Goal: Check status: Check status

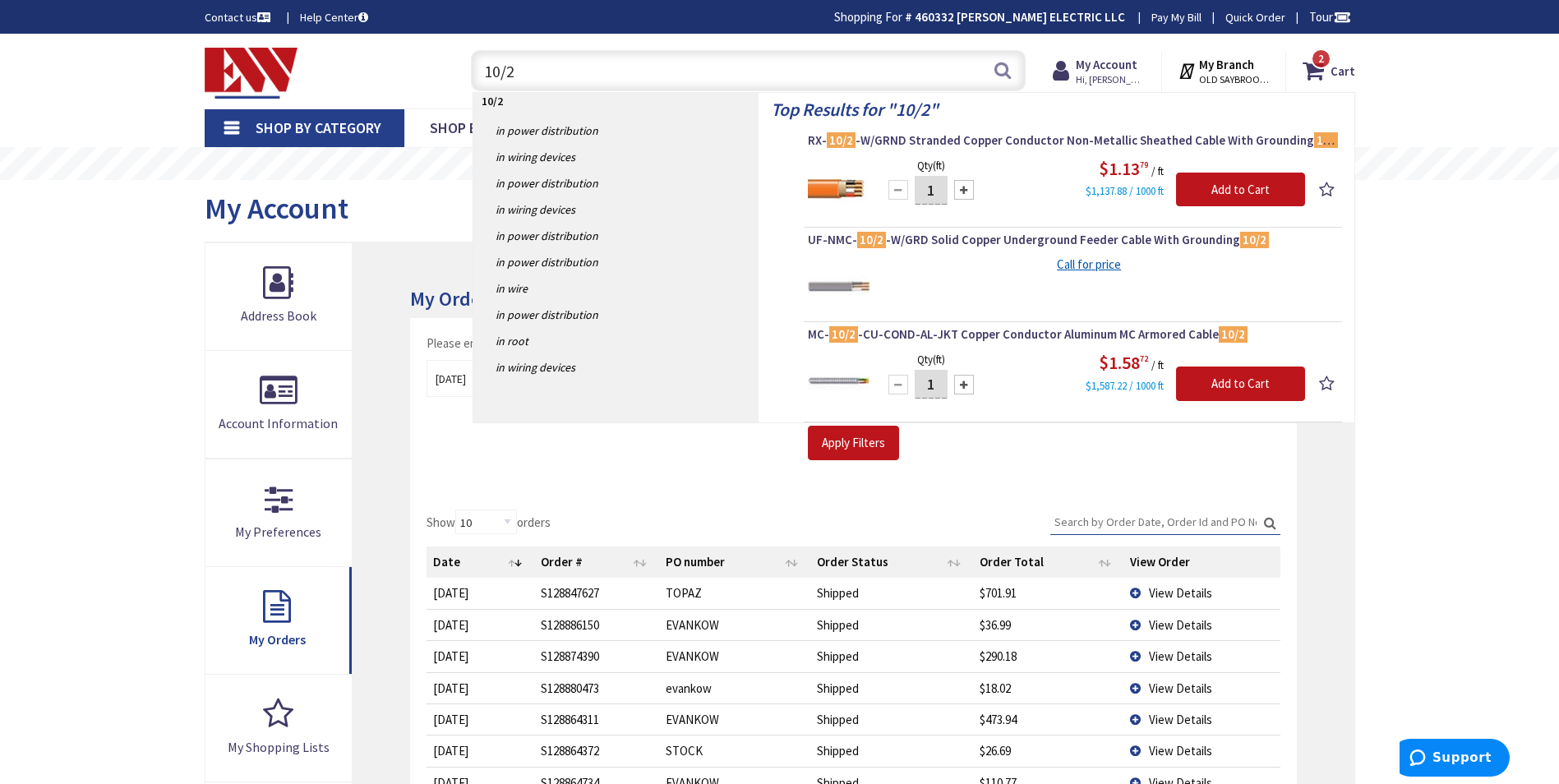
click at [554, 79] on input "10/2" at bounding box center [747, 71] width 555 height 41
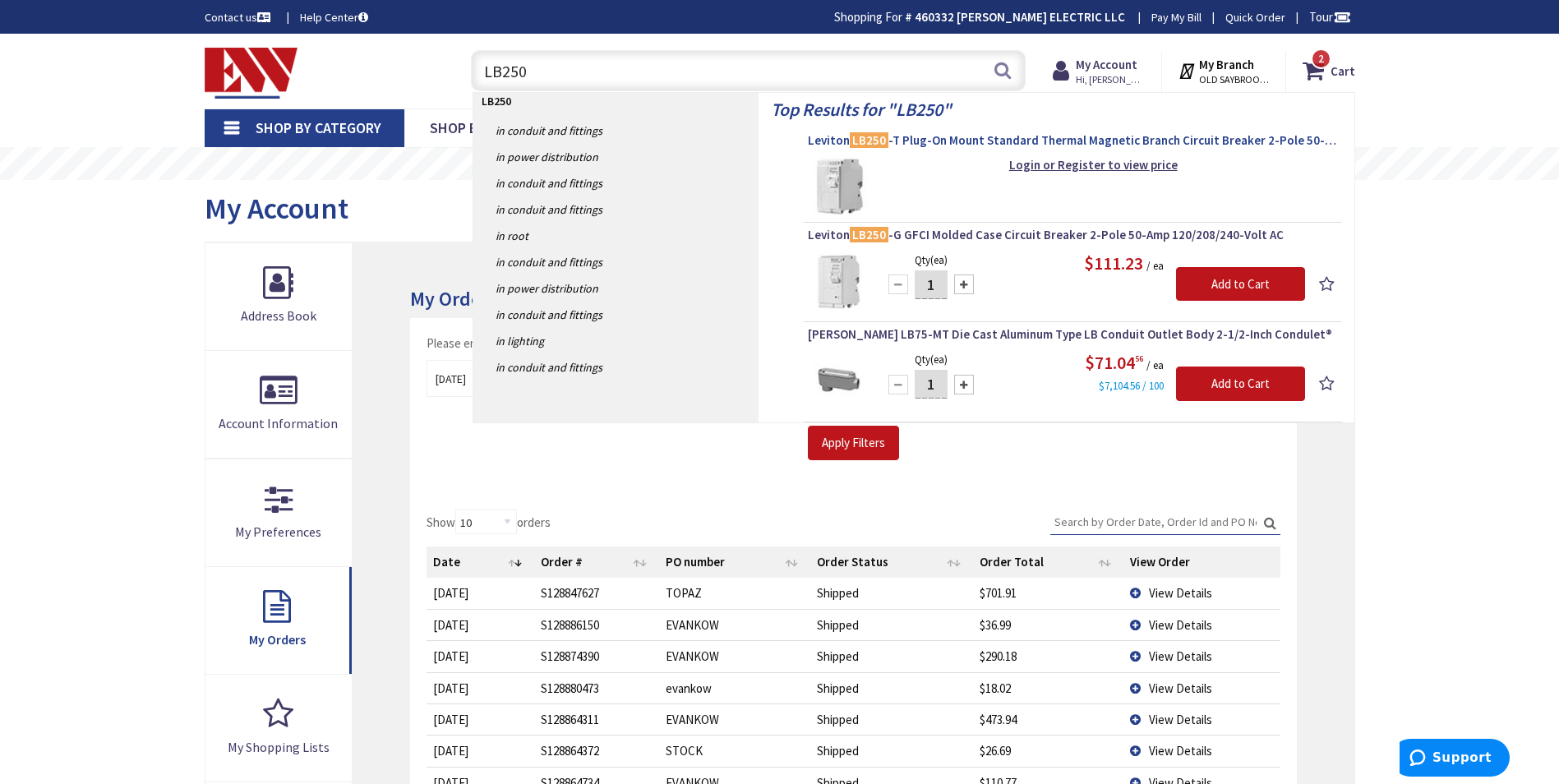
type input "LB250"
click at [951, 145] on span "Leviton LB250 -T Plug-On Mount Standard Thermal Magnetic Branch Circuit Breaker…" at bounding box center [1073, 141] width 530 height 16
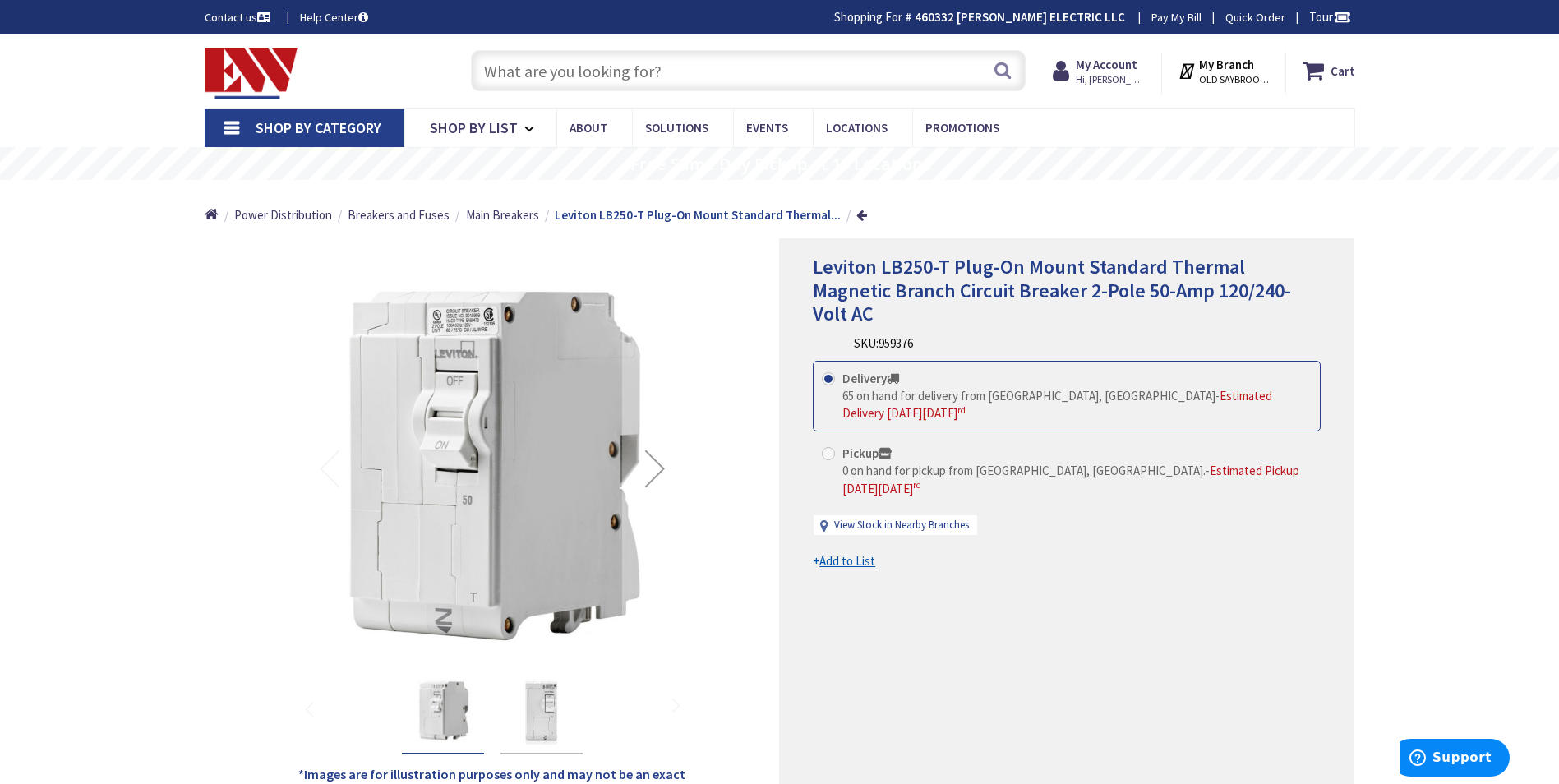
type input "[GEOGRAPHIC_DATA] Reflecting Pool, [STREET_ADDRESS][US_STATE]"
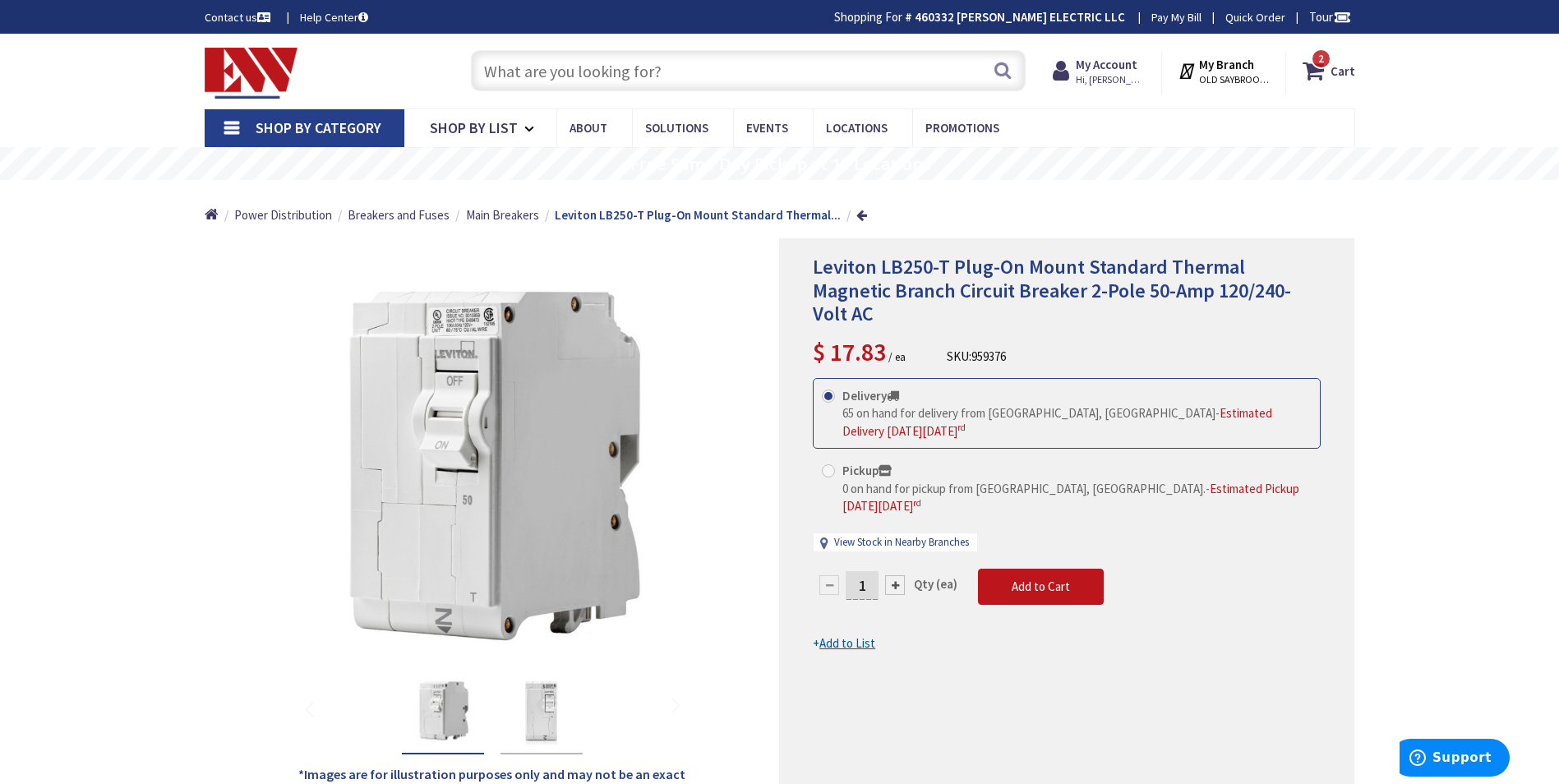
click at [625, 69] on input "text" at bounding box center [747, 71] width 555 height 41
click at [536, 56] on input "text" at bounding box center [747, 71] width 555 height 41
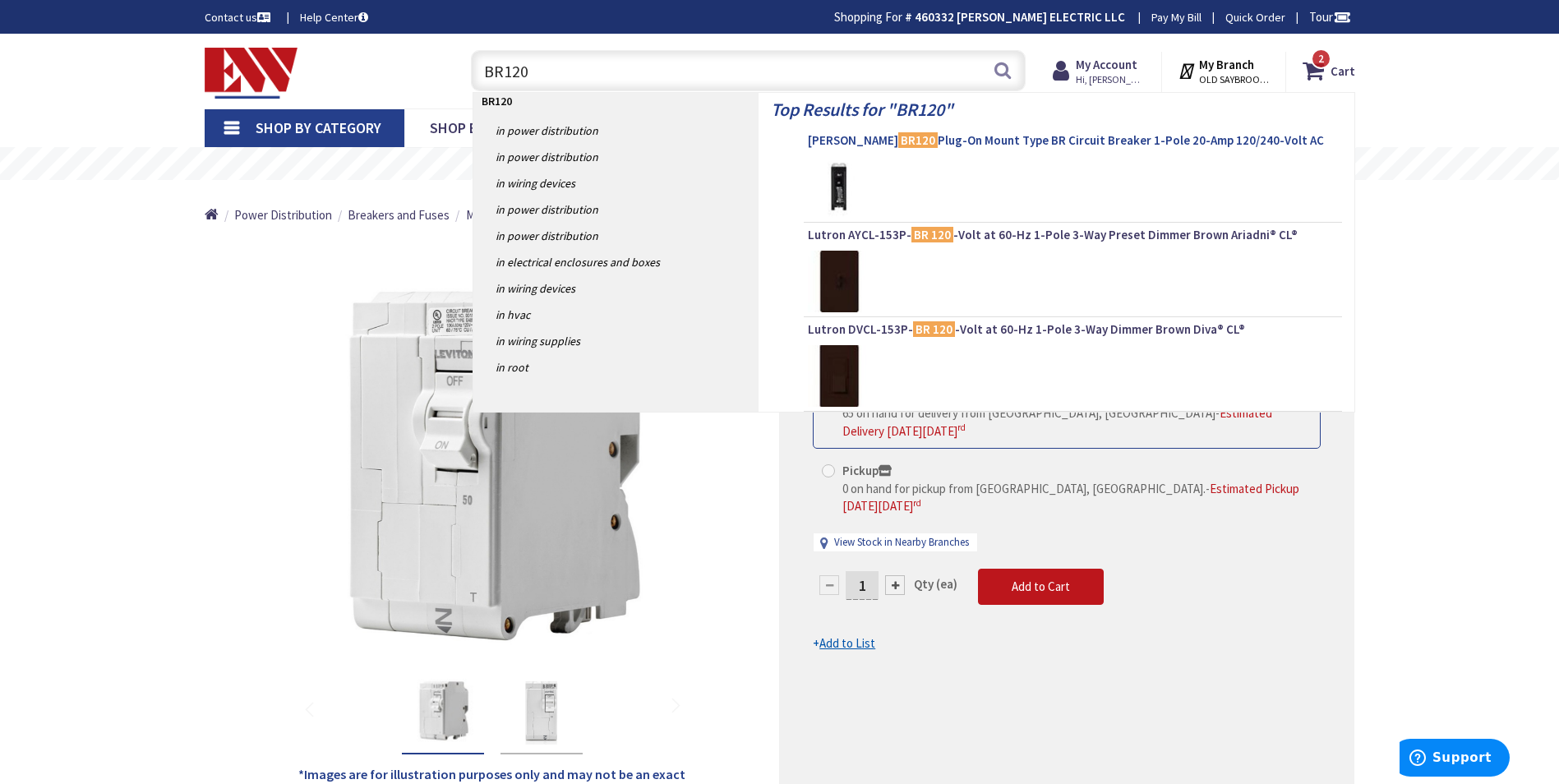
type input "BR120"
click at [897, 135] on span "Eaton BR120 Plug-On Mount Type BR Circuit Breaker 1-Pole 20-Amp 120/240-Volt AC" at bounding box center [1073, 141] width 530 height 16
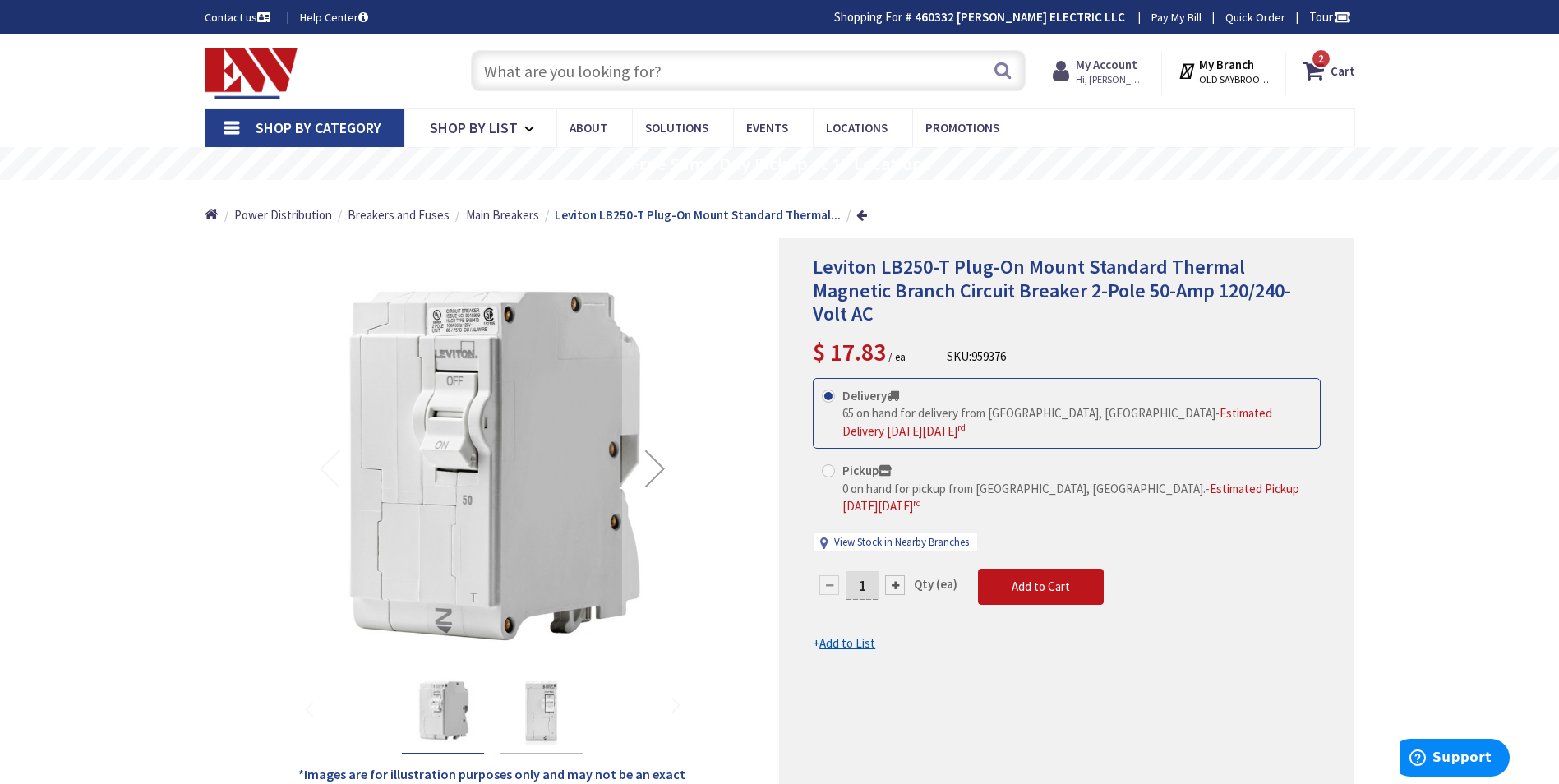
click at [1105, 67] on strong "My Account" at bounding box center [1106, 64] width 61 height 15
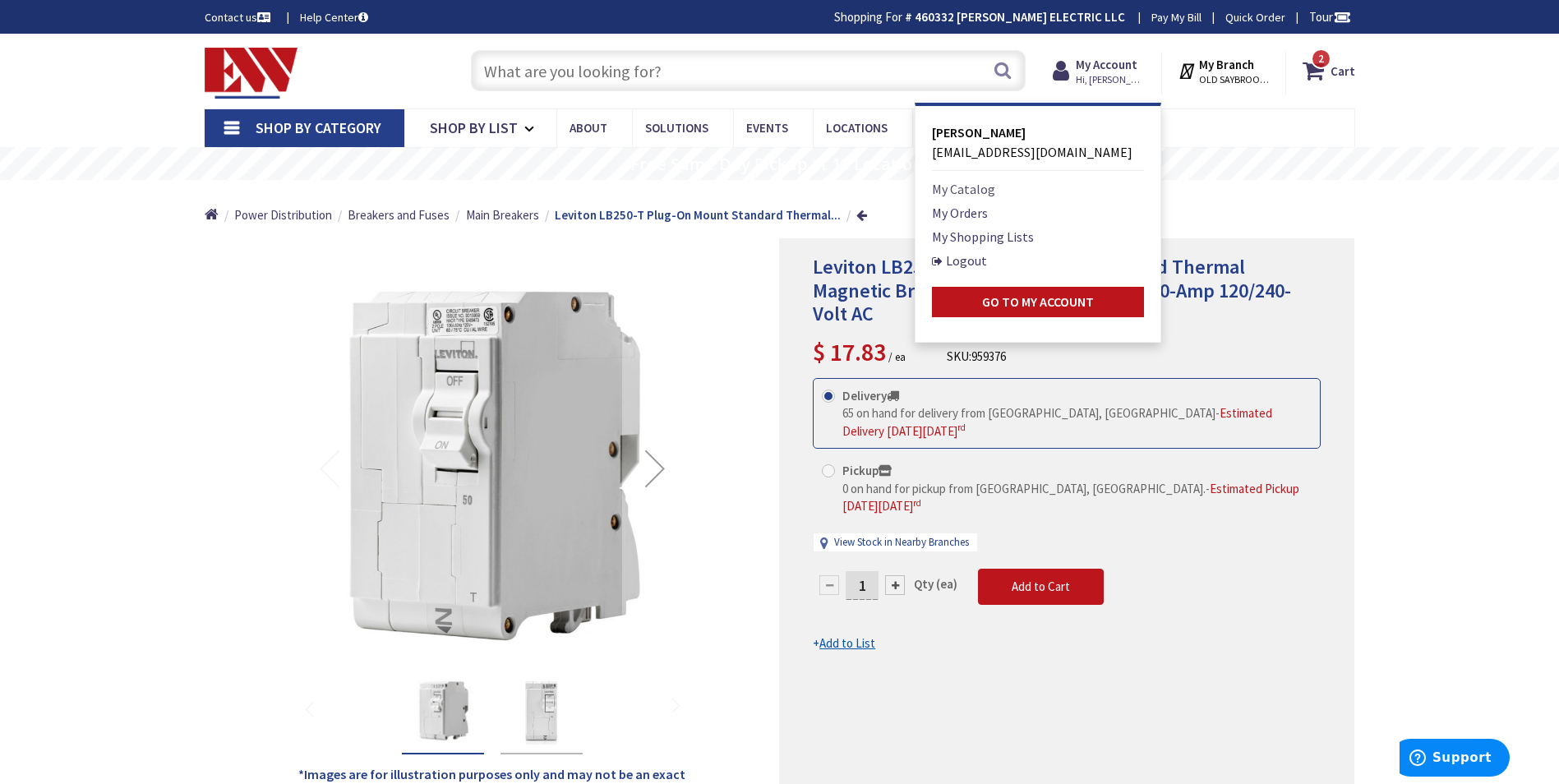
click at [961, 196] on link "My Catalog" at bounding box center [964, 189] width 63 height 20
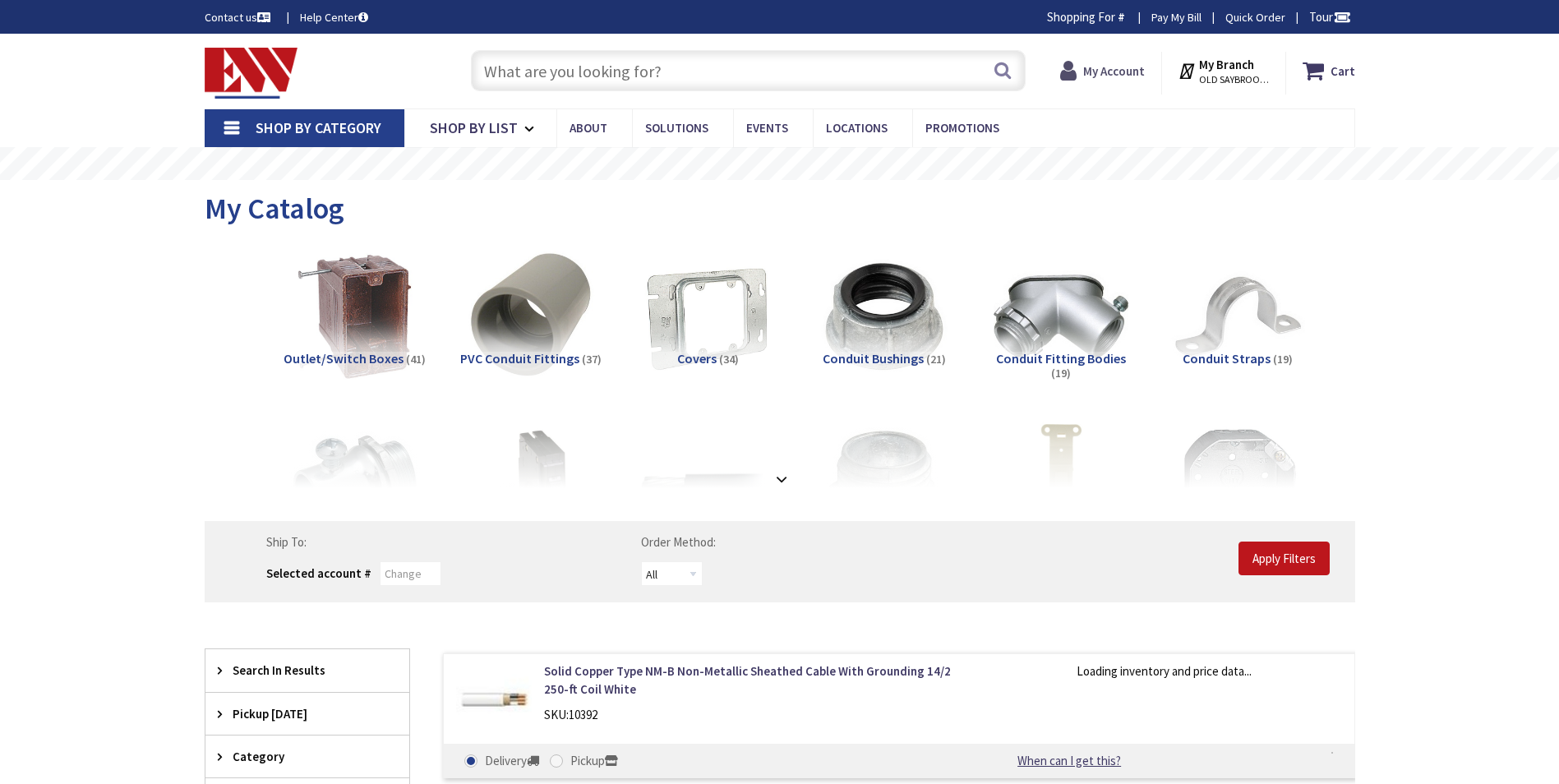
click at [1083, 73] on icon at bounding box center [1072, 70] width 23 height 30
click at [1101, 74] on strong "My Account" at bounding box center [1114, 70] width 61 height 15
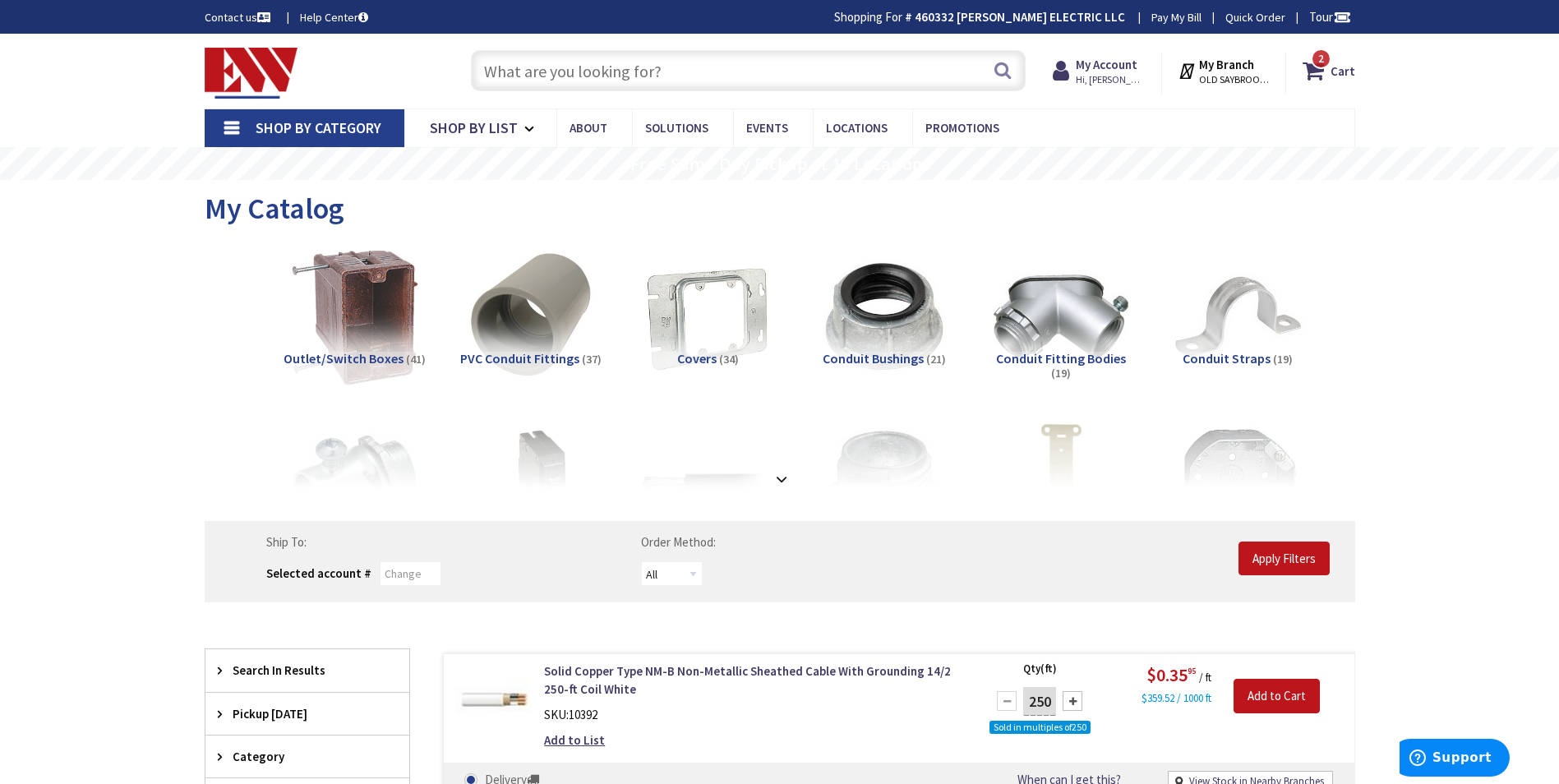
click at [336, 336] on img at bounding box center [353, 316] width 149 height 149
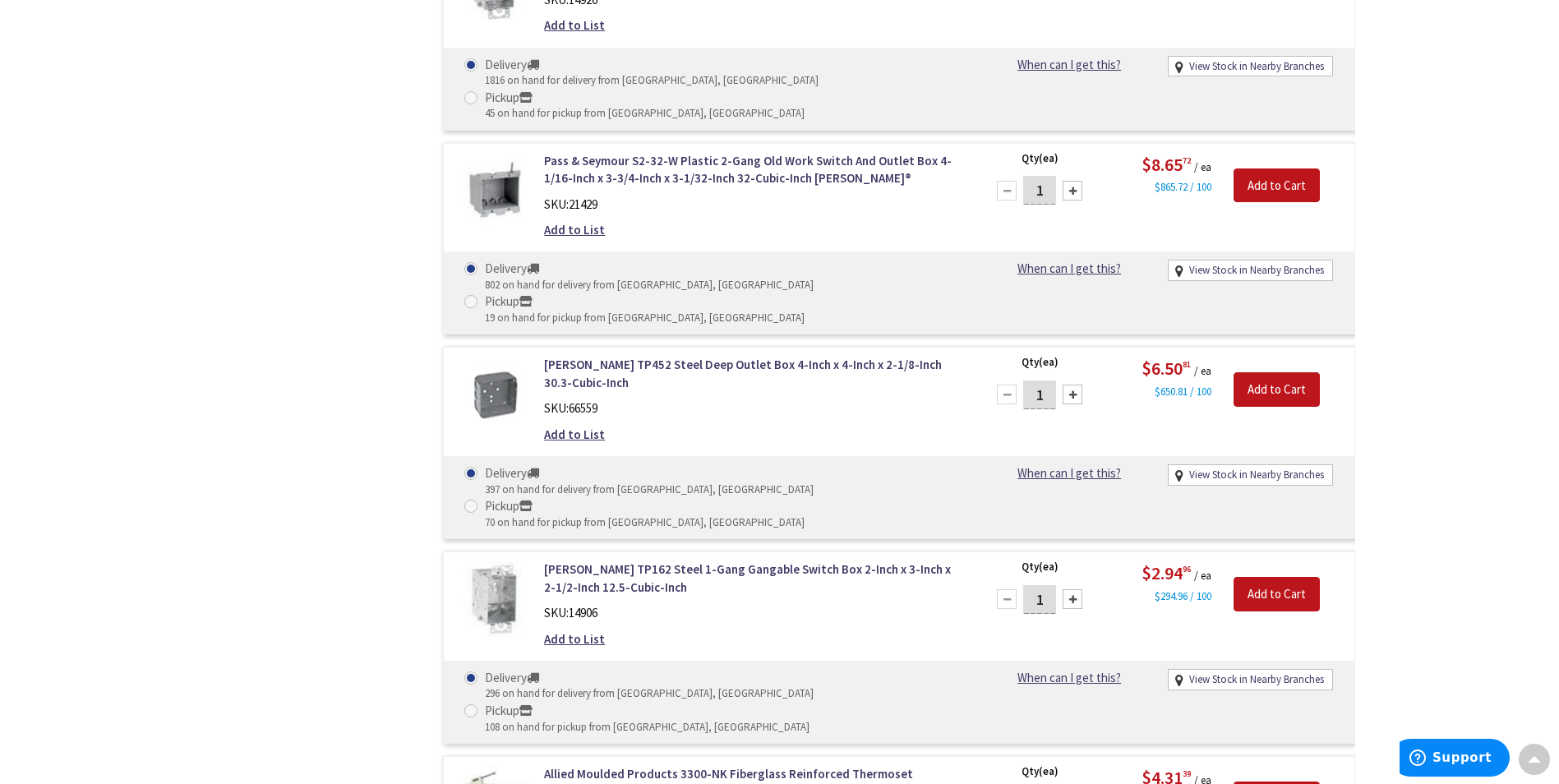
scroll to position [3889, 0]
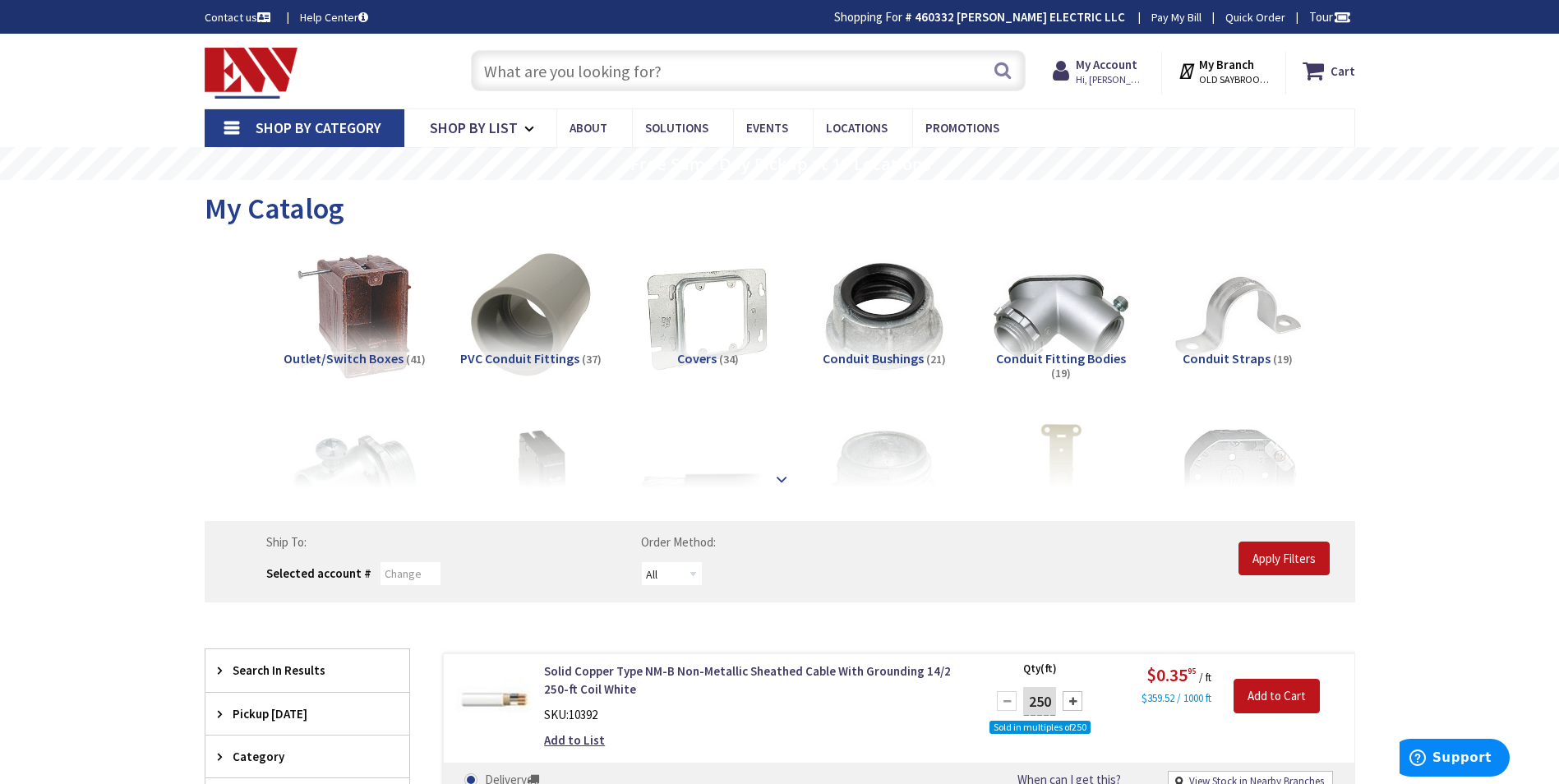
click at [786, 479] on strong at bounding box center [782, 470] width 20 height 18
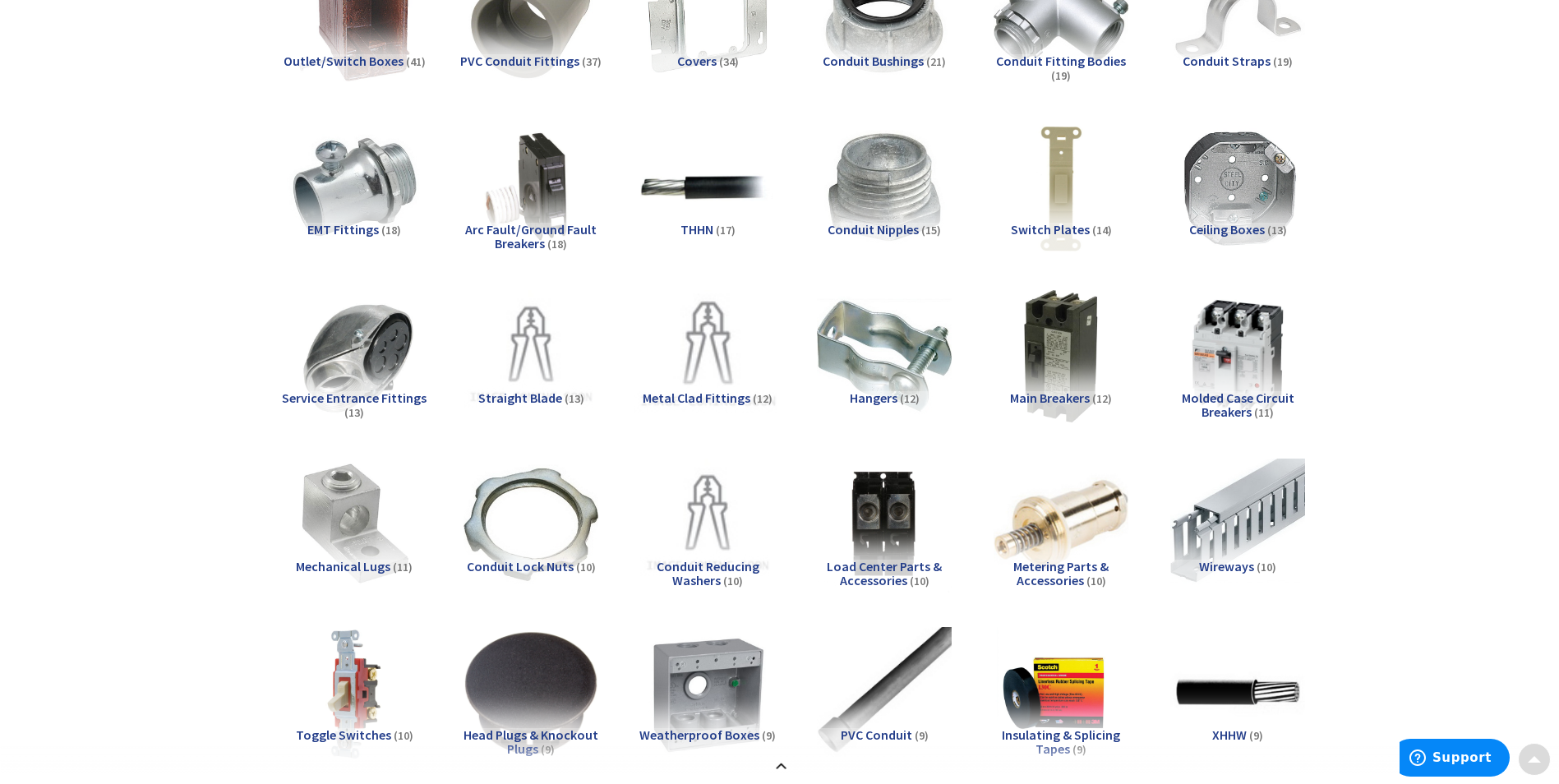
scroll to position [329, 0]
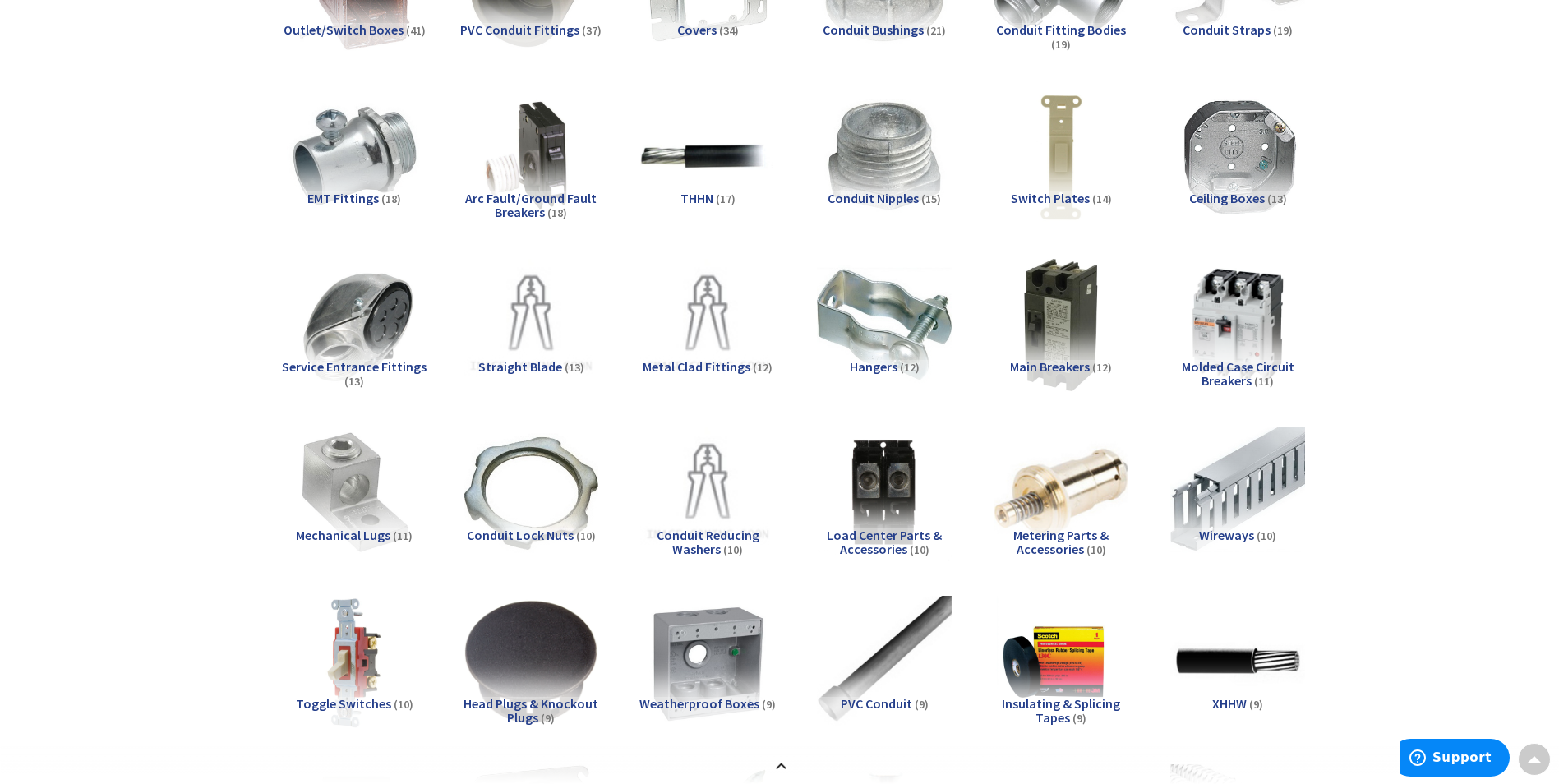
click at [369, 205] on span "EMT Fittings" at bounding box center [343, 198] width 71 height 16
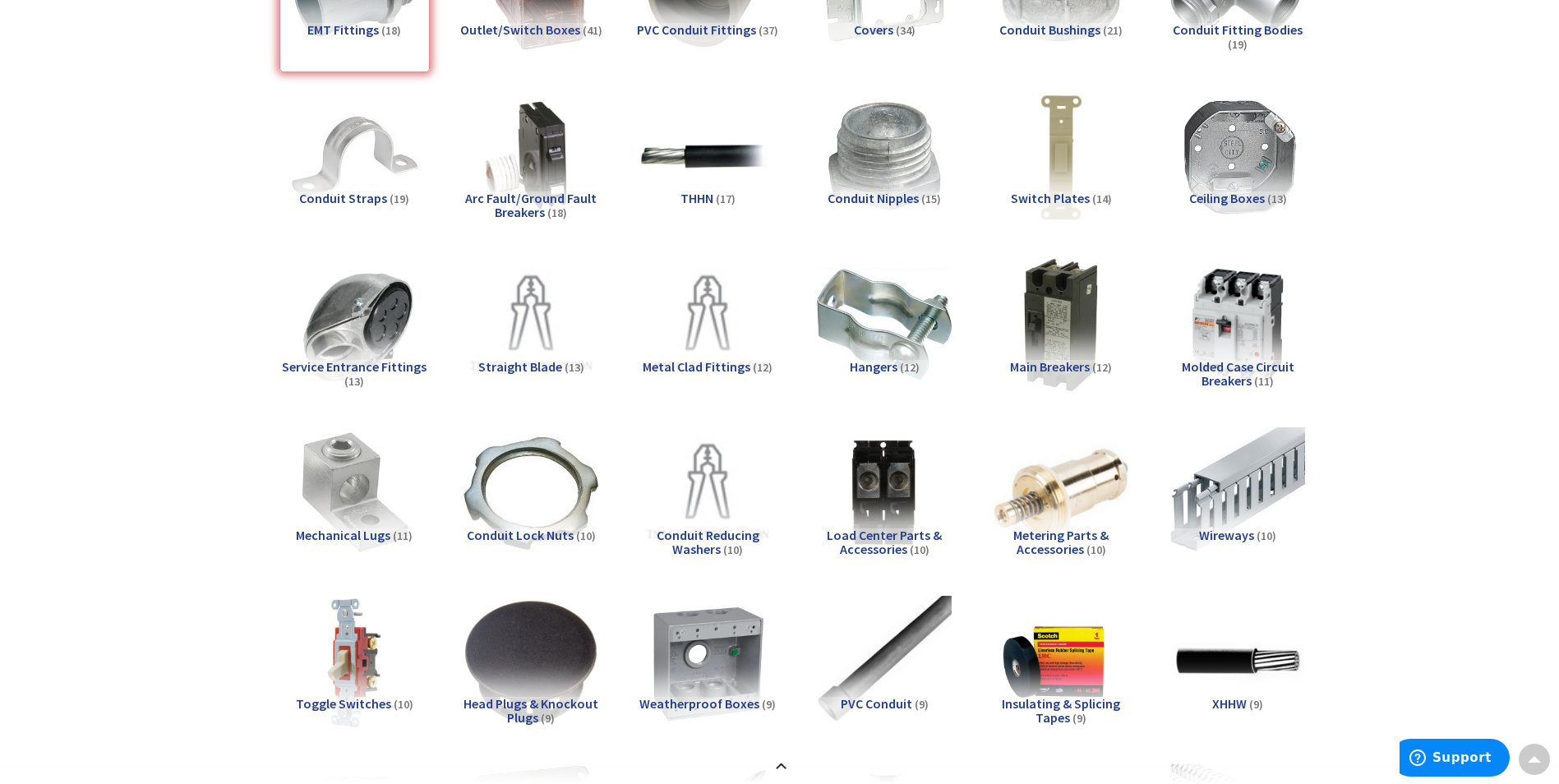
scroll to position [3146, 0]
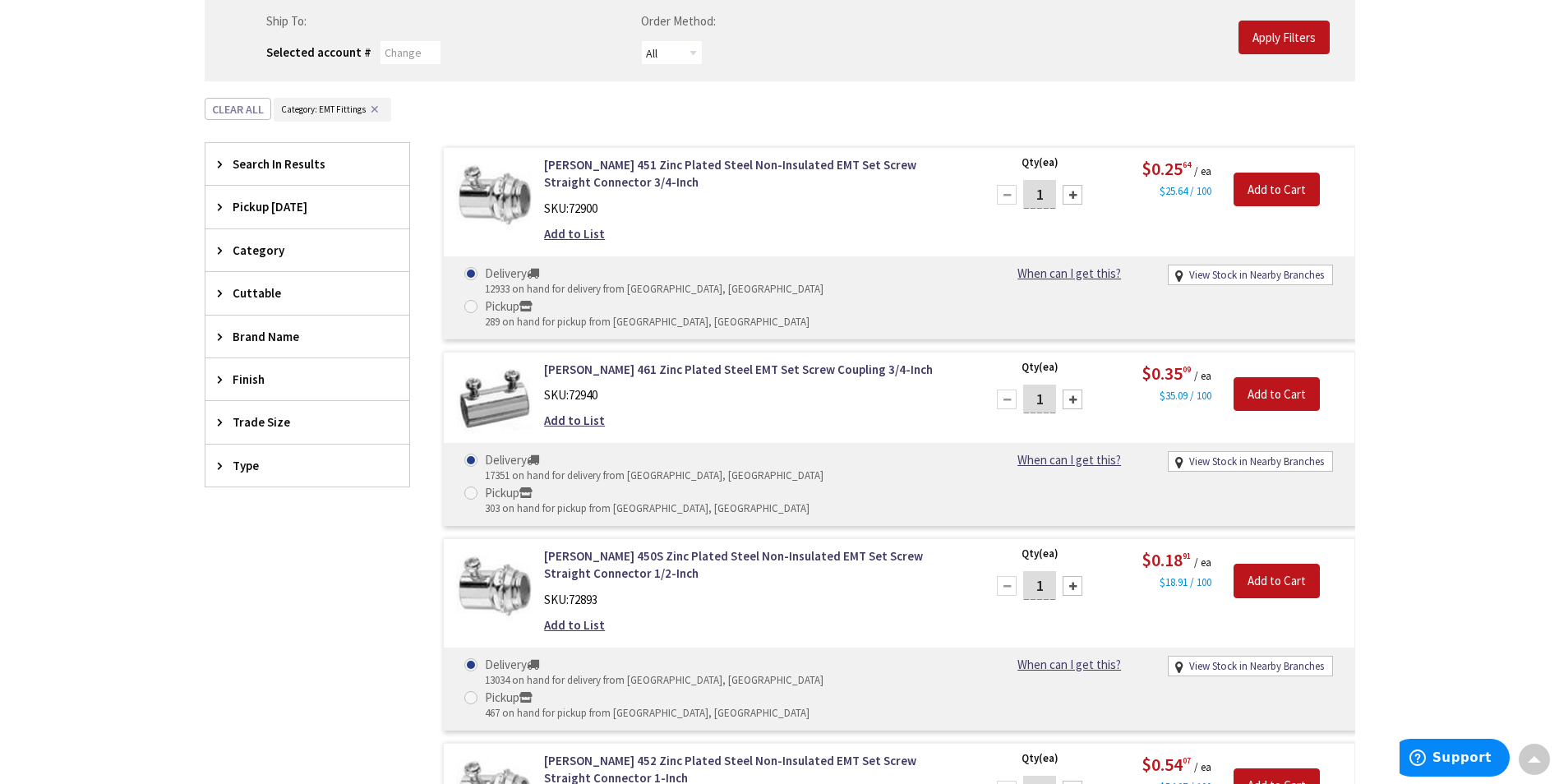
click at [791, 590] on div "SKU: 72893" at bounding box center [753, 598] width 418 height 17
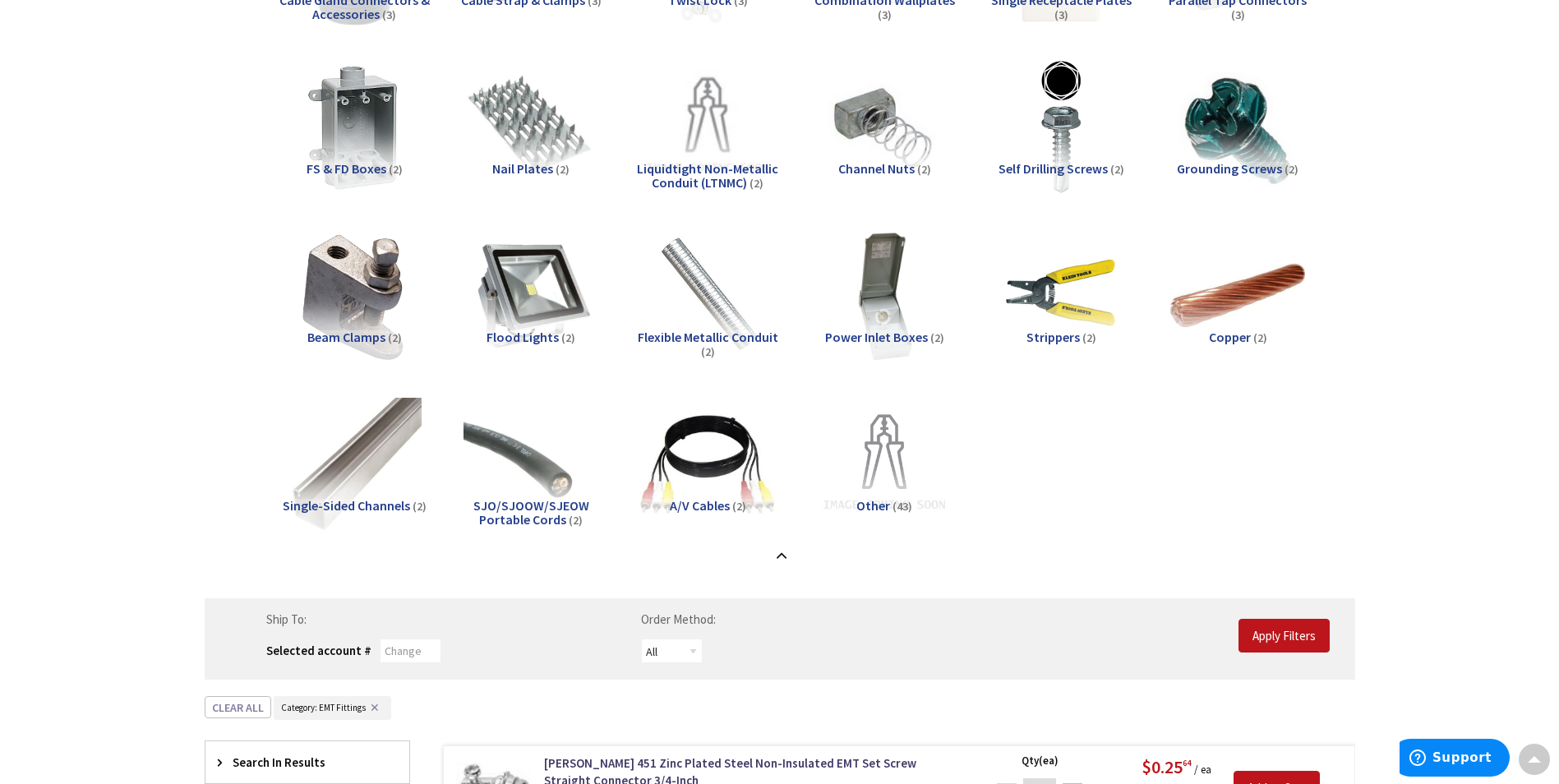
scroll to position [2296, 0]
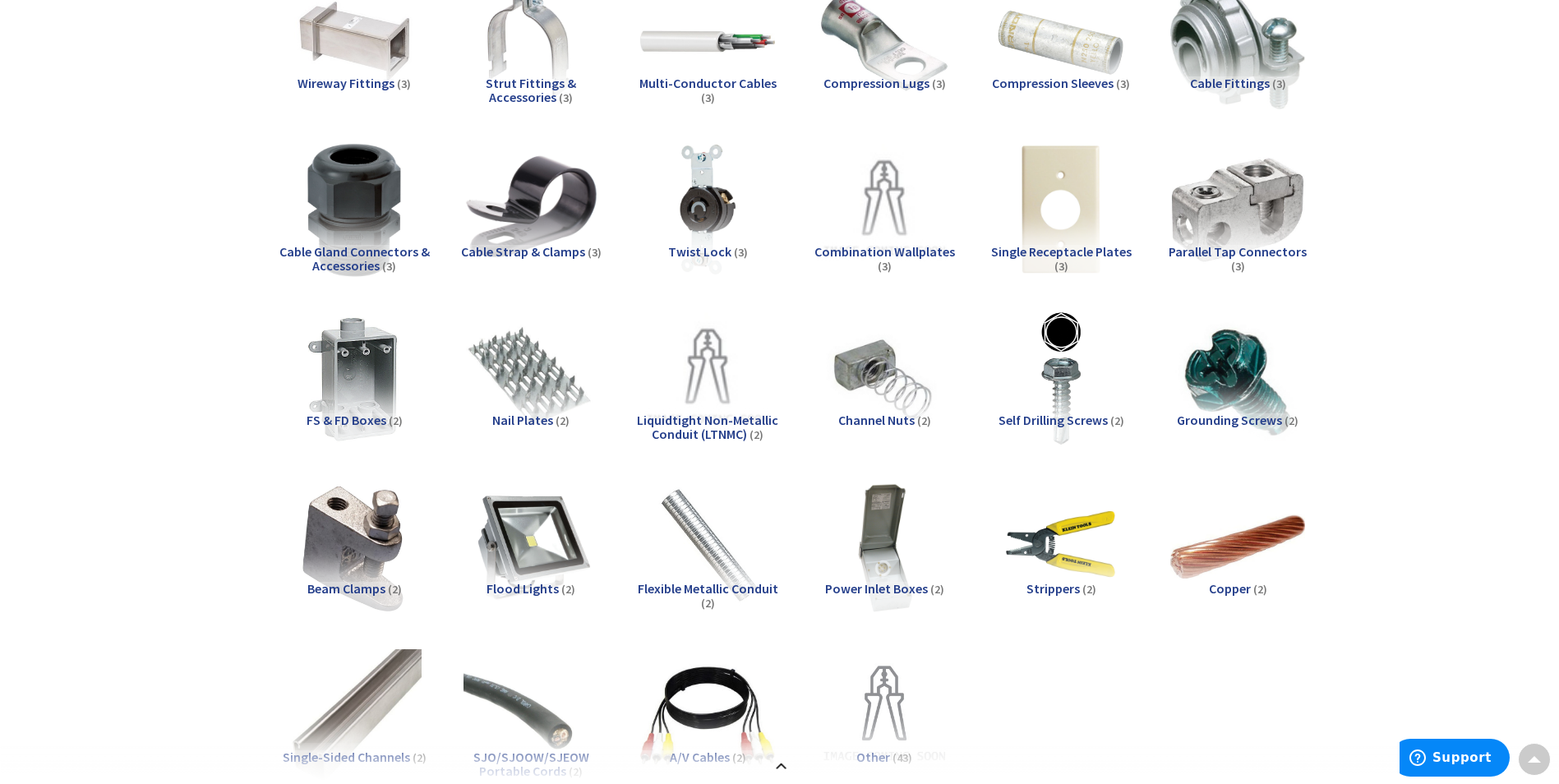
click at [528, 186] on img at bounding box center [530, 209] width 149 height 149
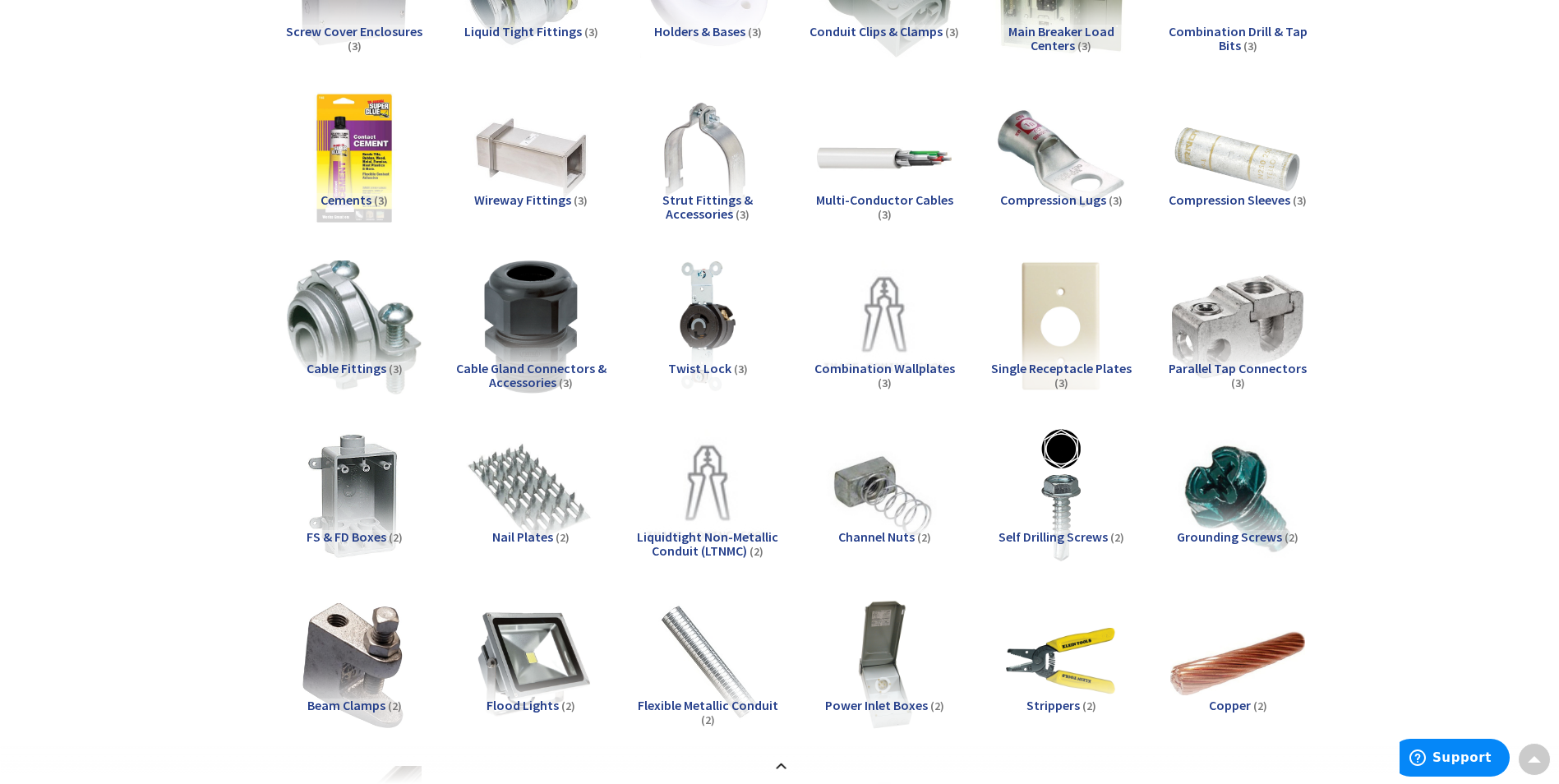
scroll to position [2160, 0]
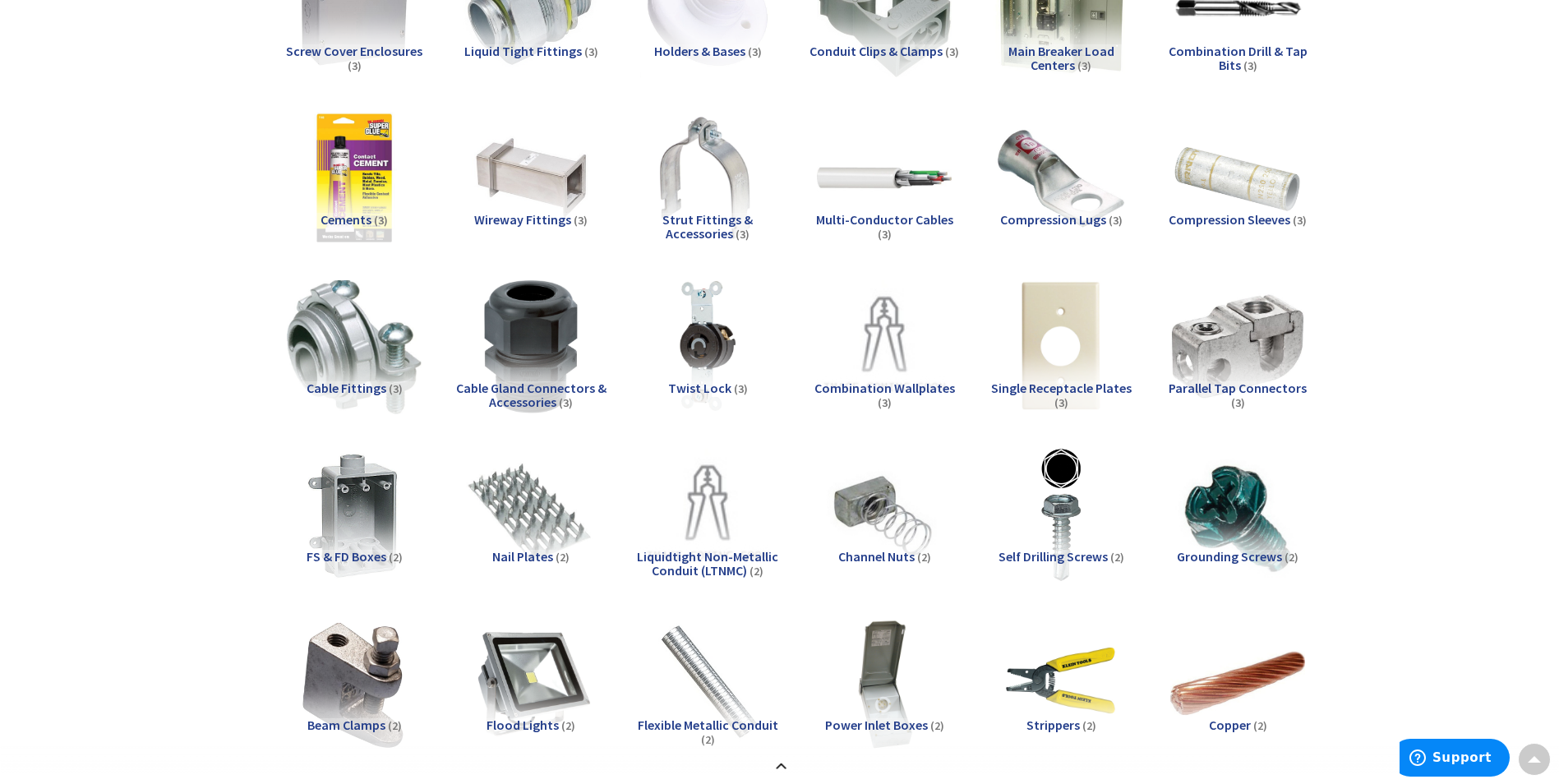
click at [676, 200] on img at bounding box center [707, 178] width 149 height 149
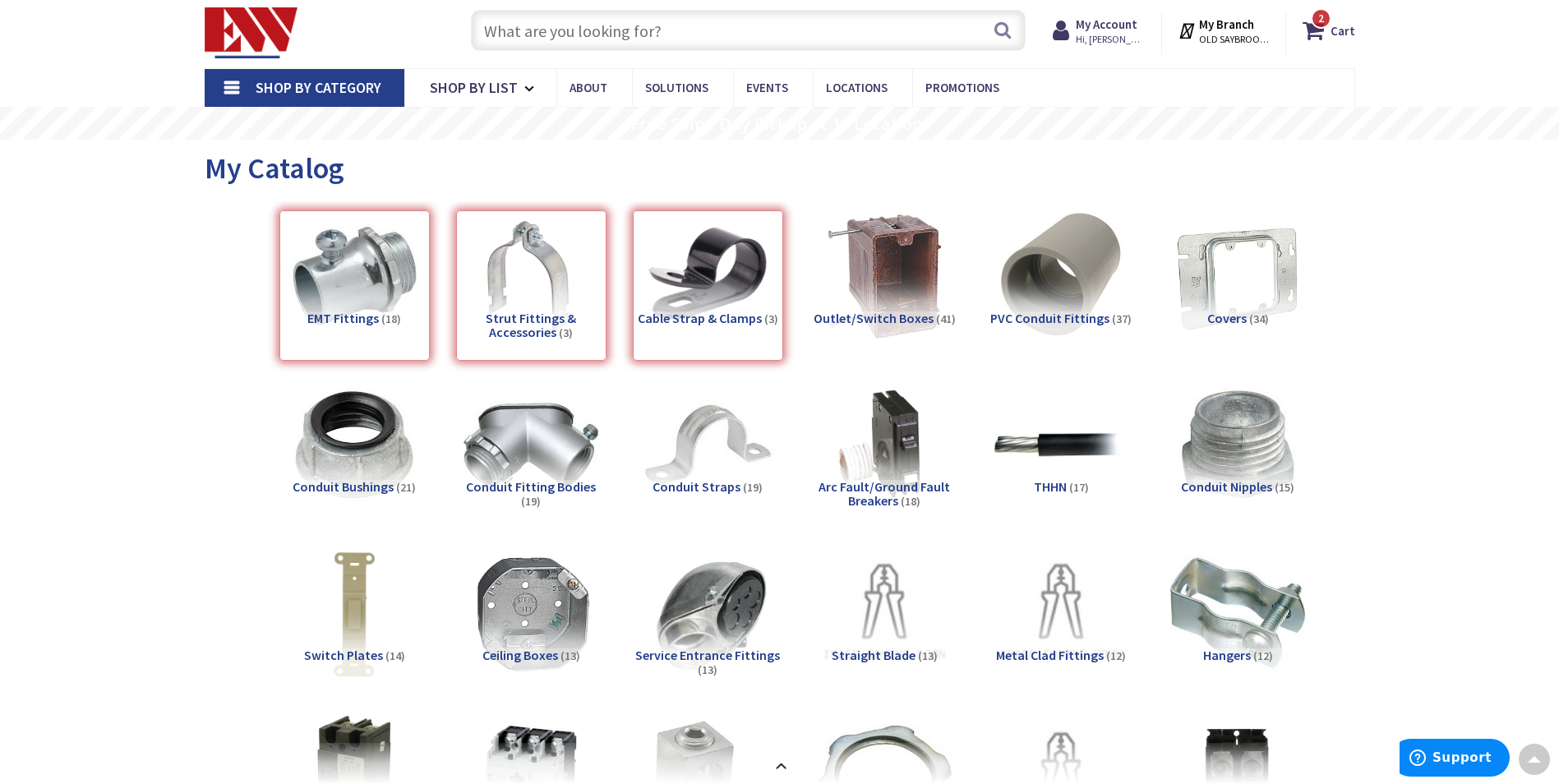
scroll to position [23, 0]
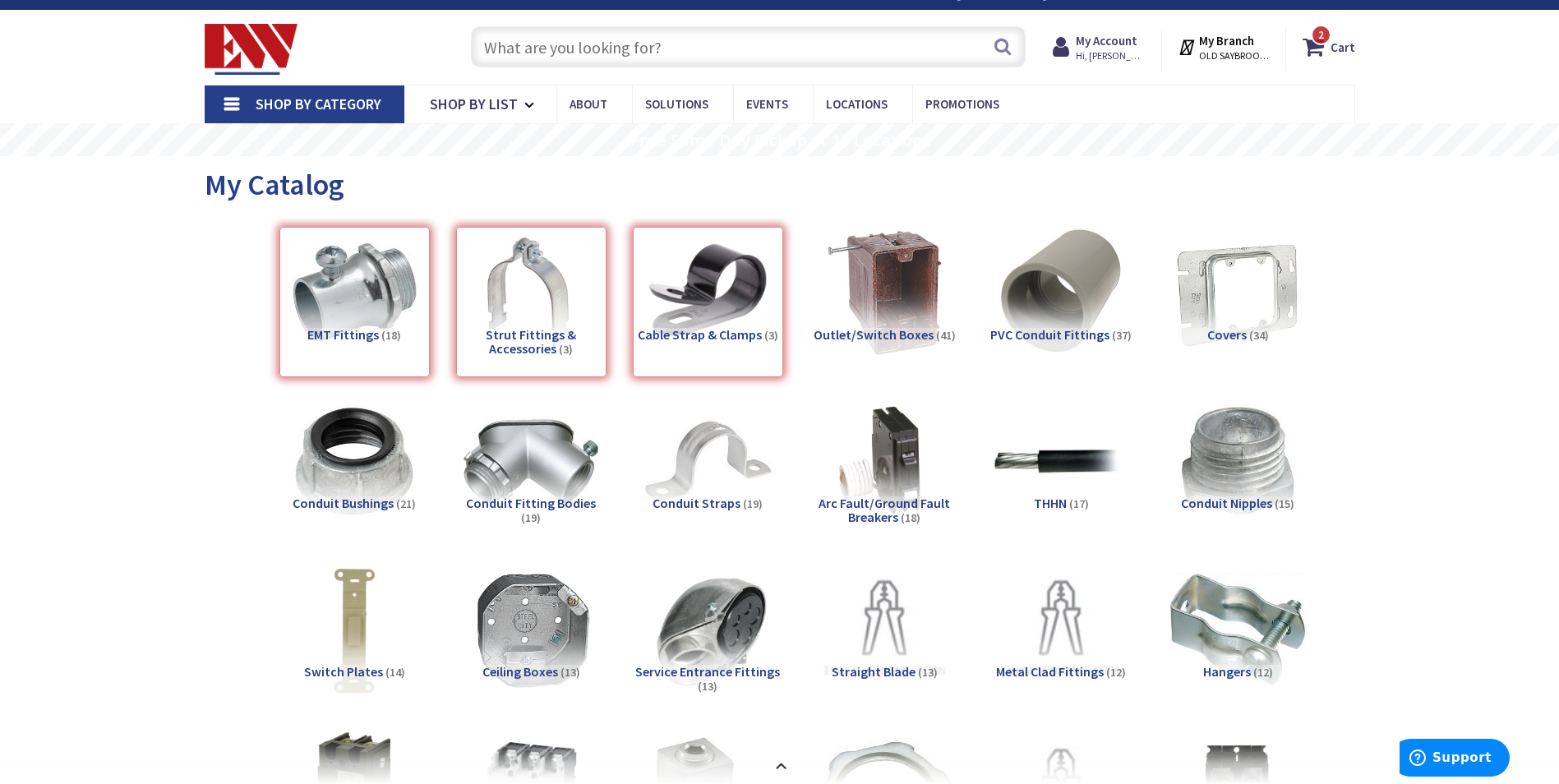
click at [657, 276] on div "Cable Strap & Clamps (3)" at bounding box center [708, 302] width 151 height 150
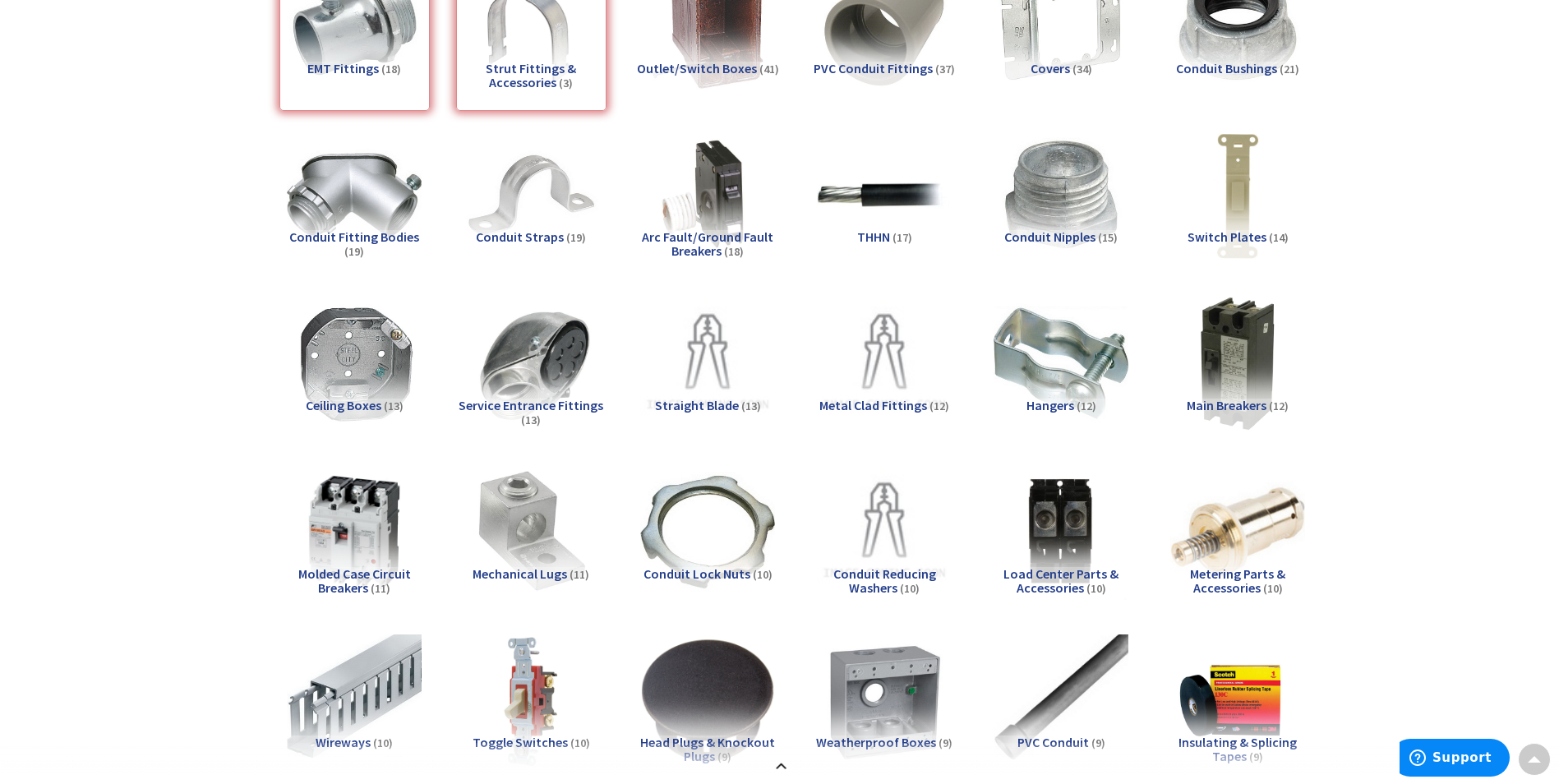
scroll to position [0, 0]
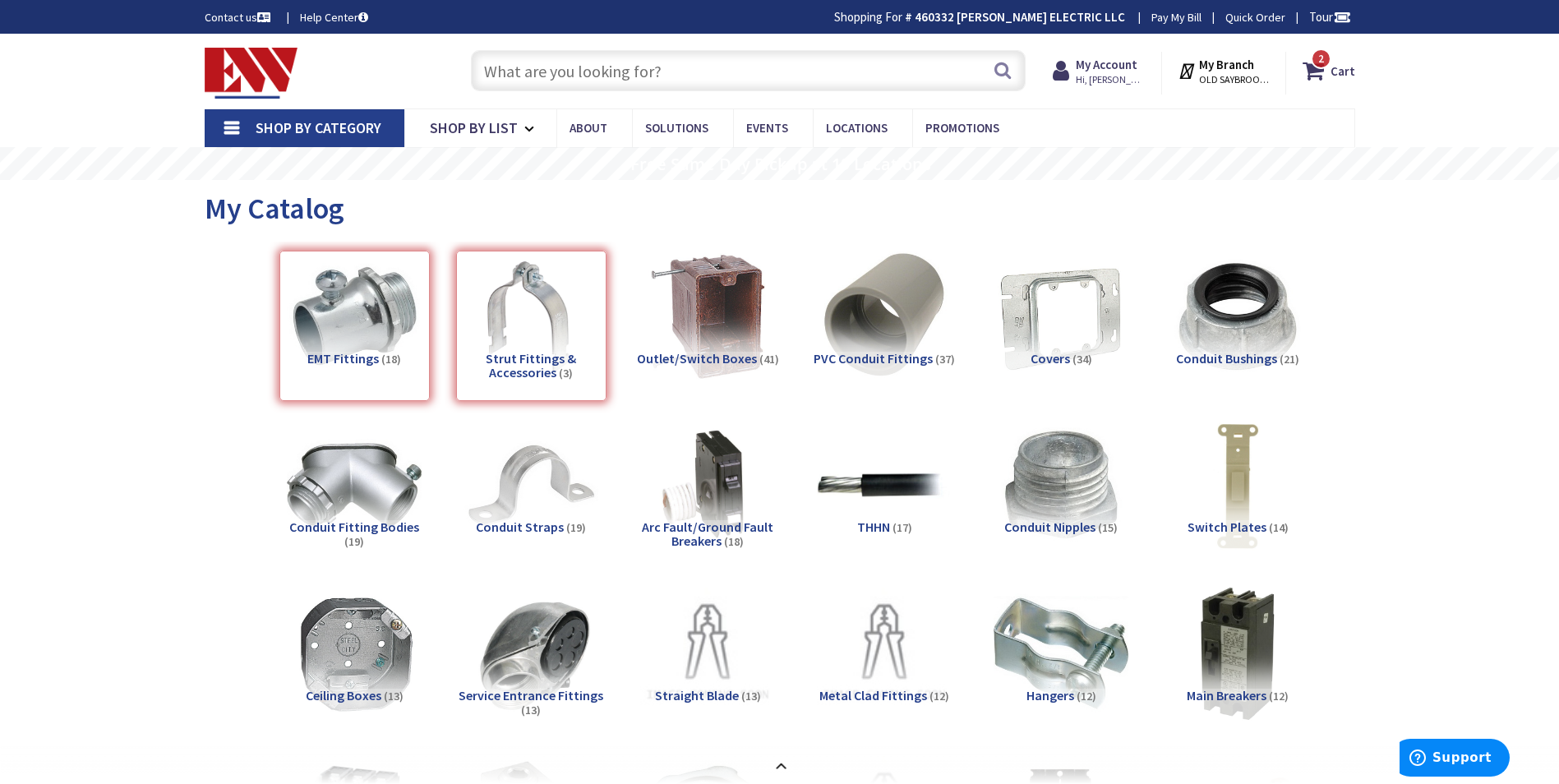
click at [349, 336] on div "EMT Fittings (18)" at bounding box center [354, 325] width 151 height 150
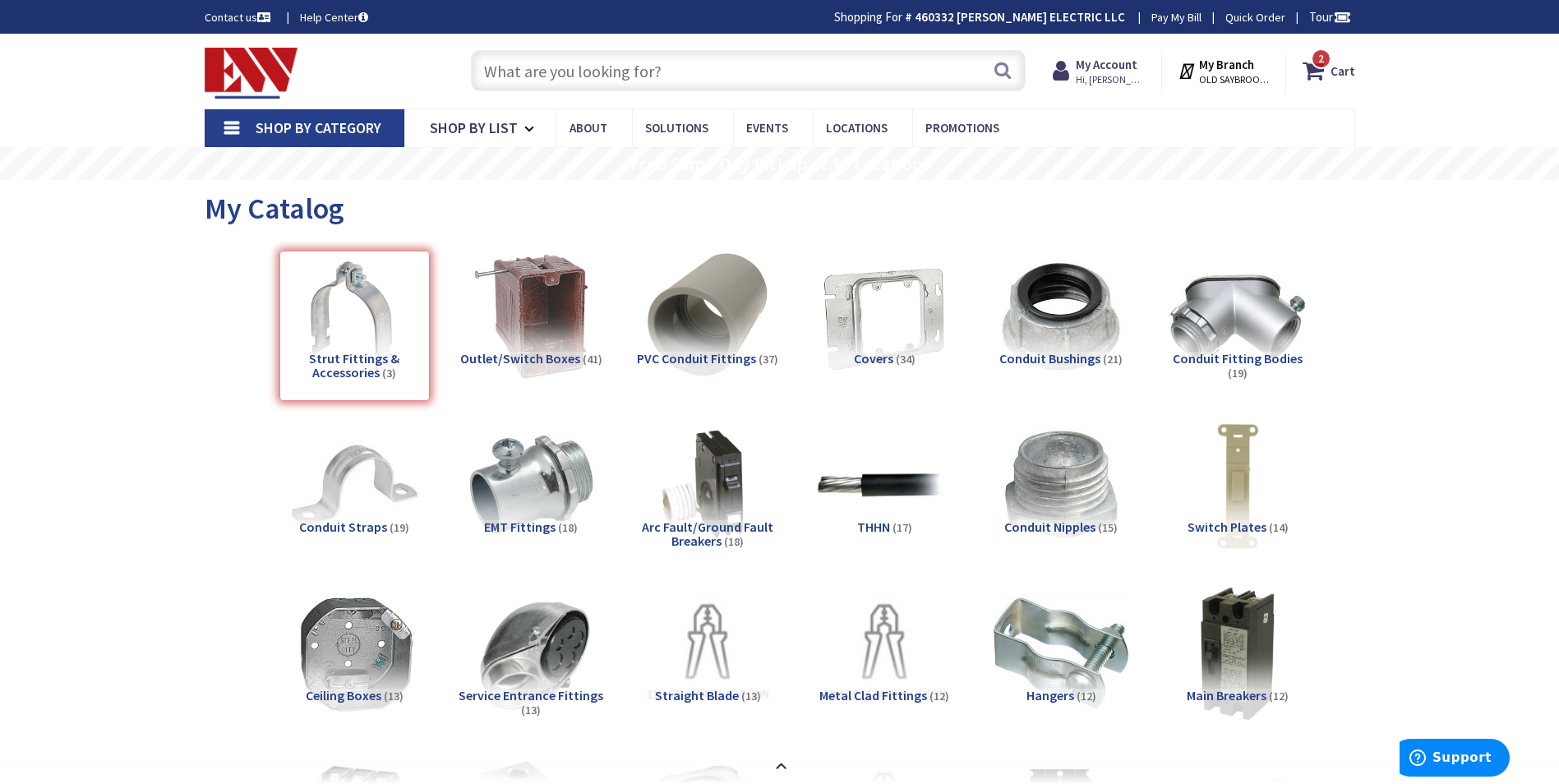
click at [373, 300] on div "Strut Fittings & Accessories (3)" at bounding box center [354, 325] width 151 height 150
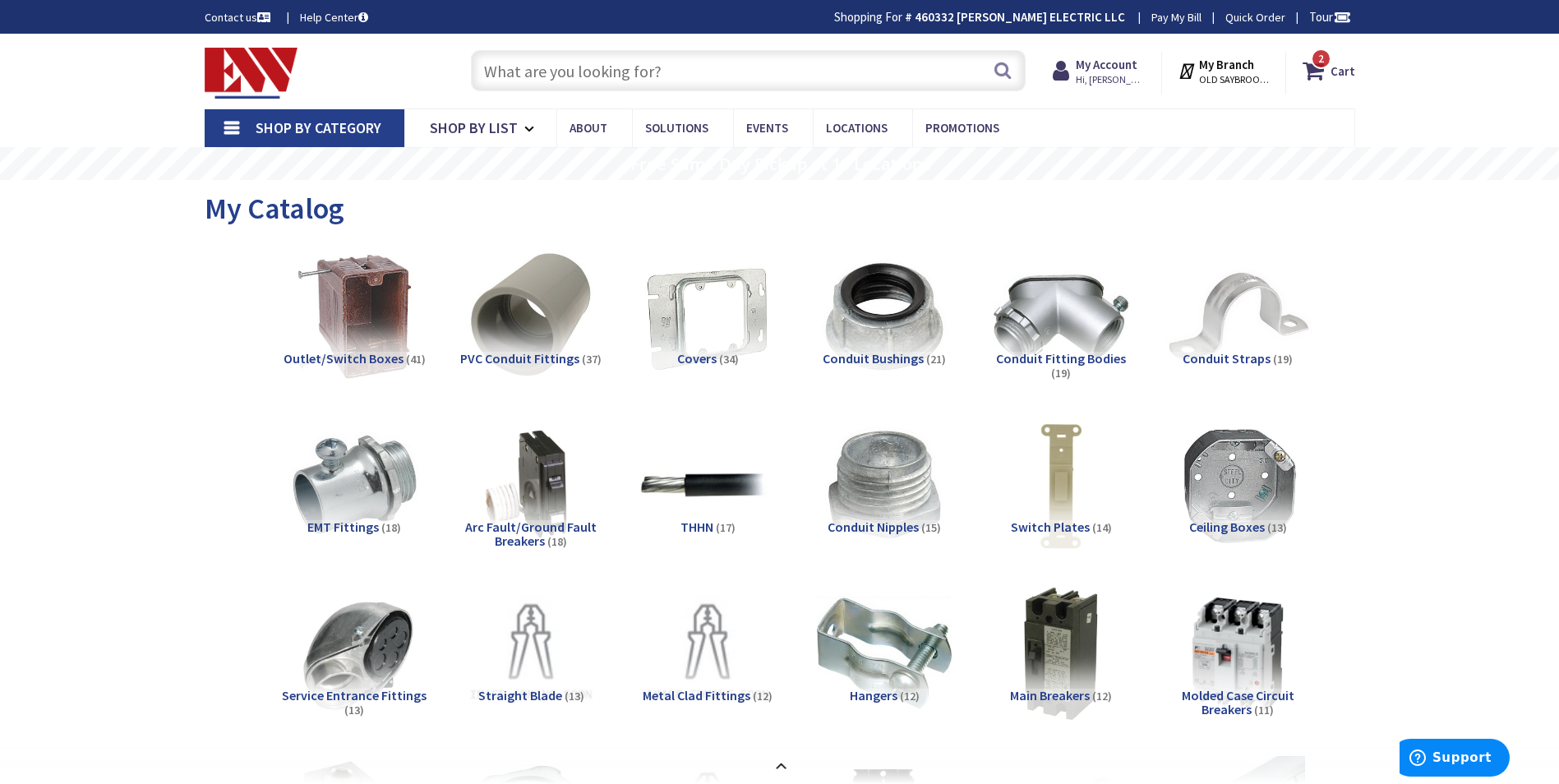
click at [1229, 344] on img at bounding box center [1237, 316] width 149 height 149
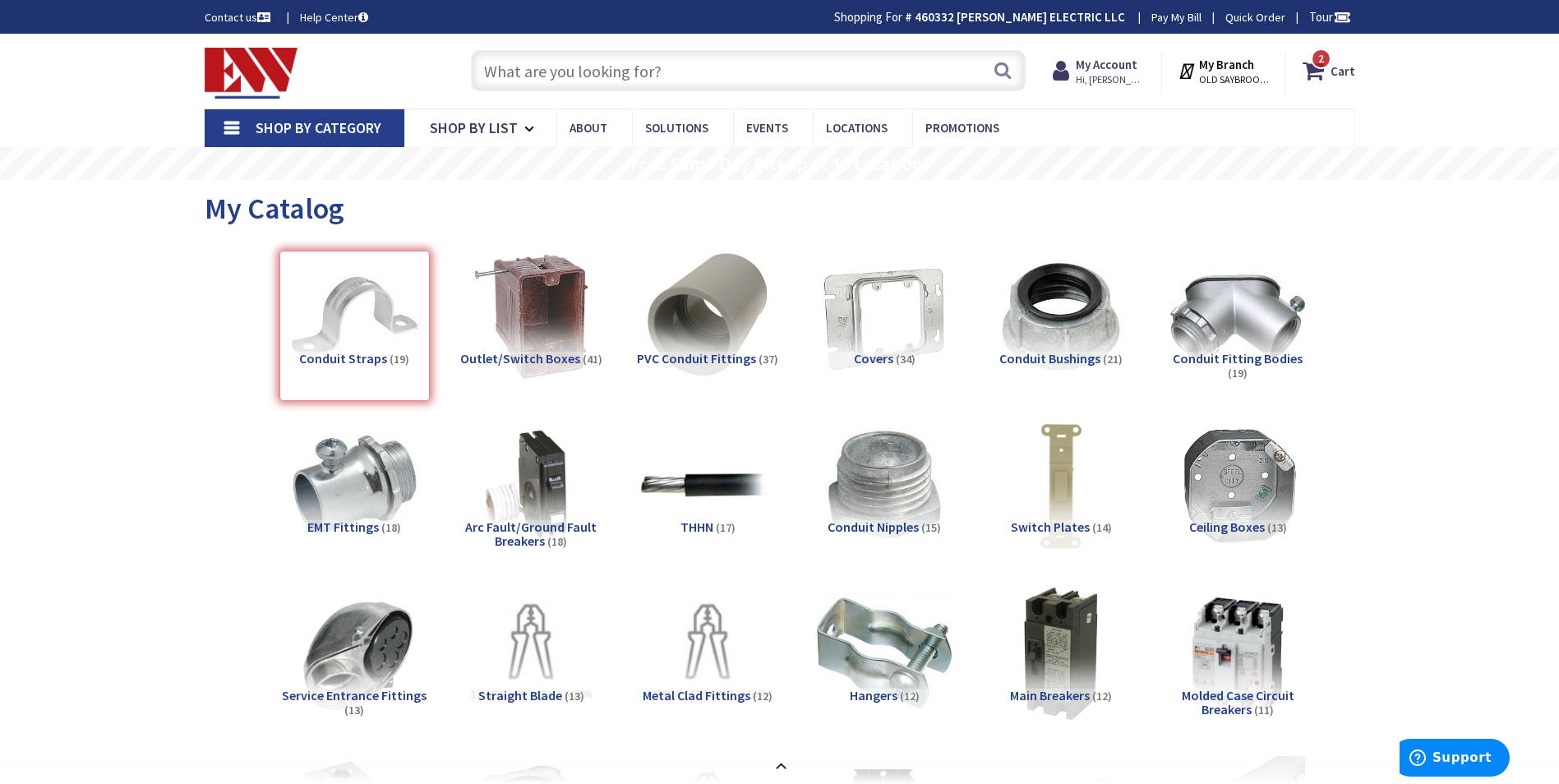
click at [703, 74] on input "text" at bounding box center [747, 71] width 555 height 41
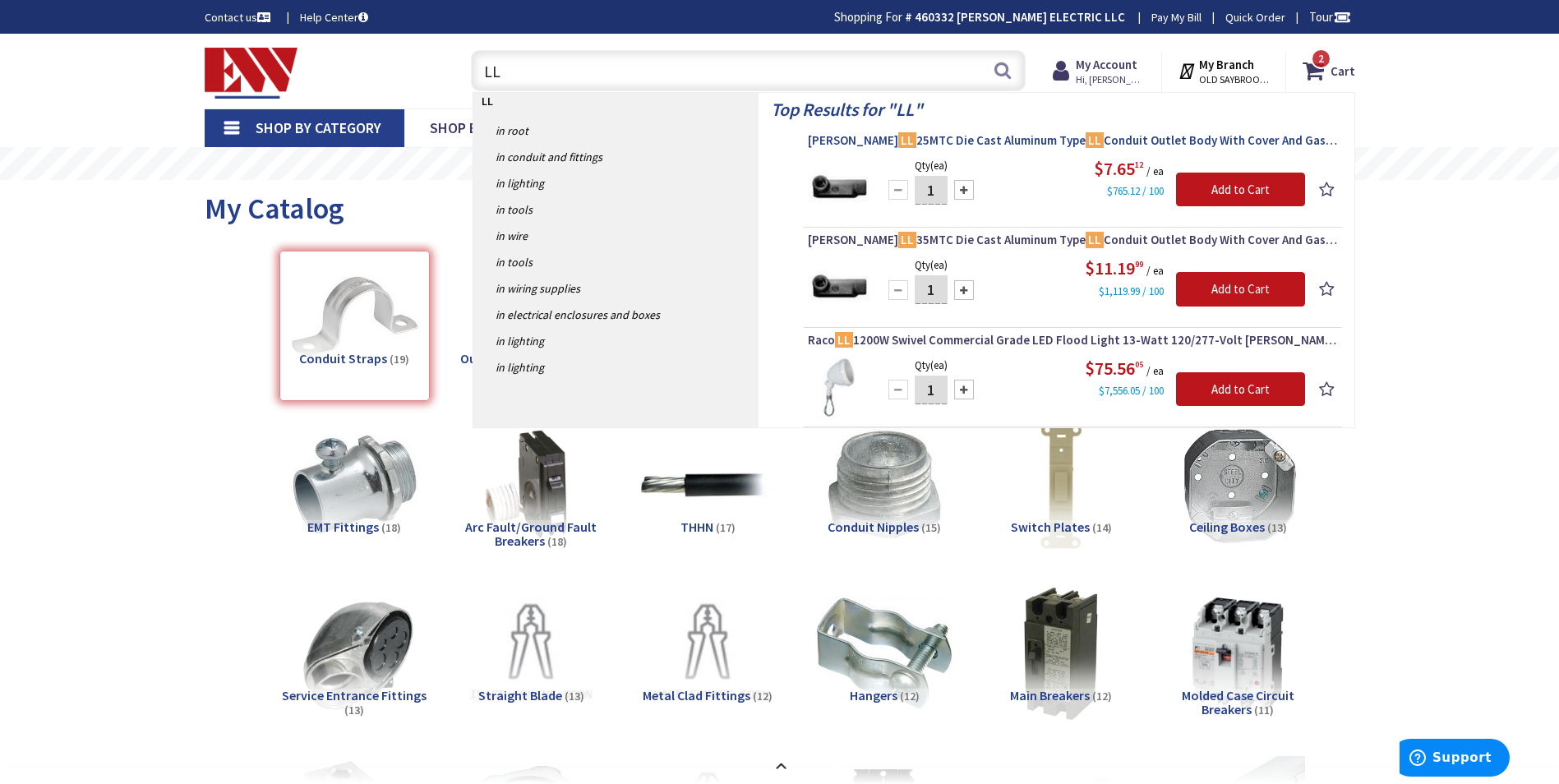
type input "LL"
click at [968, 141] on span "Crouse-Hinds LL 25MTC Die Cast Aluminum Type LL Conduit Outlet Body With Cover …" at bounding box center [1073, 141] width 530 height 16
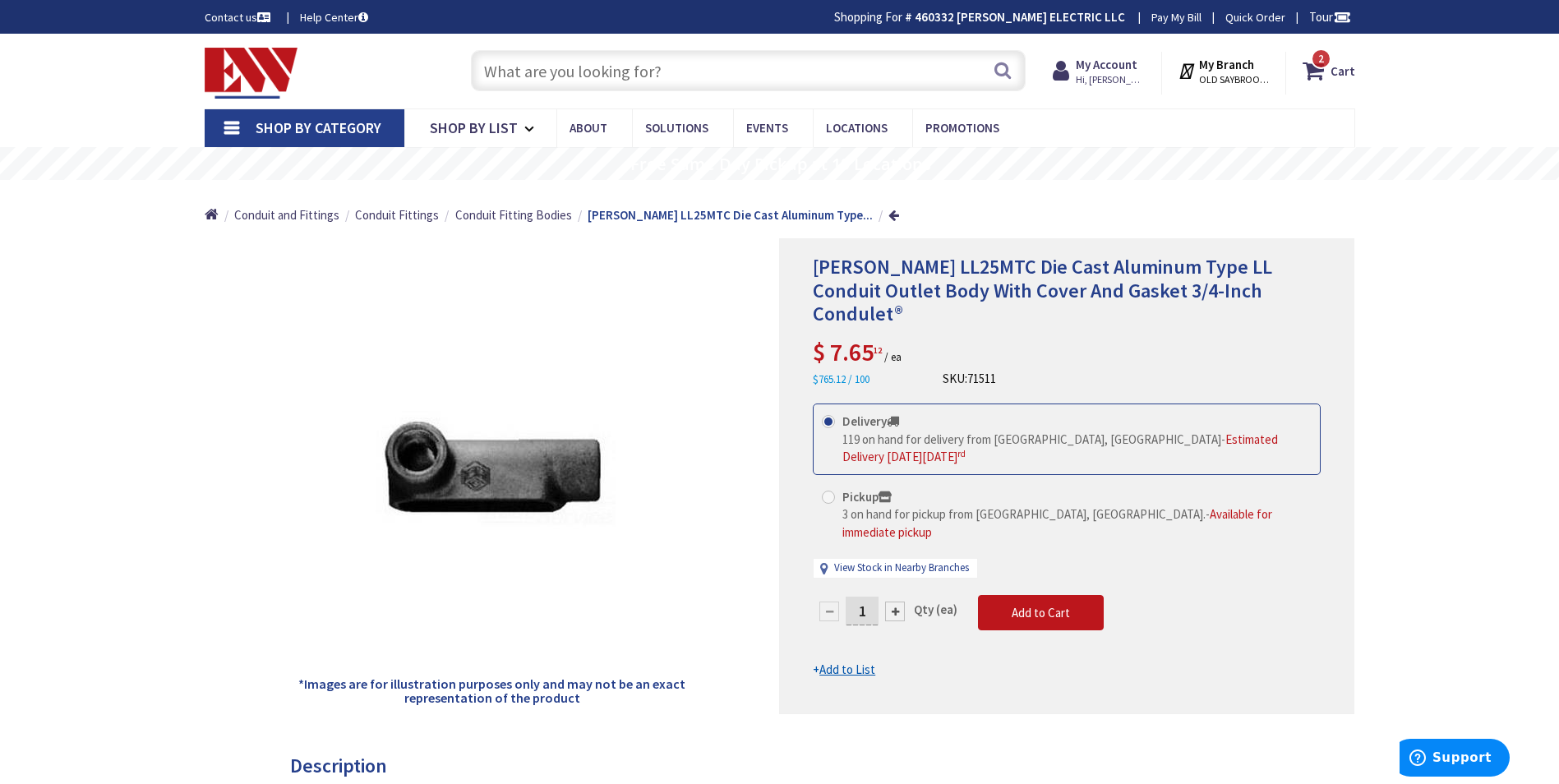
click at [701, 77] on input "text" at bounding box center [747, 71] width 555 height 41
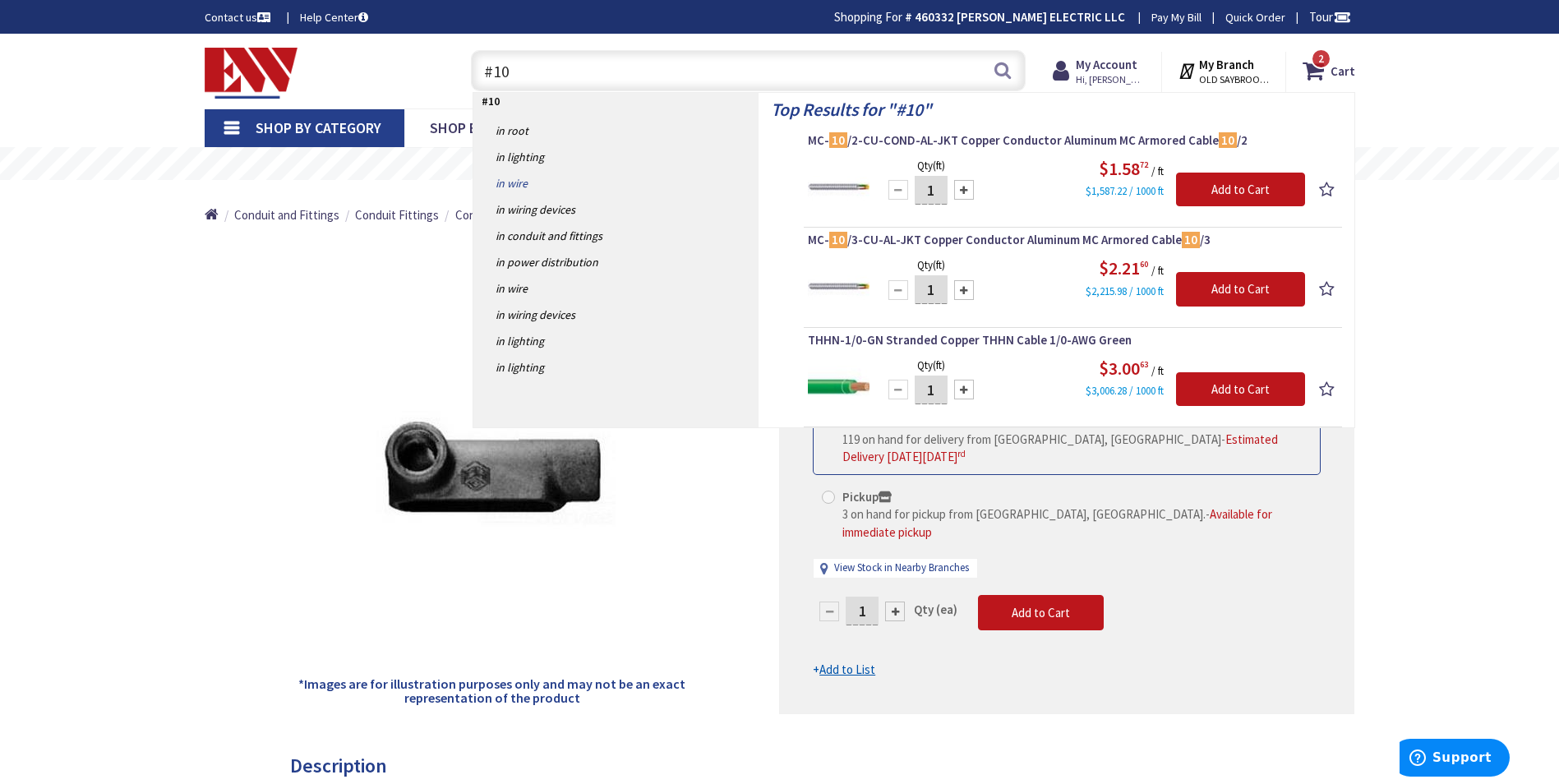
type input "#10"
click at [509, 191] on link "in Wire" at bounding box center [616, 183] width 285 height 26
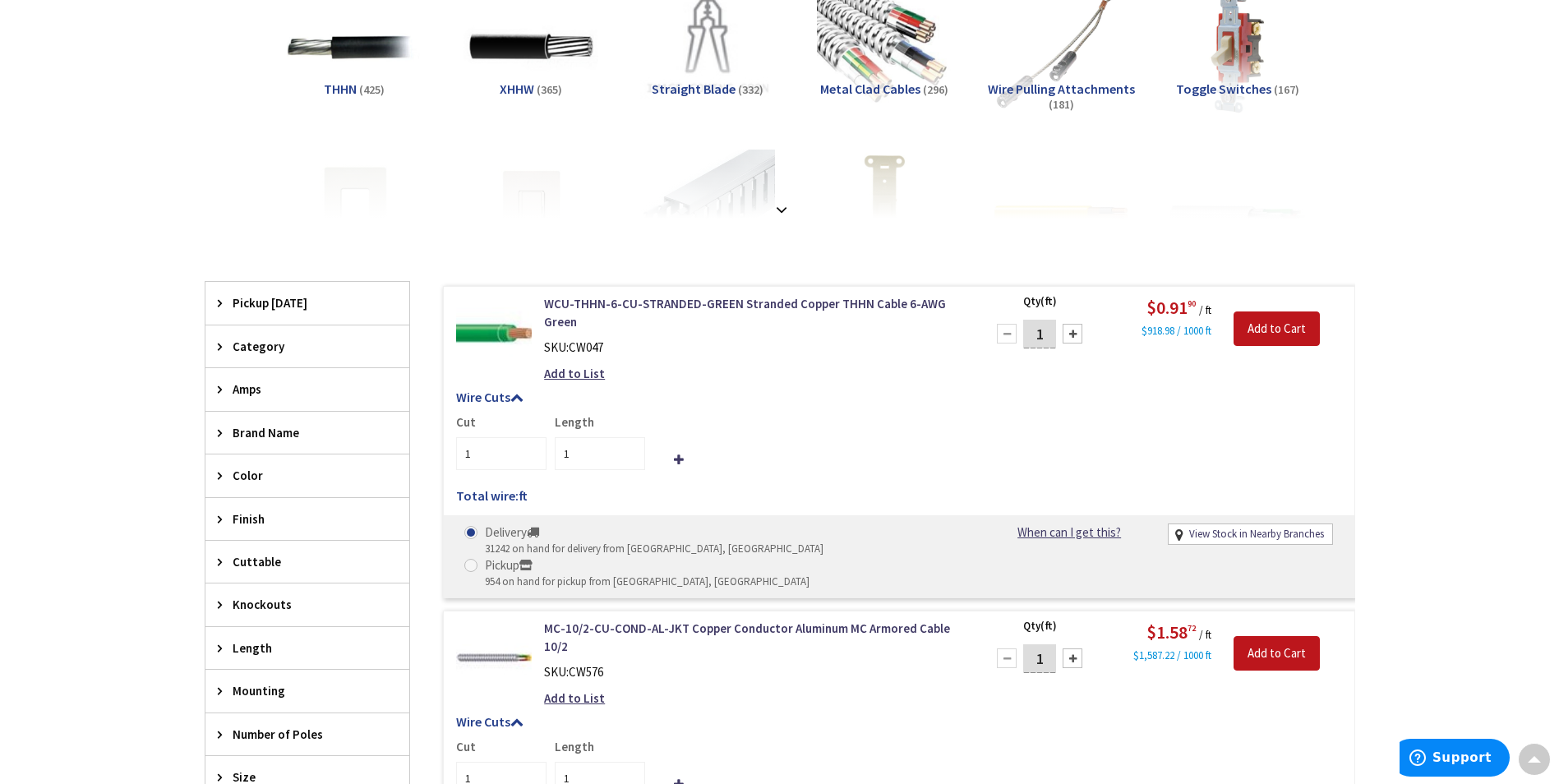
scroll to position [329, 0]
click at [249, 385] on span "Amps" at bounding box center [299, 387] width 134 height 17
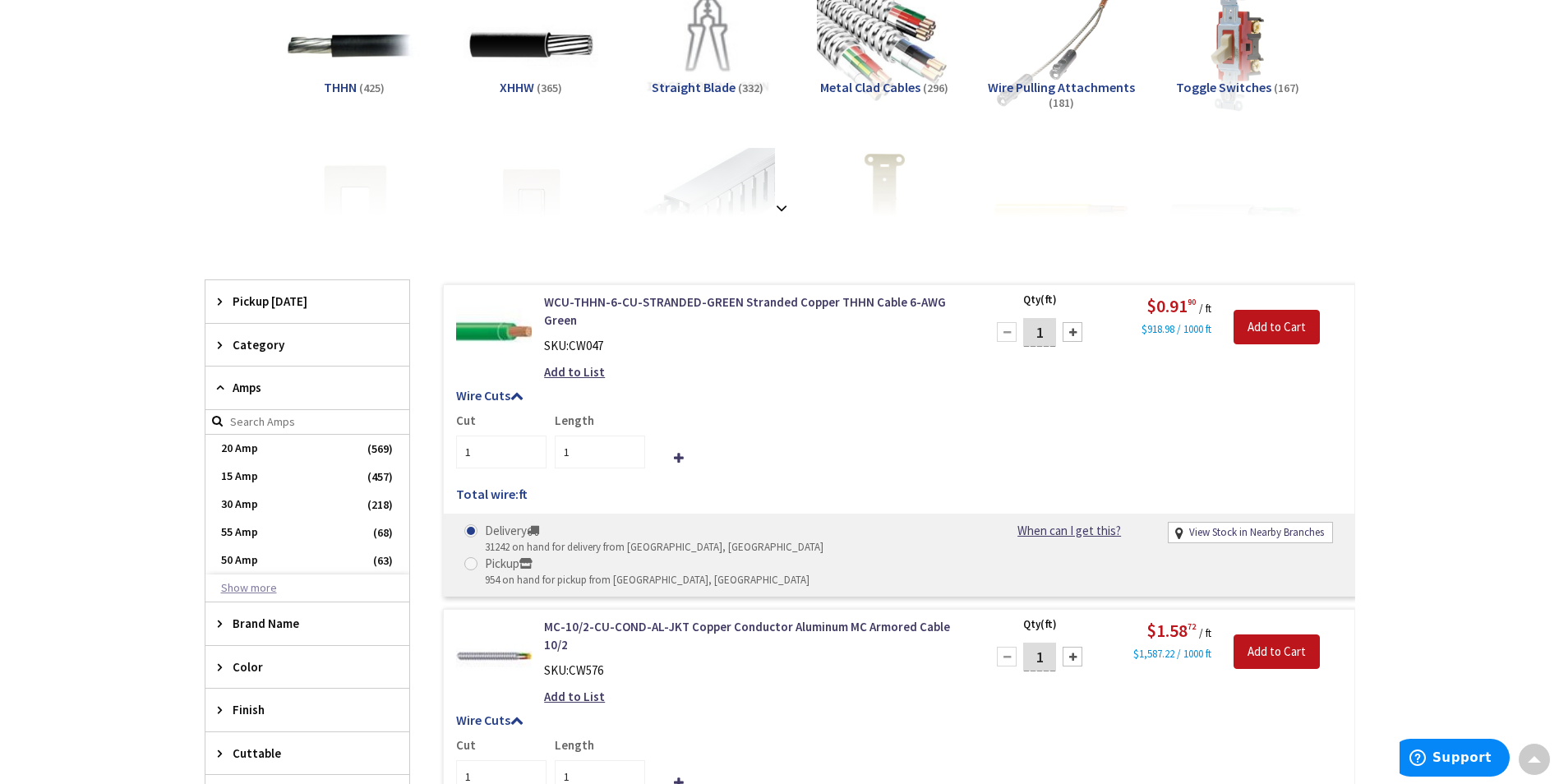
click at [284, 586] on button "Show more" at bounding box center [307, 588] width 204 height 28
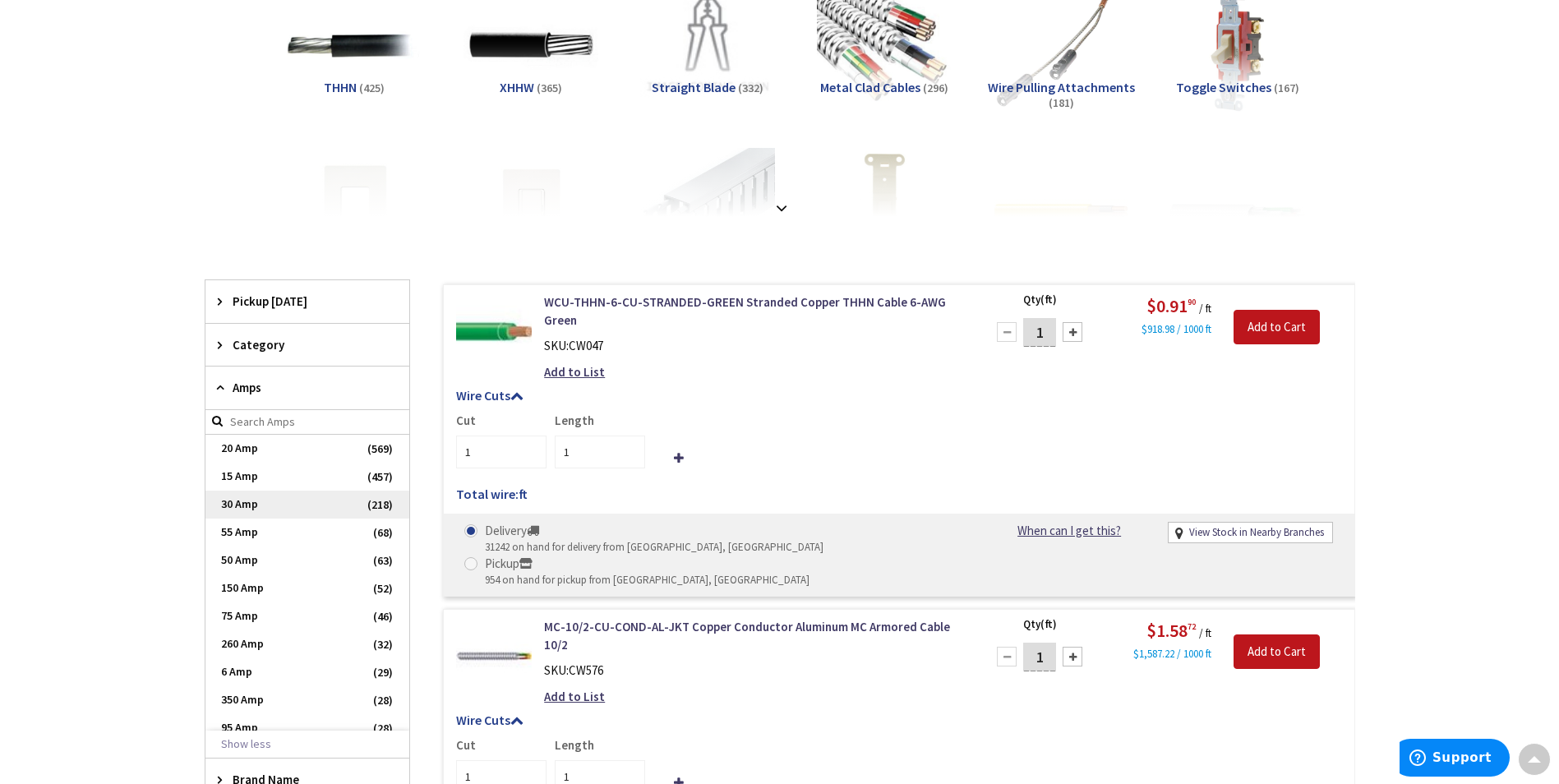
click at [332, 506] on span "30 Amp" at bounding box center [307, 504] width 204 height 28
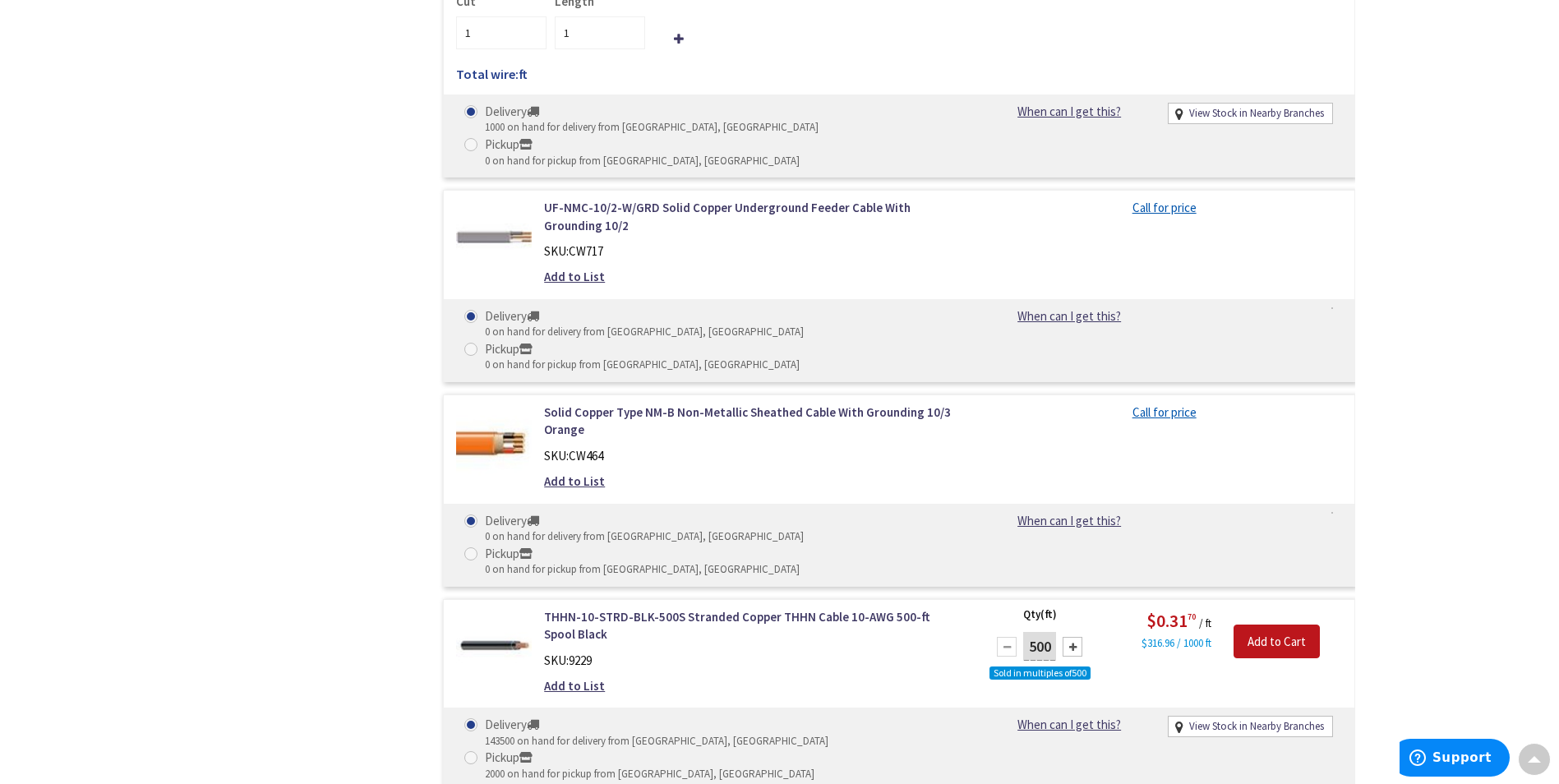
scroll to position [1725, 0]
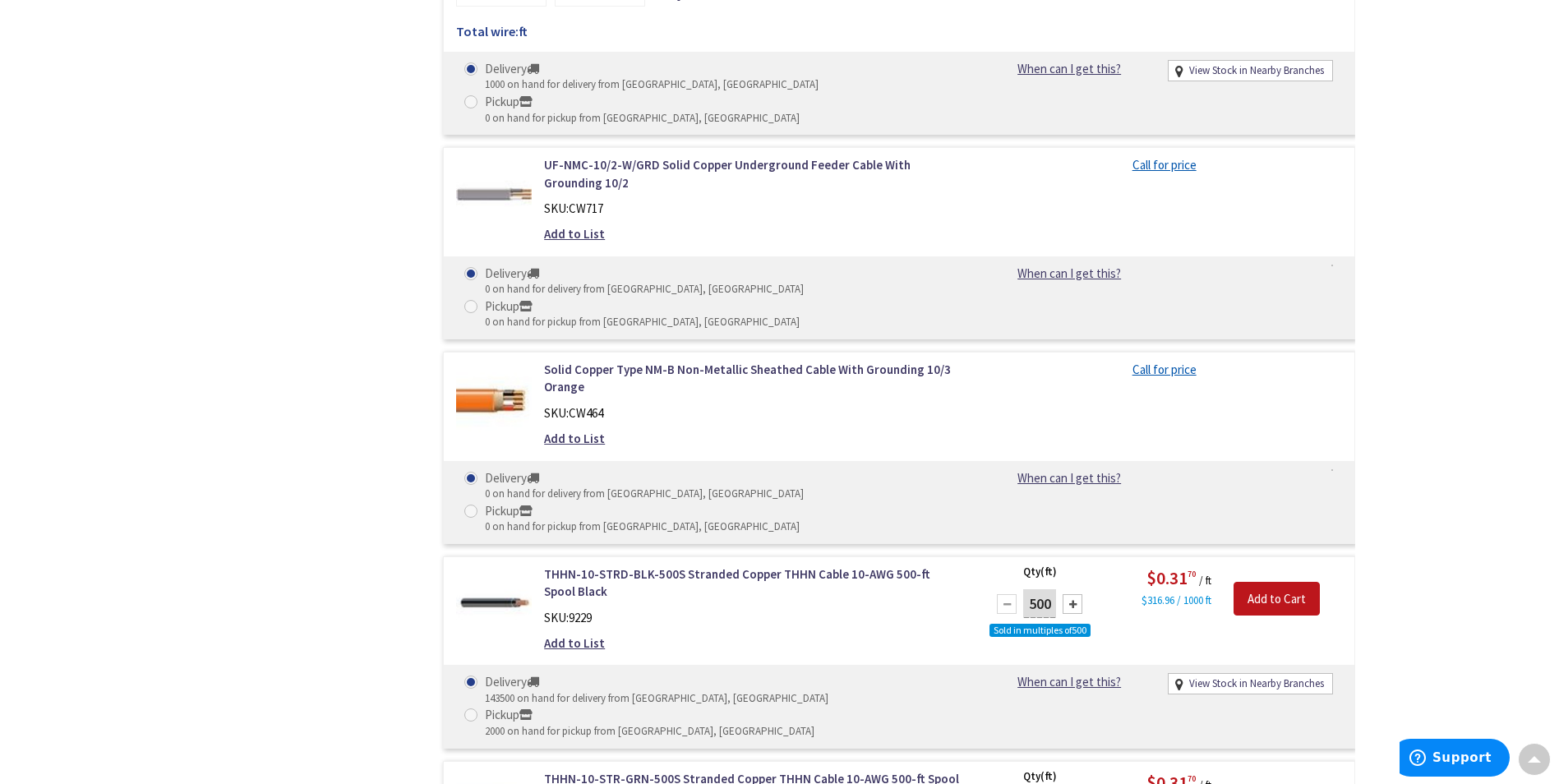
click at [388, 439] on div "Filters 218 items Pickup [DATE] [GEOGRAPHIC_DATA] (0 mi) (40) [GEOGRAPHIC_DATA]…" at bounding box center [307, 134] width 206 height 2471
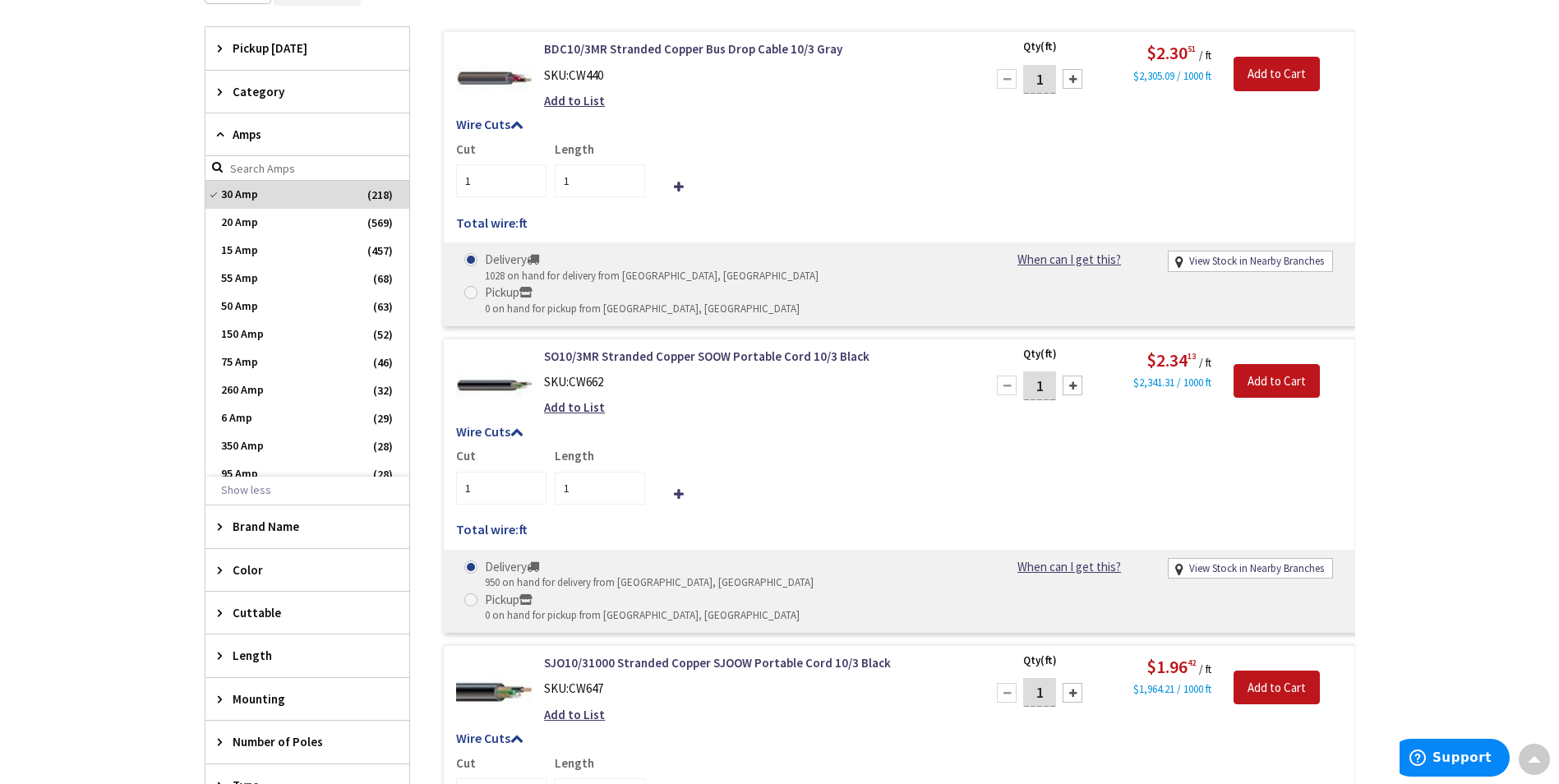
scroll to position [575, 0]
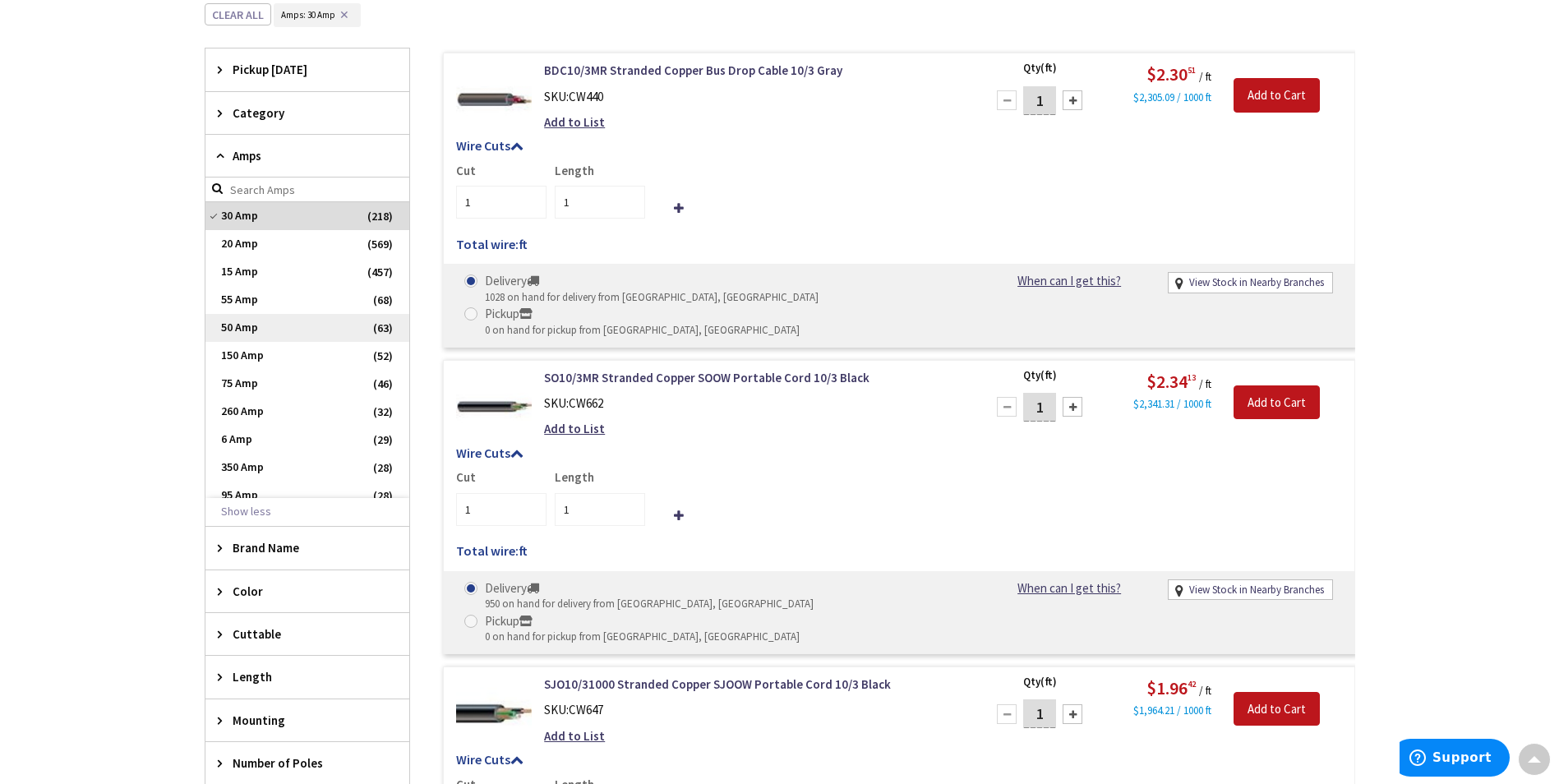
click at [283, 326] on span "50 Amp" at bounding box center [307, 327] width 204 height 28
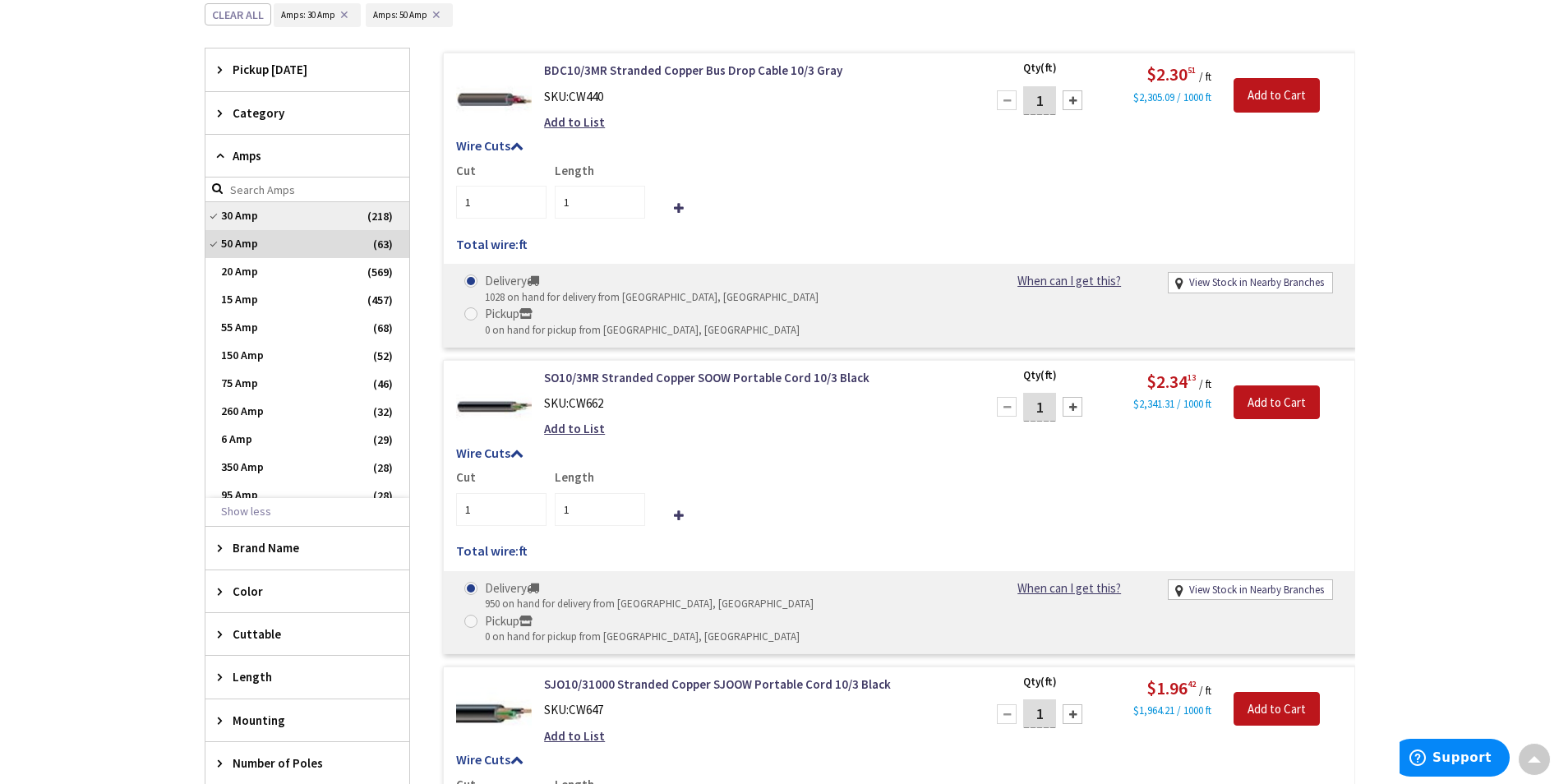
click at [298, 218] on span "30 Amp" at bounding box center [307, 215] width 204 height 28
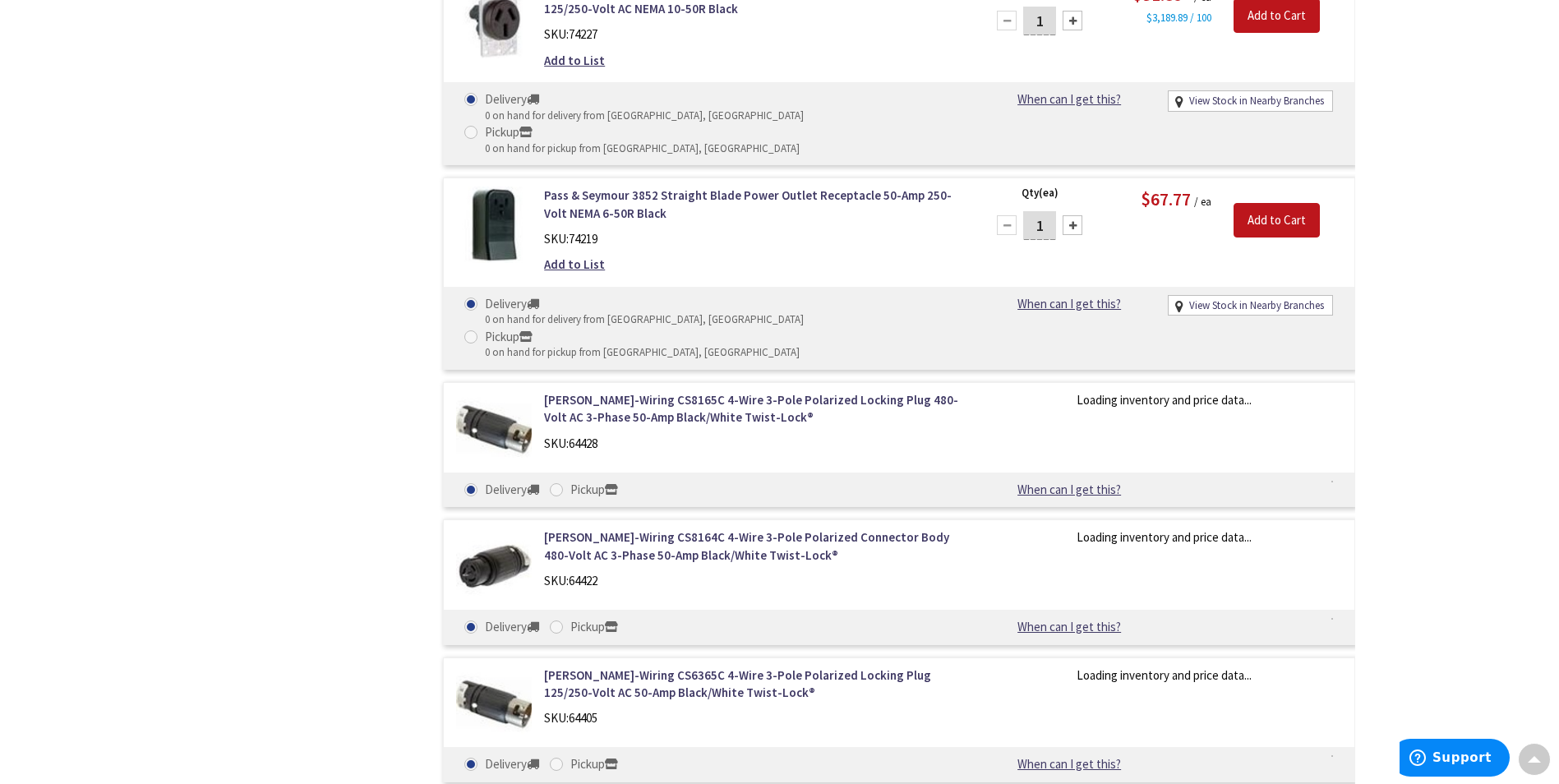
scroll to position [8149, 0]
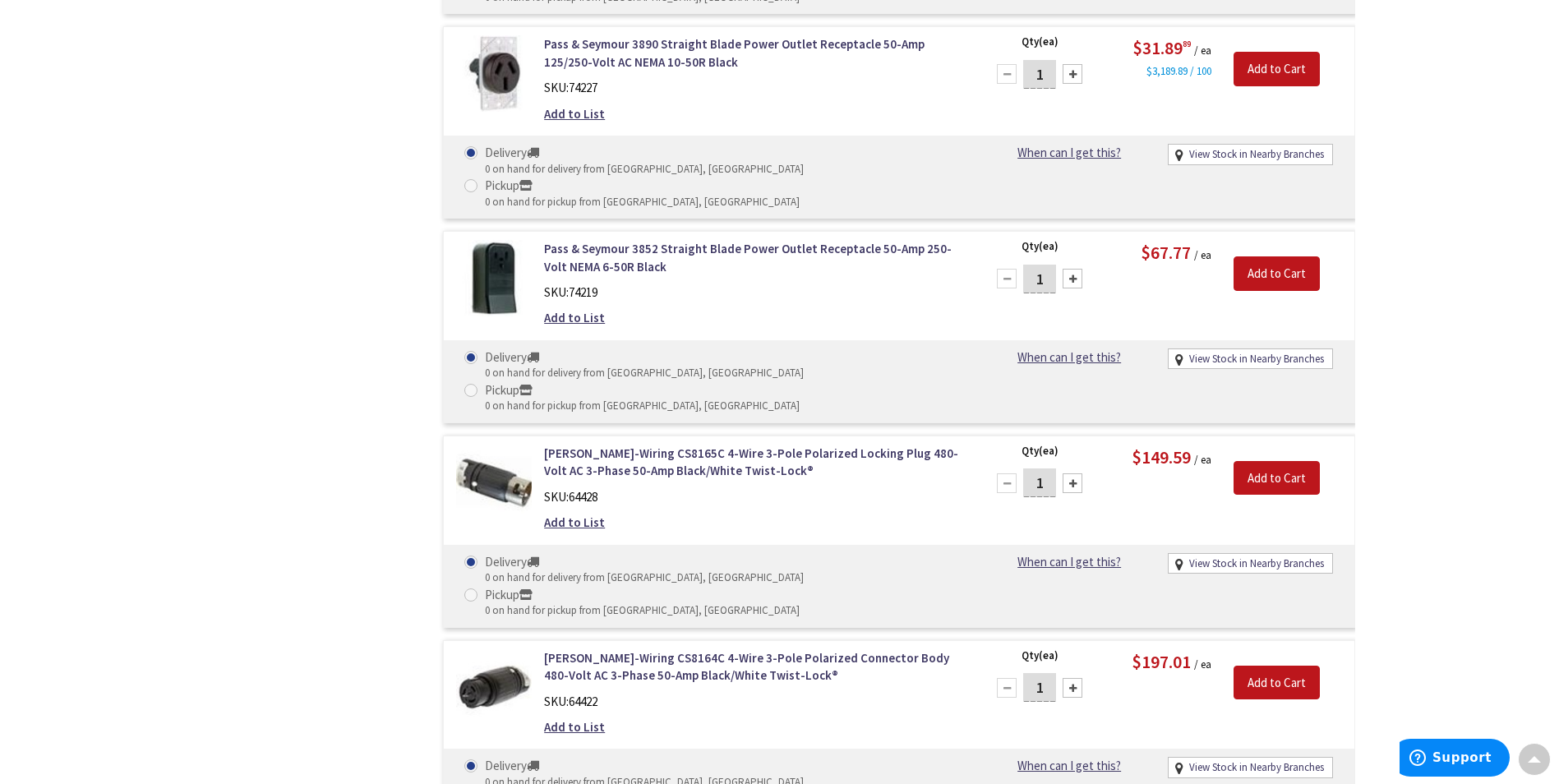
drag, startPoint x: 494, startPoint y: 457, endPoint x: 625, endPoint y: 365, distance: 160.1
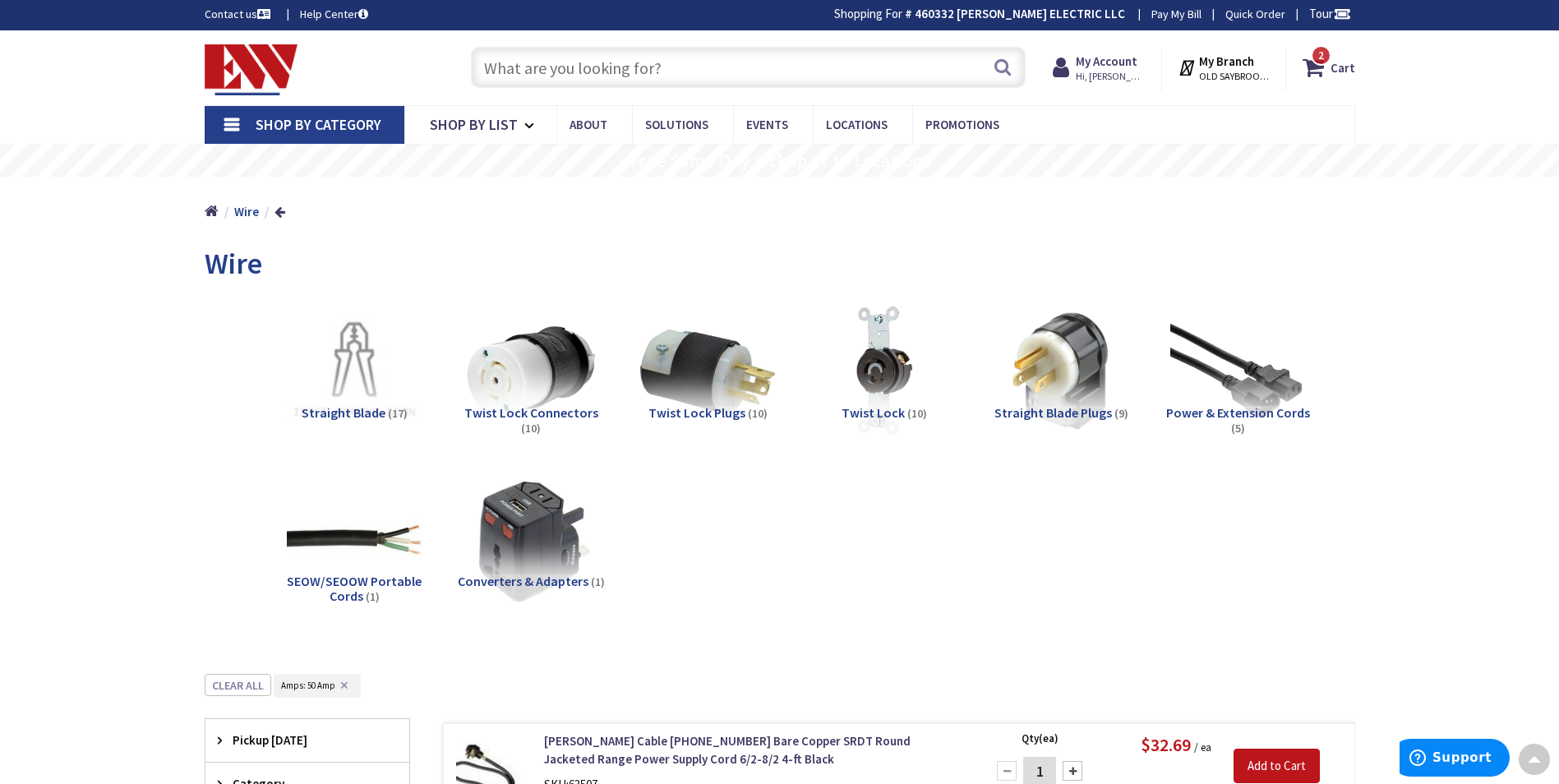
scroll to position [0, 0]
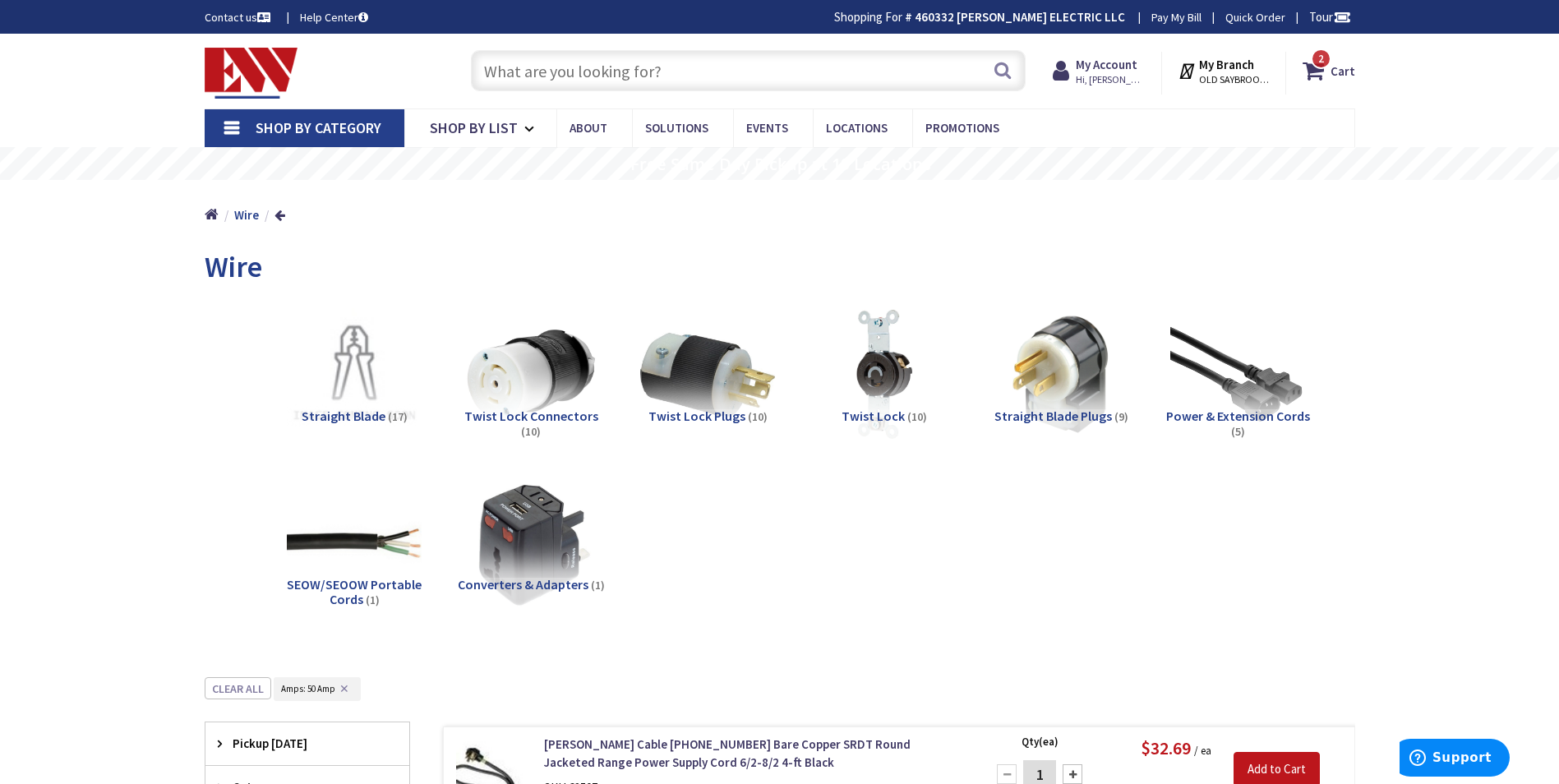
click at [563, 64] on input "text" at bounding box center [747, 71] width 555 height 41
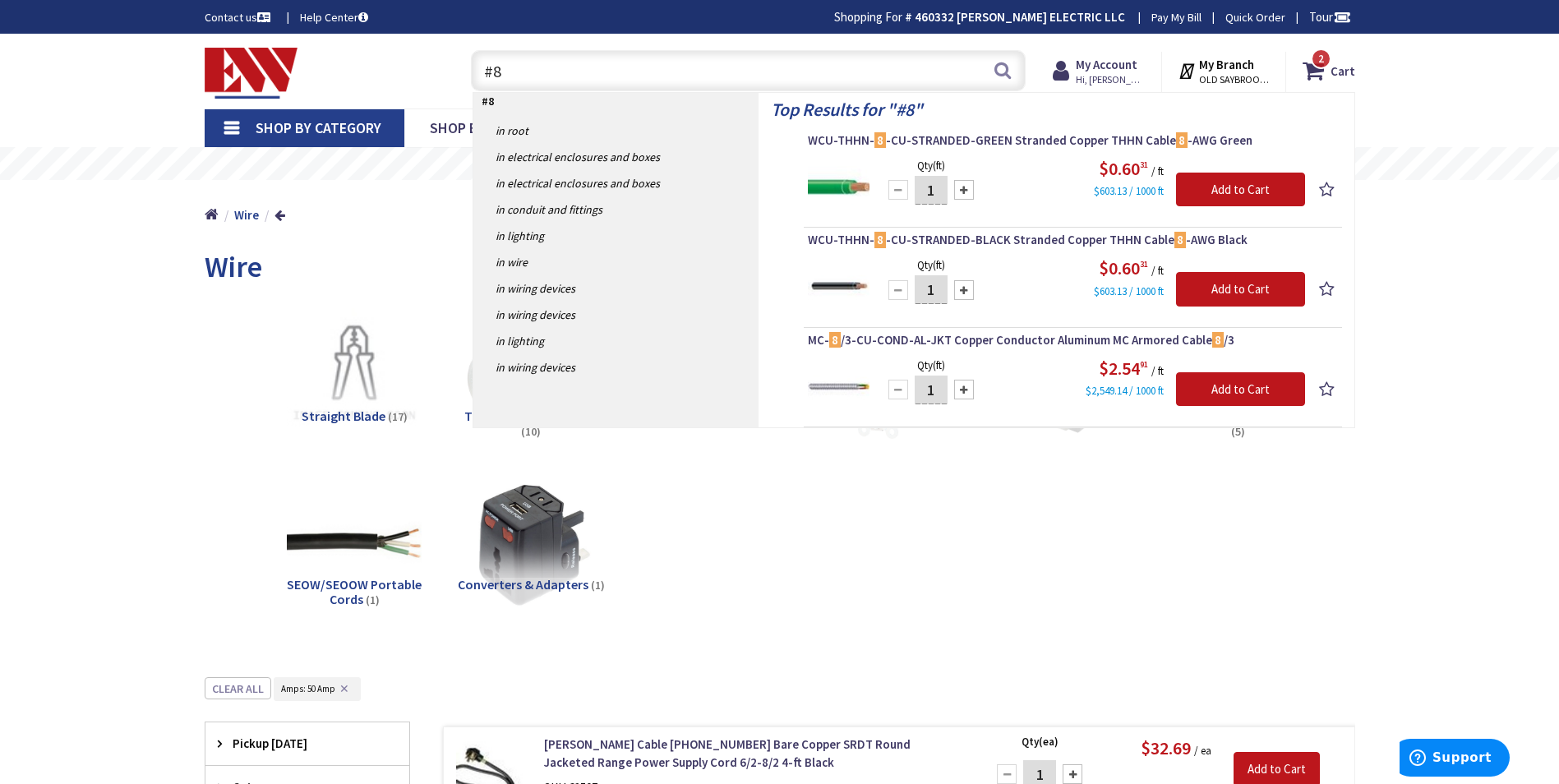
click at [542, 77] on input "#8" at bounding box center [747, 71] width 555 height 41
click at [541, 77] on input "#8" at bounding box center [747, 71] width 555 height 41
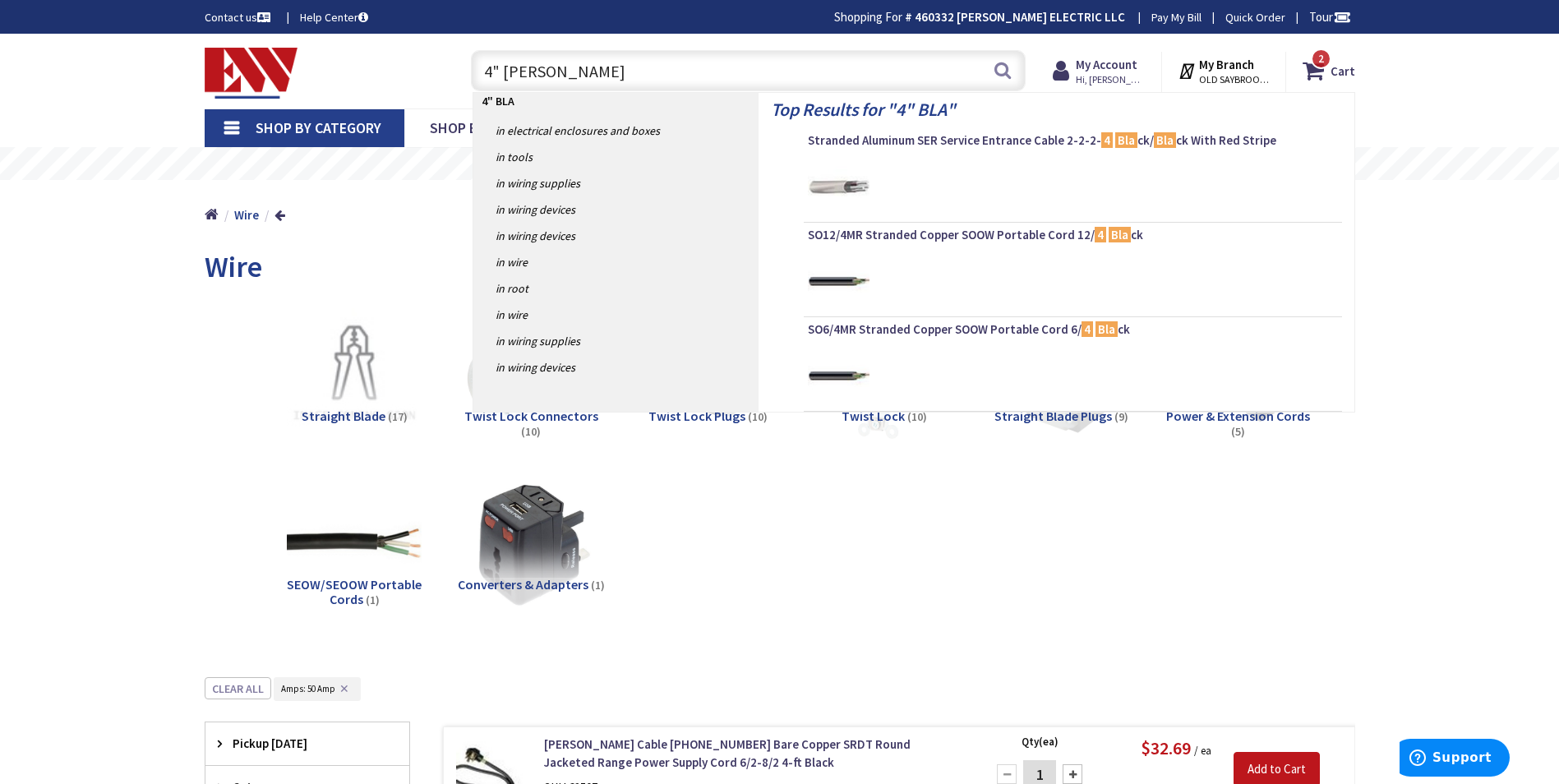
type input "4" BLANK"
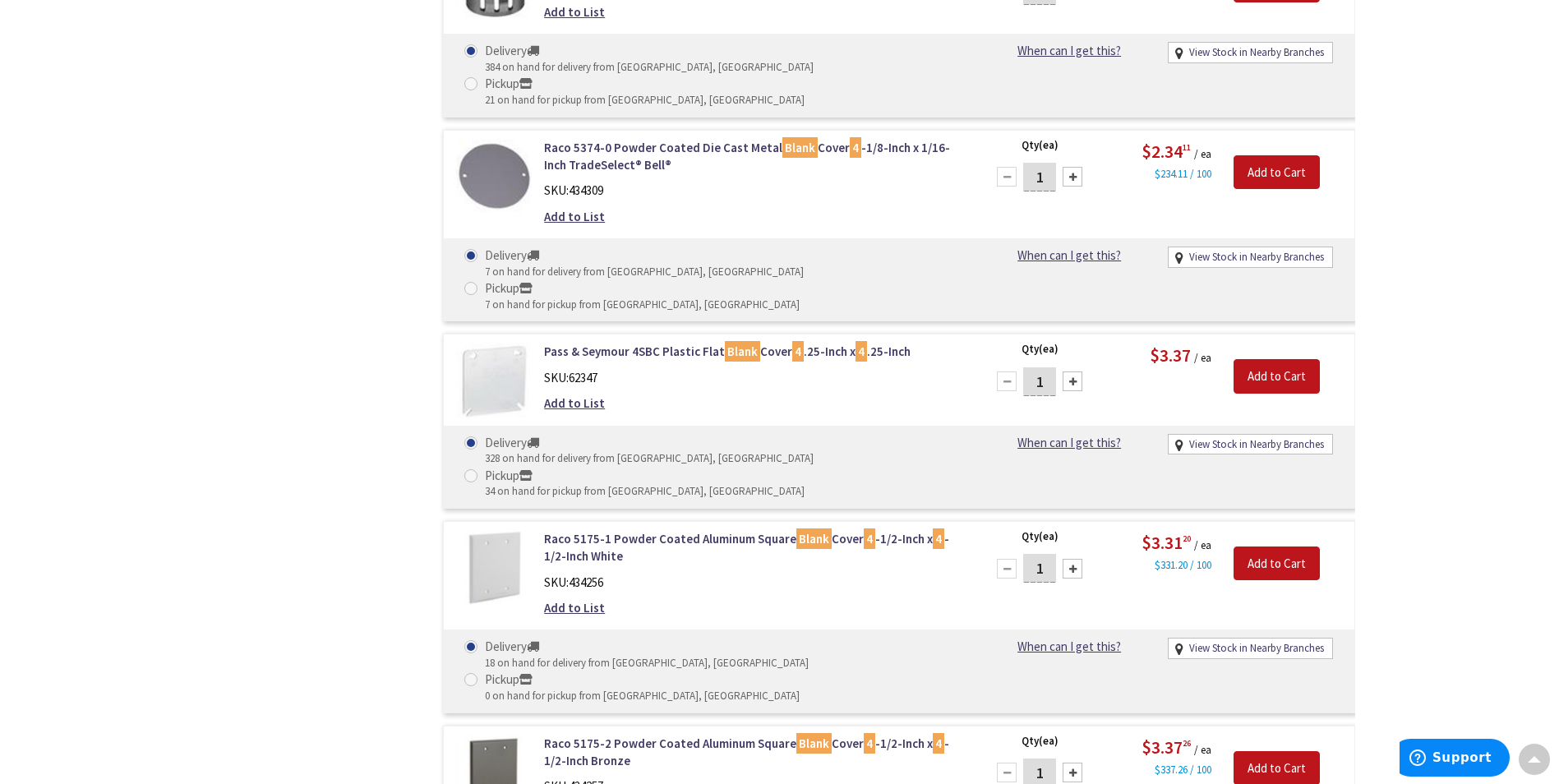
scroll to position [3040, 0]
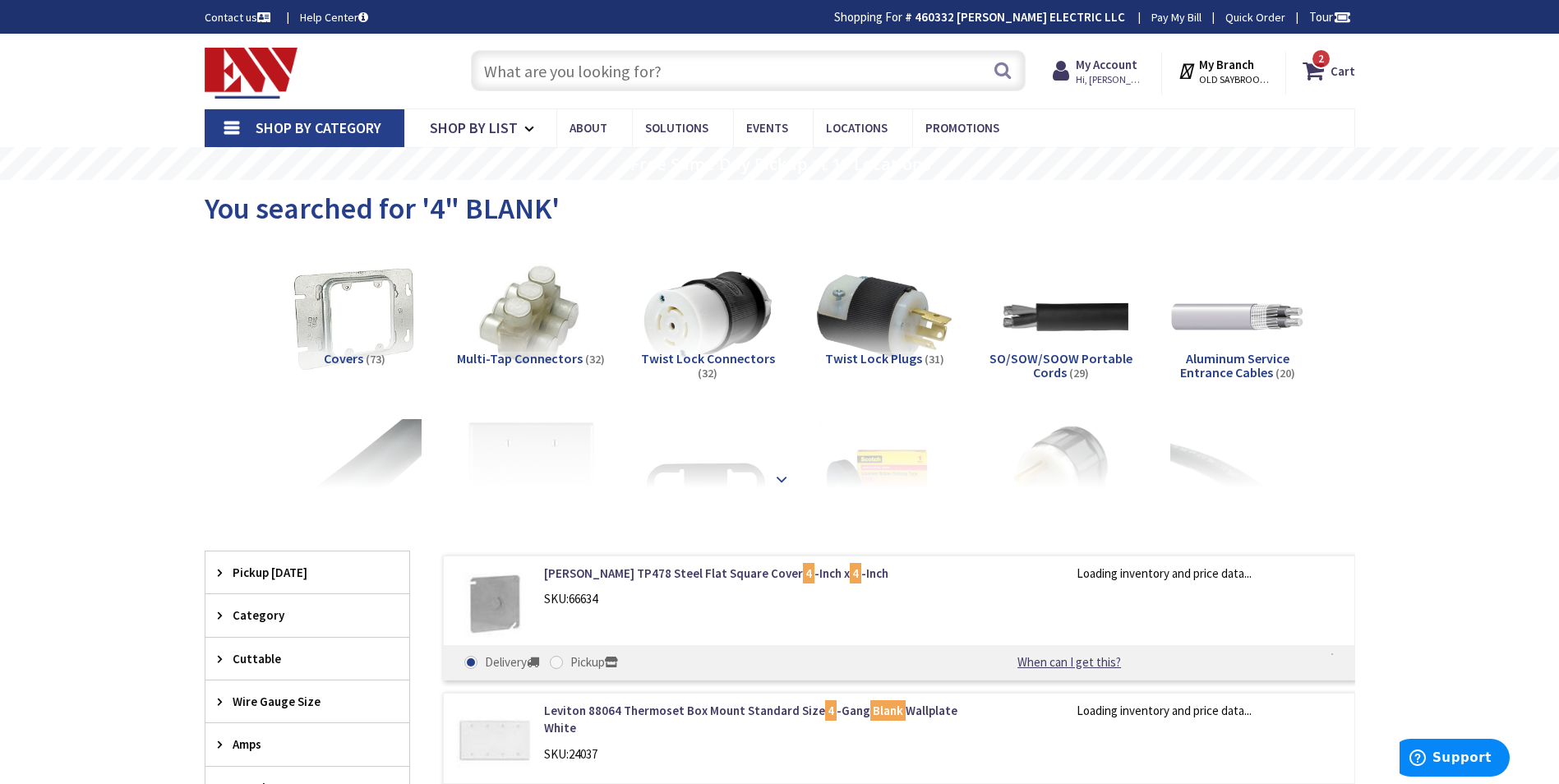
click at [780, 480] on strong at bounding box center [782, 479] width 20 height 18
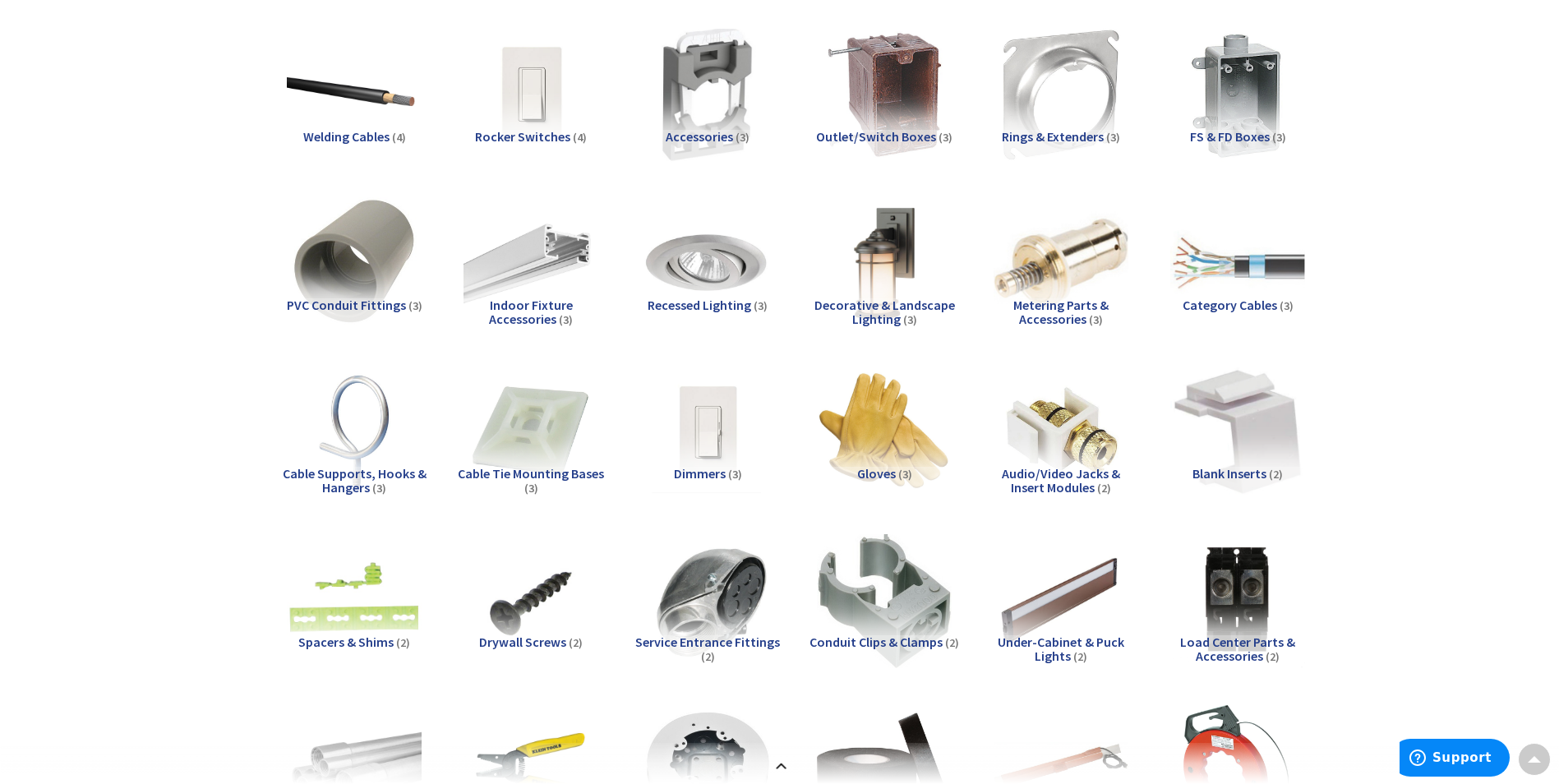
click at [1204, 128] on span "FS & FD Boxes" at bounding box center [1230, 136] width 79 height 16
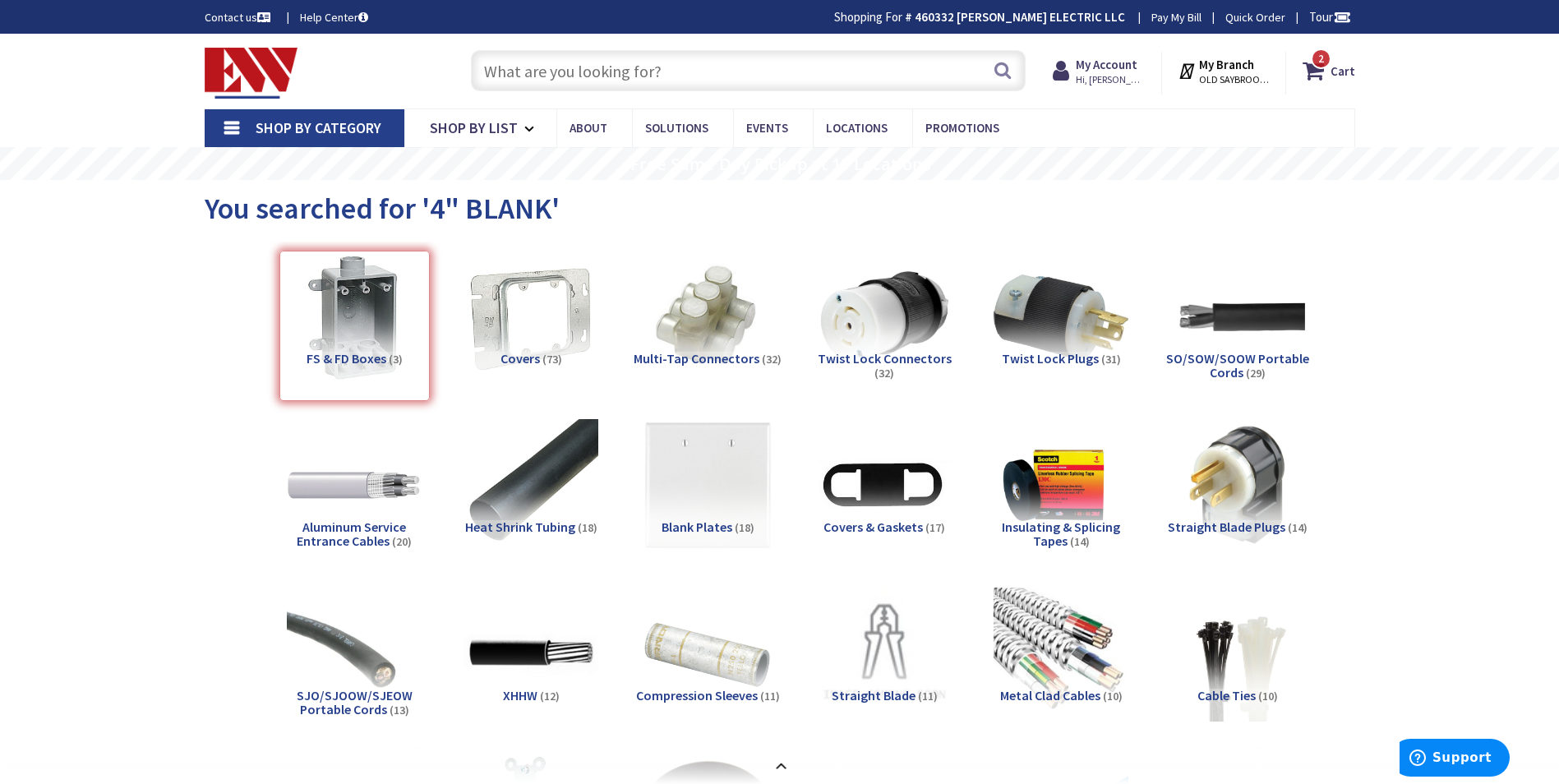
click at [658, 68] on input "text" at bounding box center [747, 71] width 555 height 41
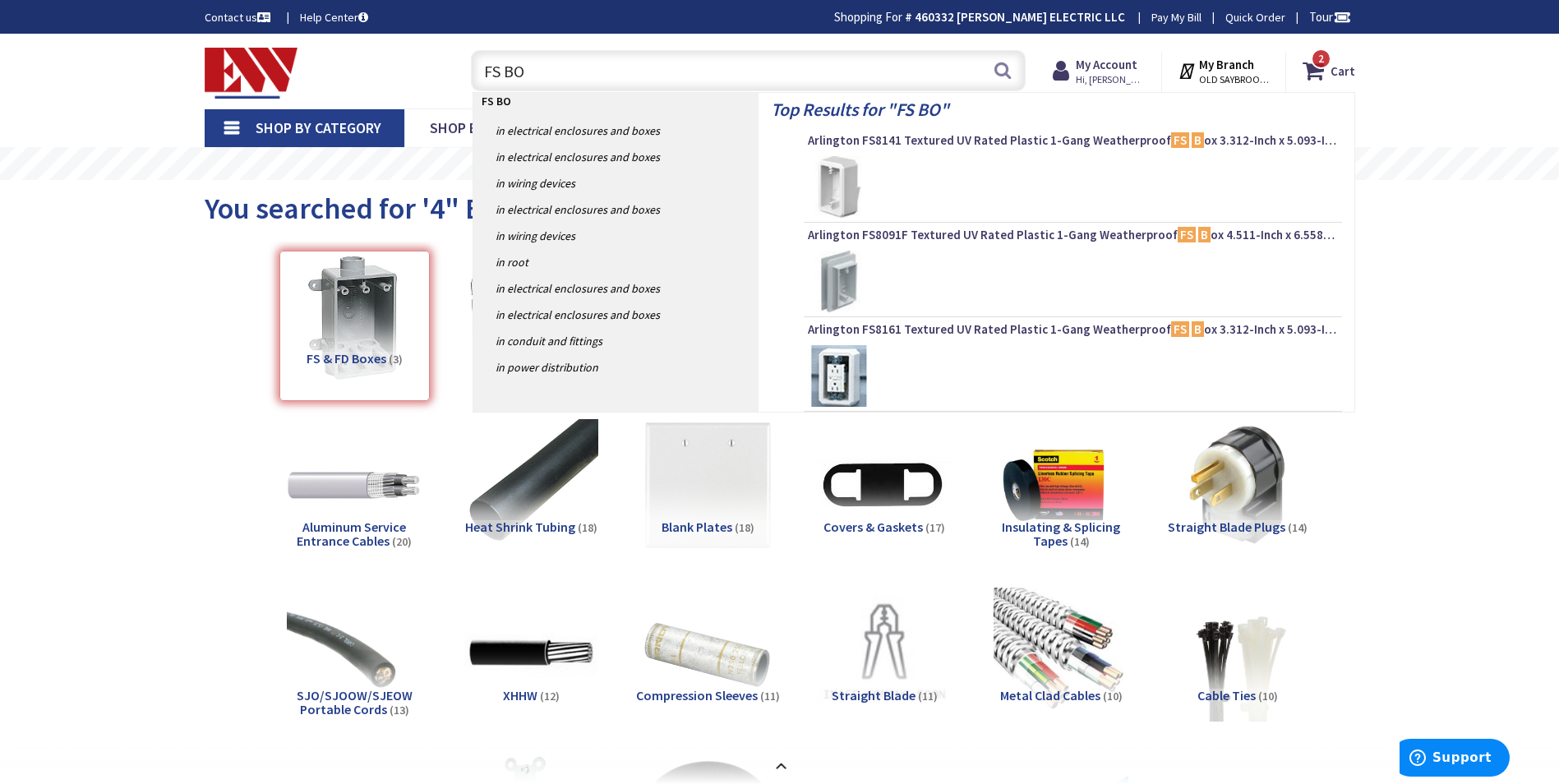
type input "FS BOX"
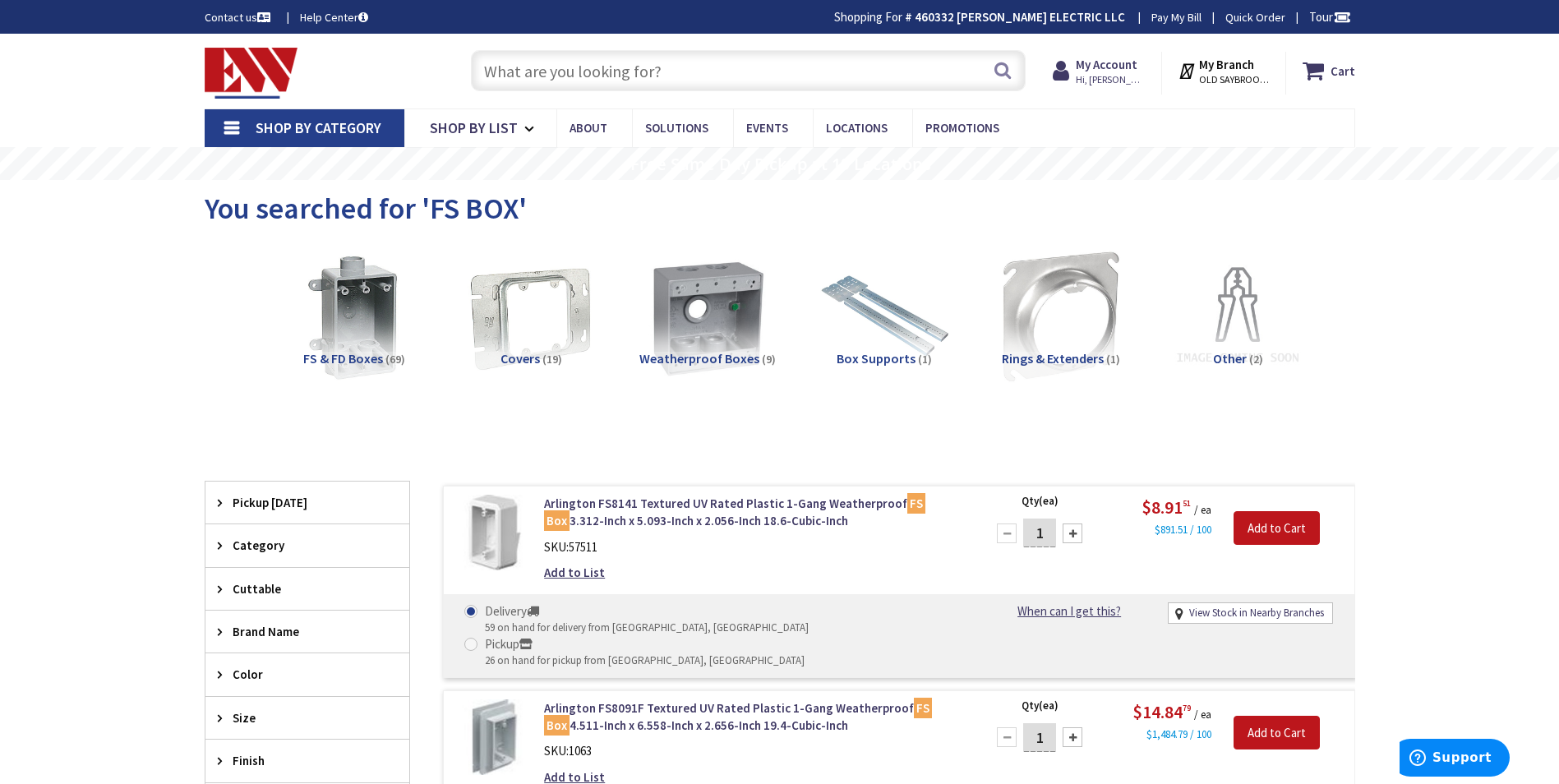
click at [353, 366] on span "FS & FD Boxes" at bounding box center [343, 358] width 79 height 16
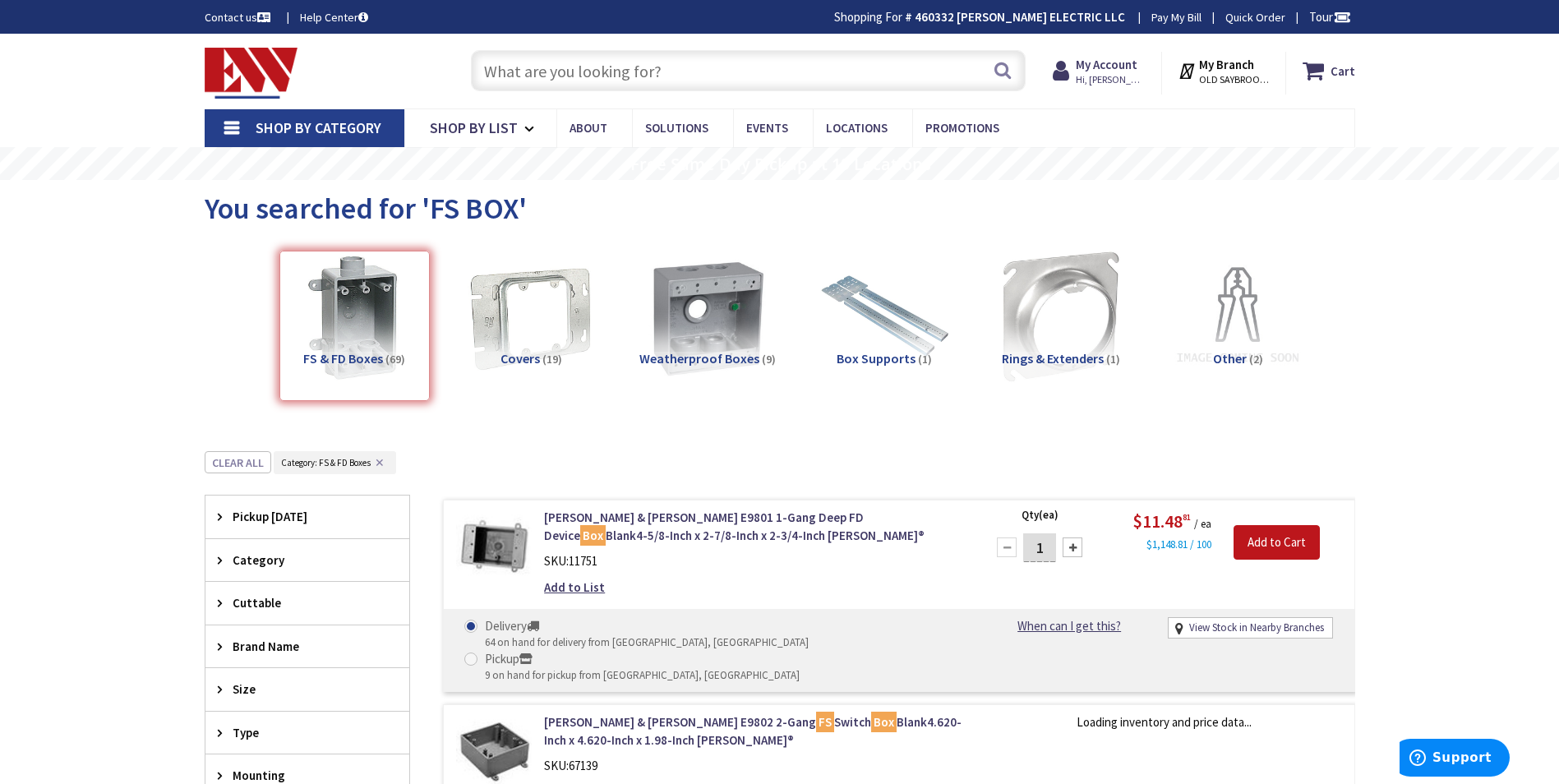
scroll to position [451, 0]
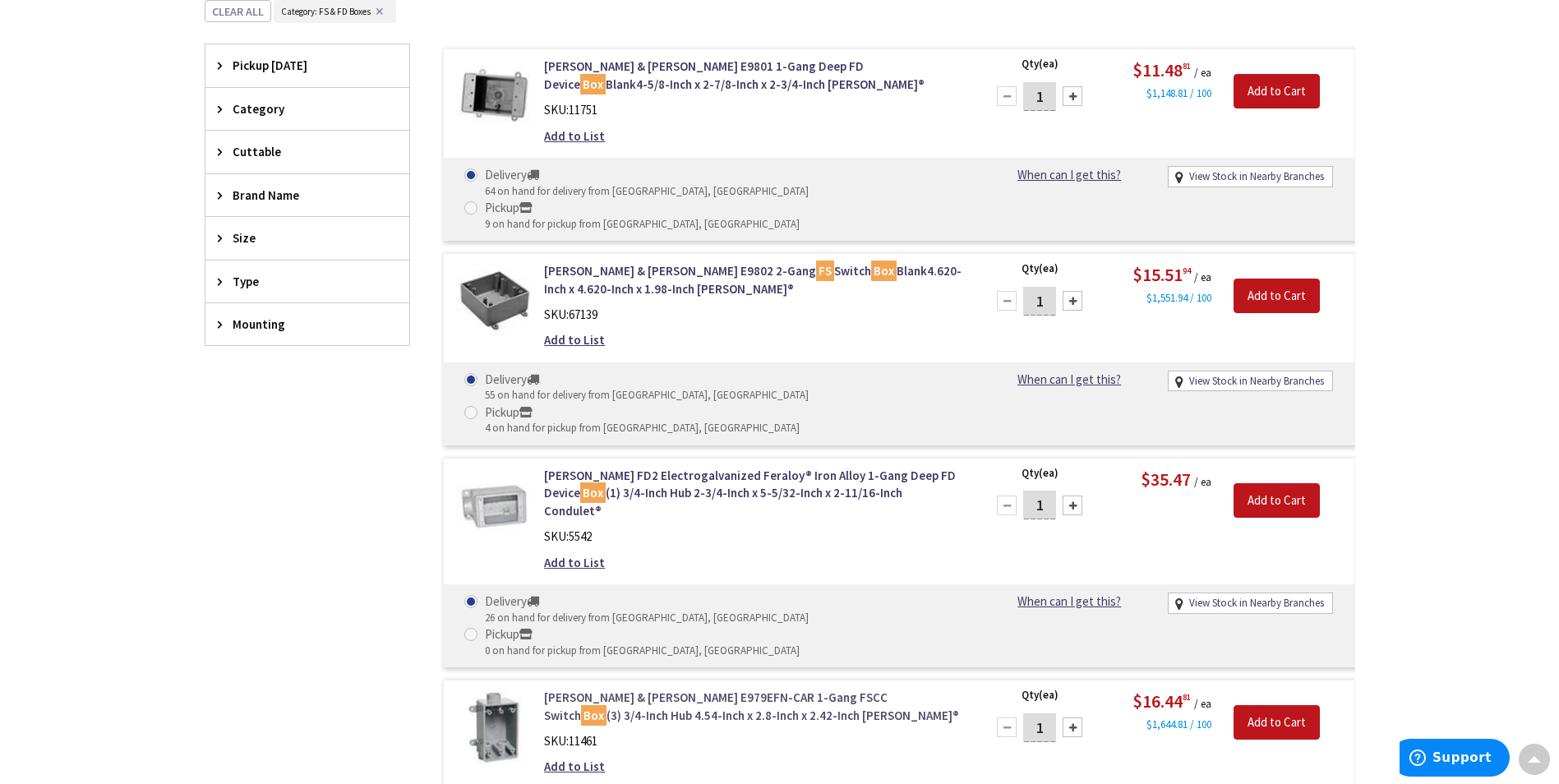
click at [628, 688] on link "Thomas & Betts E979EFN-CAR 1-Gang FSCC Switch Box (3) 3/4-Inch Hub 4.54-Inch x …" at bounding box center [753, 706] width 418 height 35
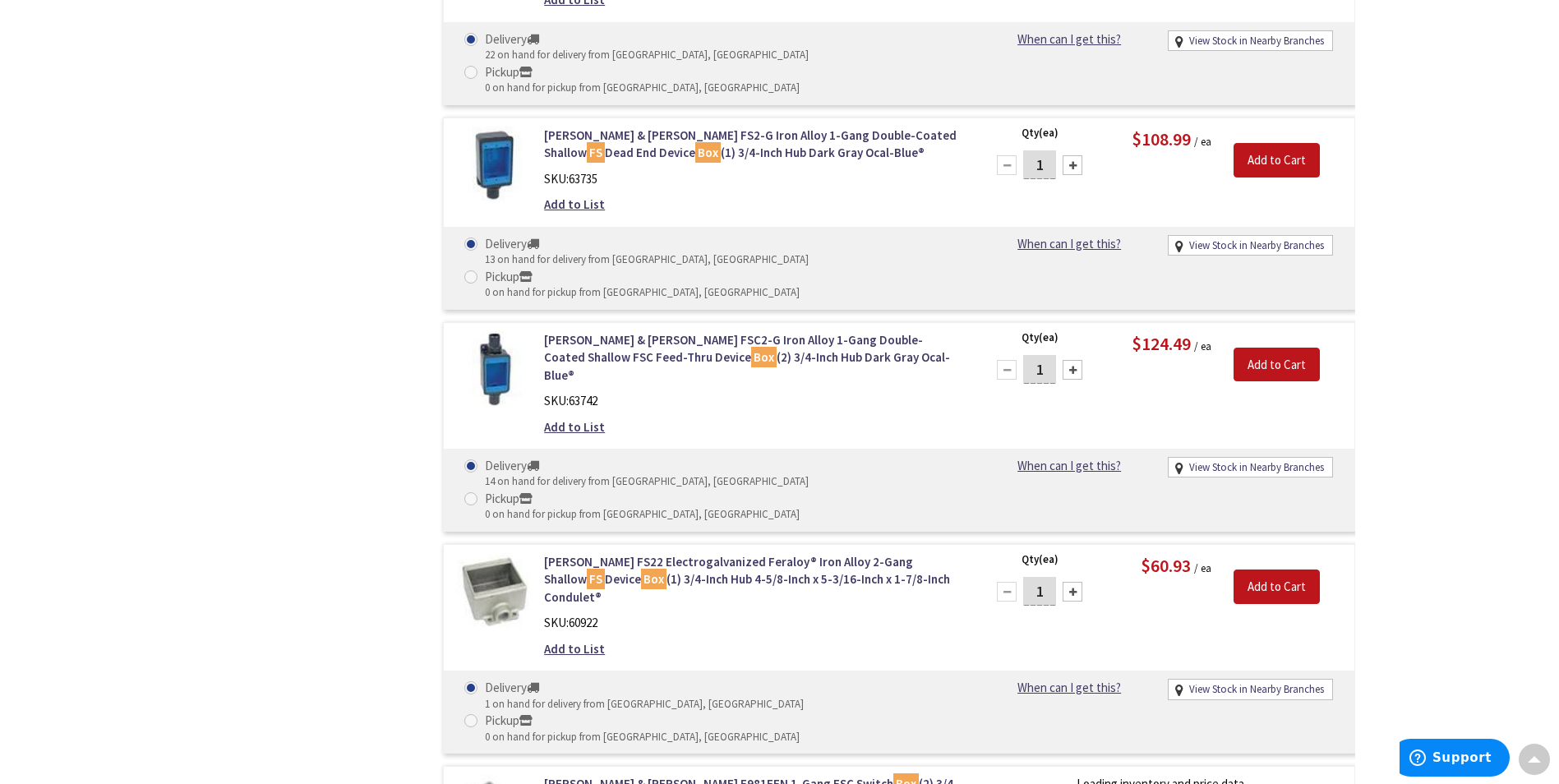
scroll to position [2537, 0]
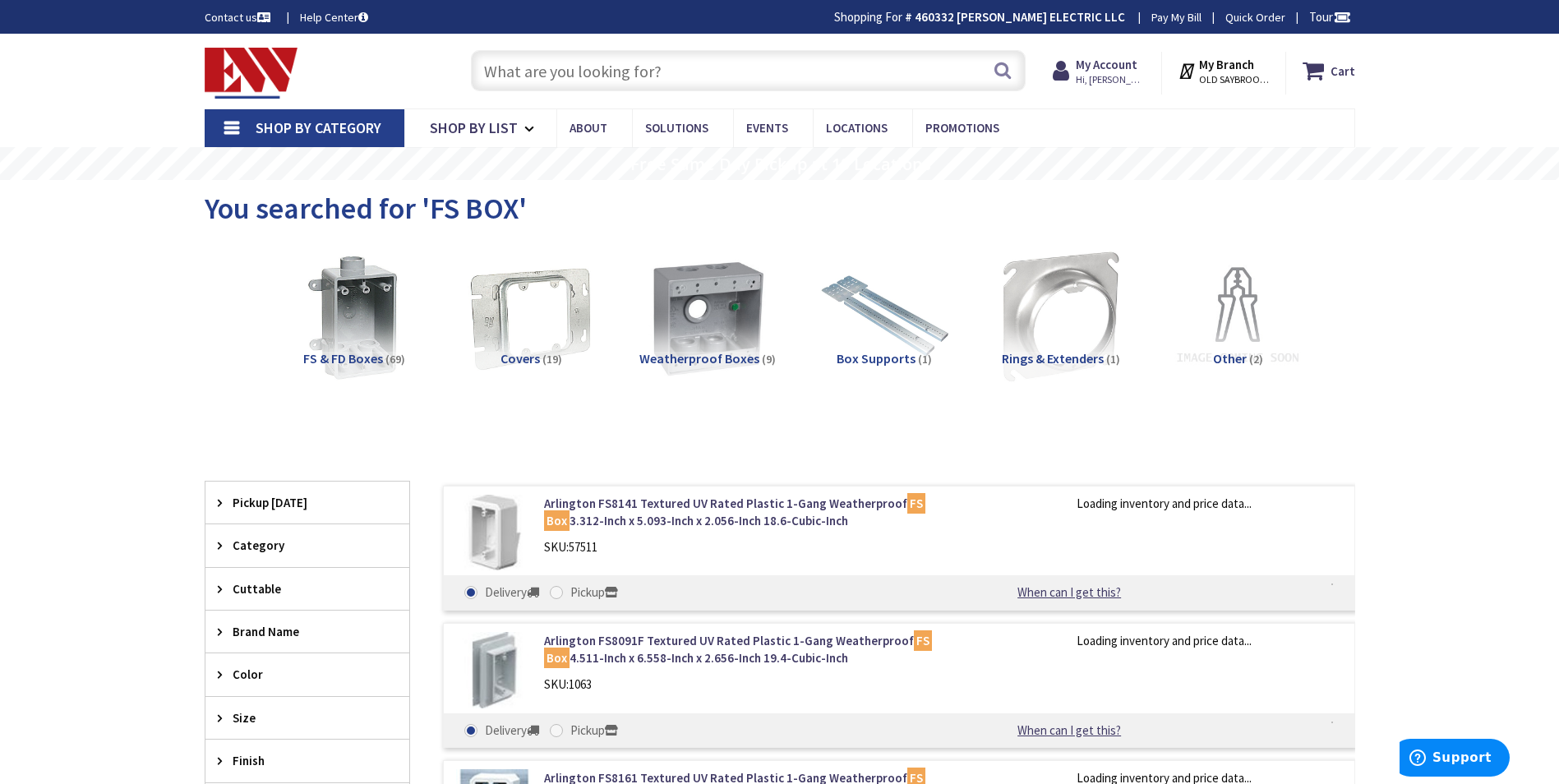
click at [661, 90] on input "text" at bounding box center [747, 71] width 555 height 41
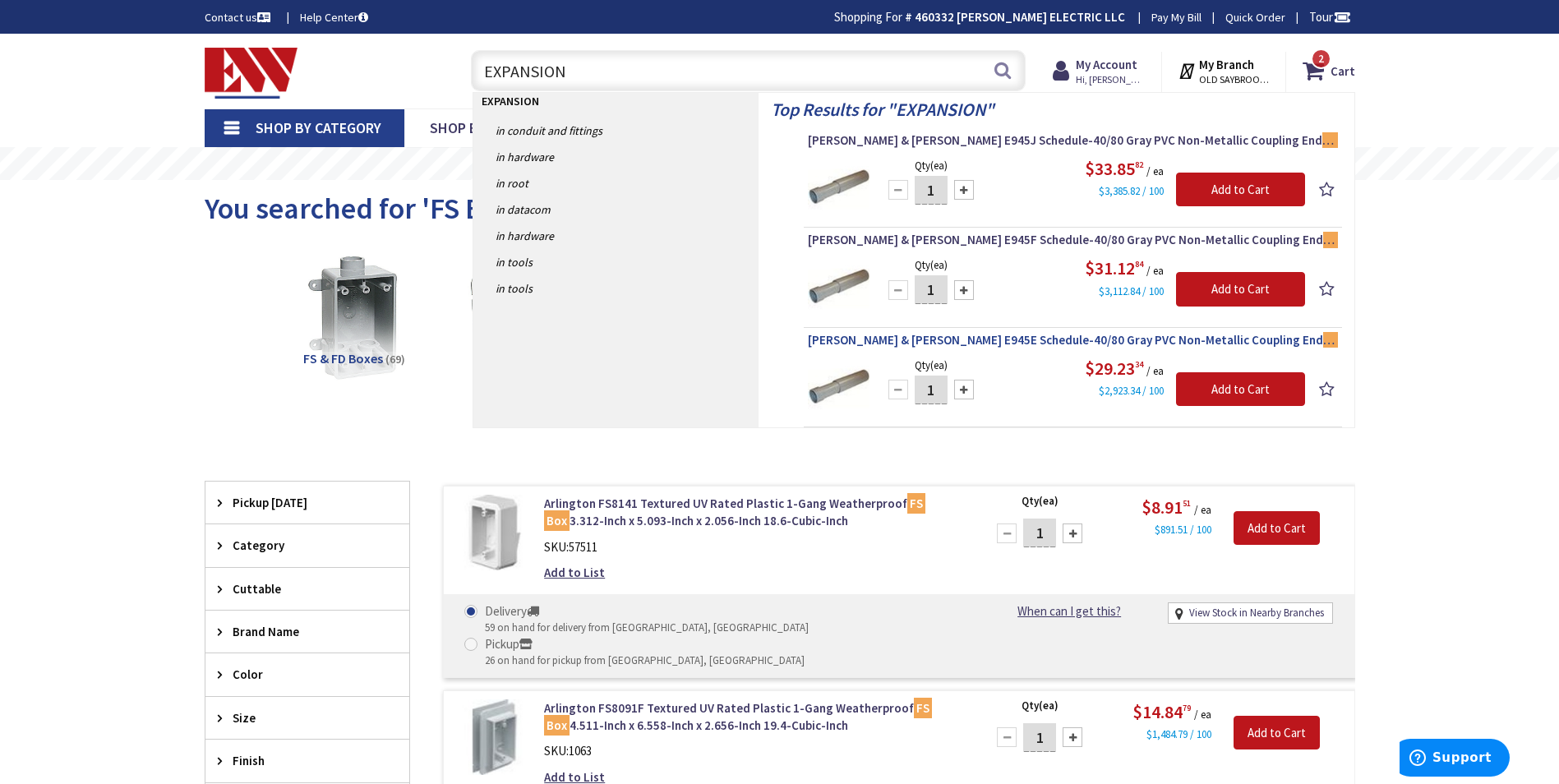
type input "EXPANSION"
click at [918, 332] on span "Thomas & Betts E945E Schedule-40/80 Gray PVC Non-Metallic Coupling End Expansio…" at bounding box center [1073, 340] width 530 height 16
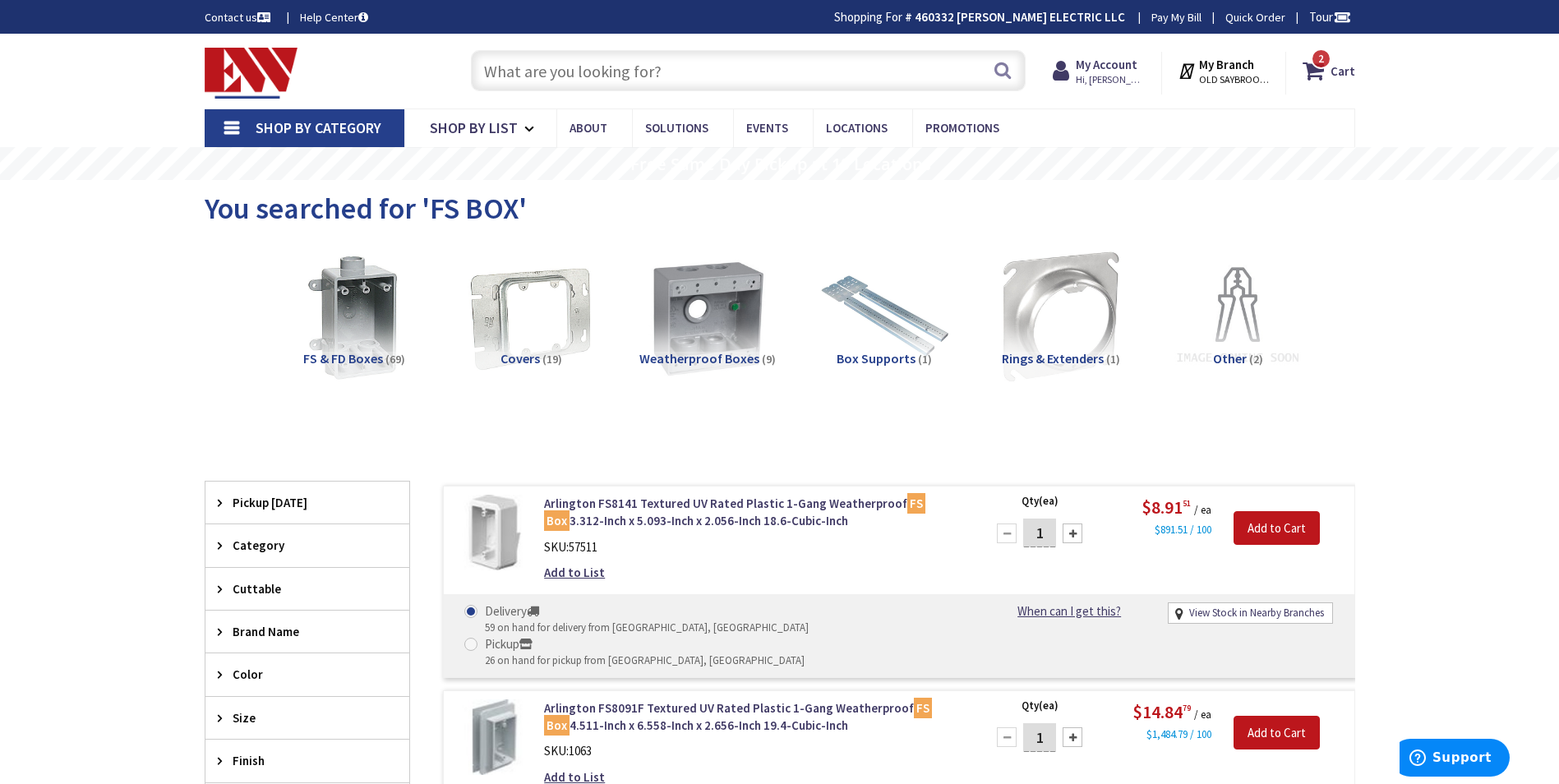
click at [582, 77] on input "text" at bounding box center [747, 71] width 555 height 41
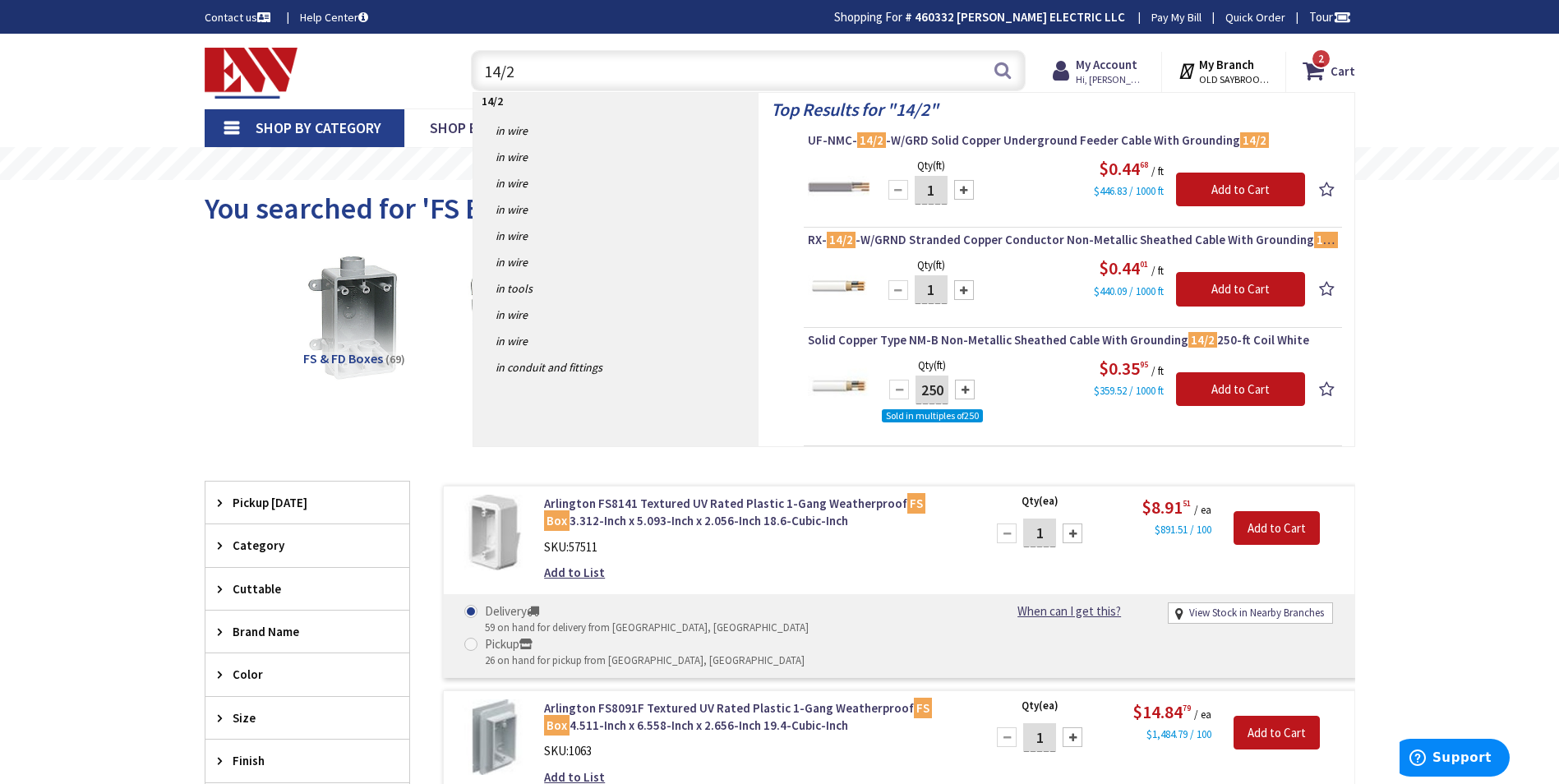
click at [577, 80] on input "14/2" at bounding box center [747, 71] width 555 height 41
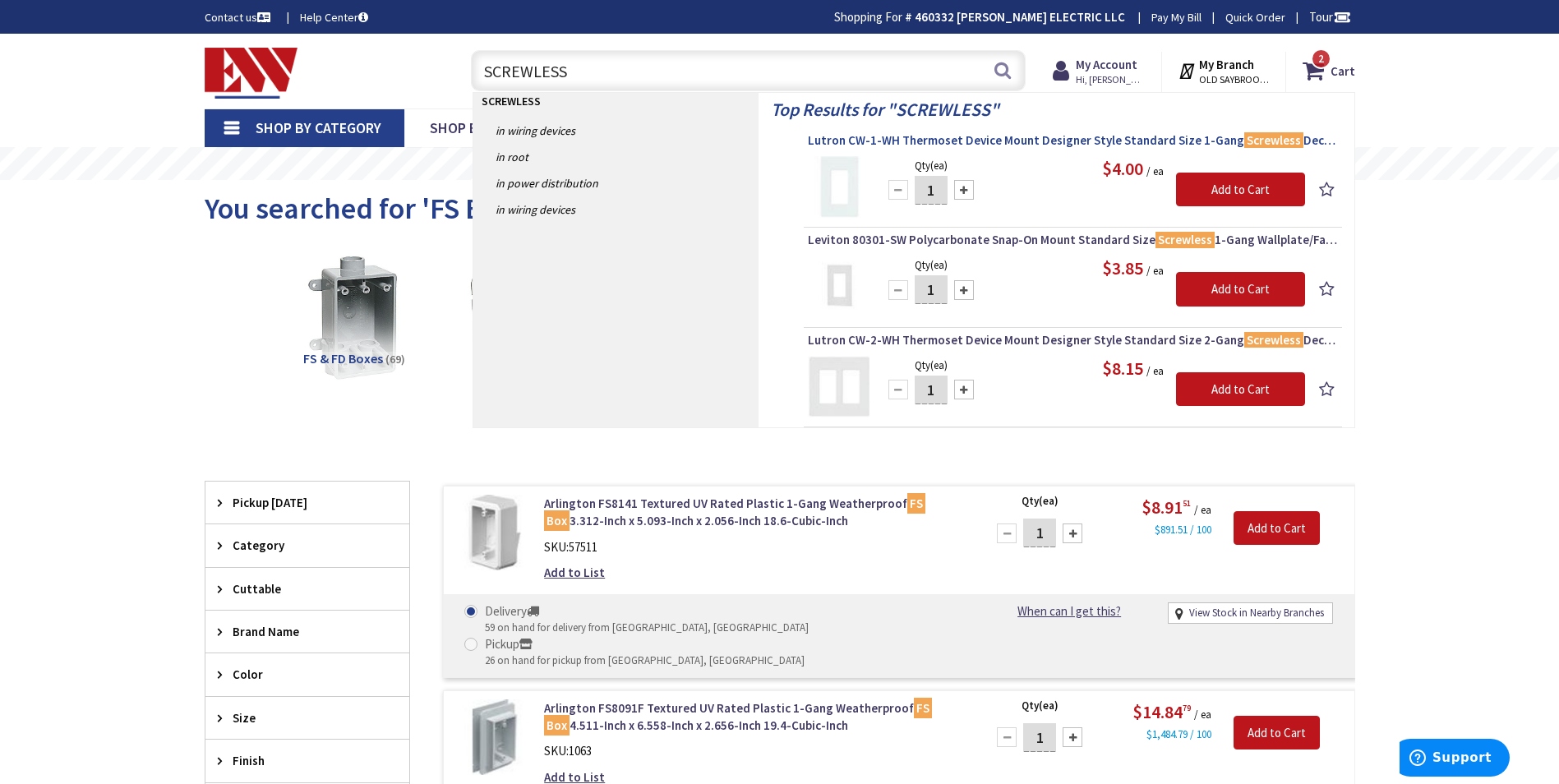
type input "SCREWLESS"
click at [867, 145] on span "Lutron CW-1-WH Thermoset Device Mount Designer Style Standard Size 1-Gang Screw…" at bounding box center [1073, 141] width 530 height 16
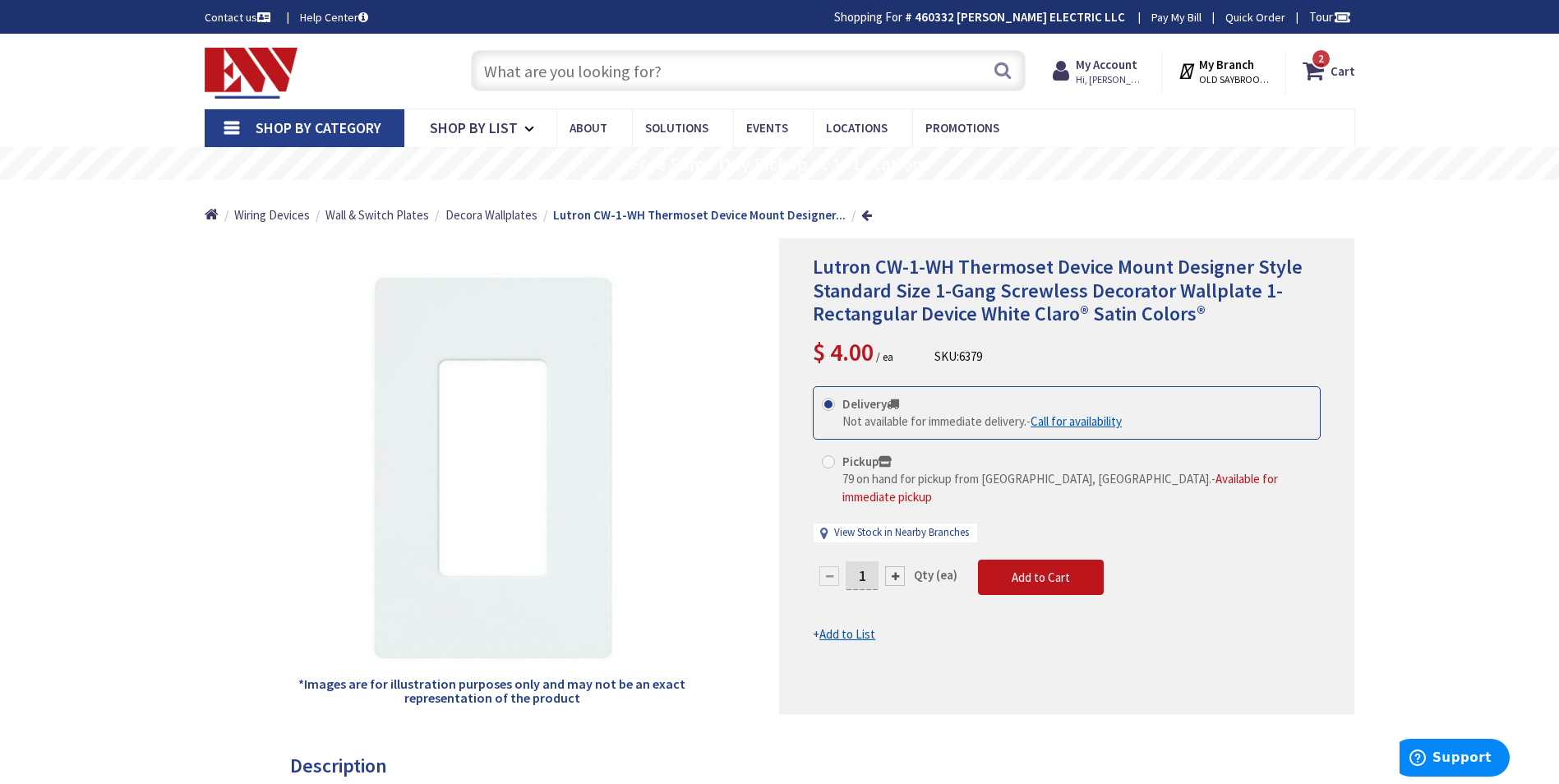
click at [615, 66] on input "text" at bounding box center [747, 71] width 555 height 41
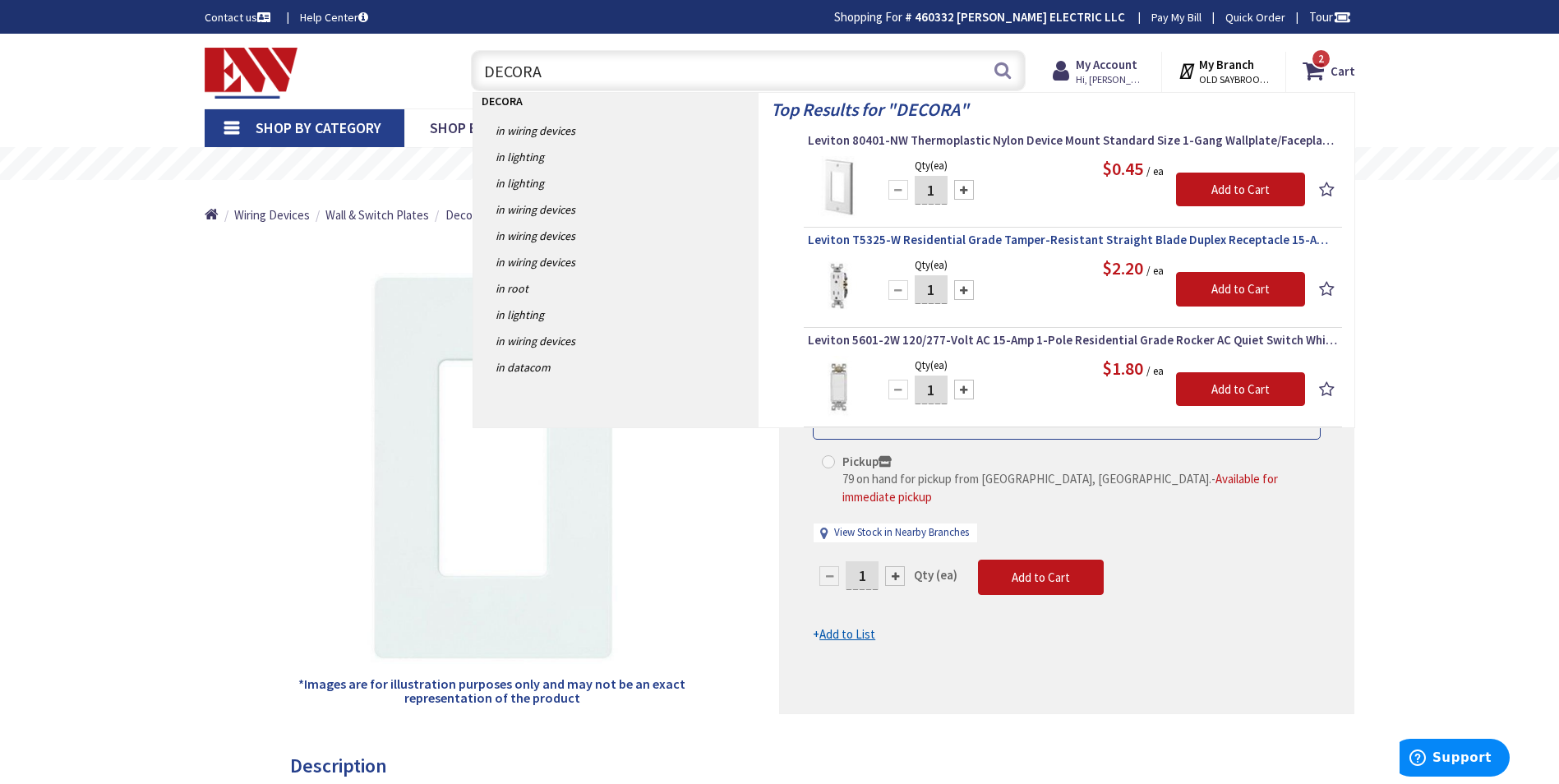
type input "DECORA"
click at [828, 238] on span "Leviton T5325-W Residential Grade Tamper-Resistant Straight Blade Duplex Recept…" at bounding box center [1073, 240] width 530 height 16
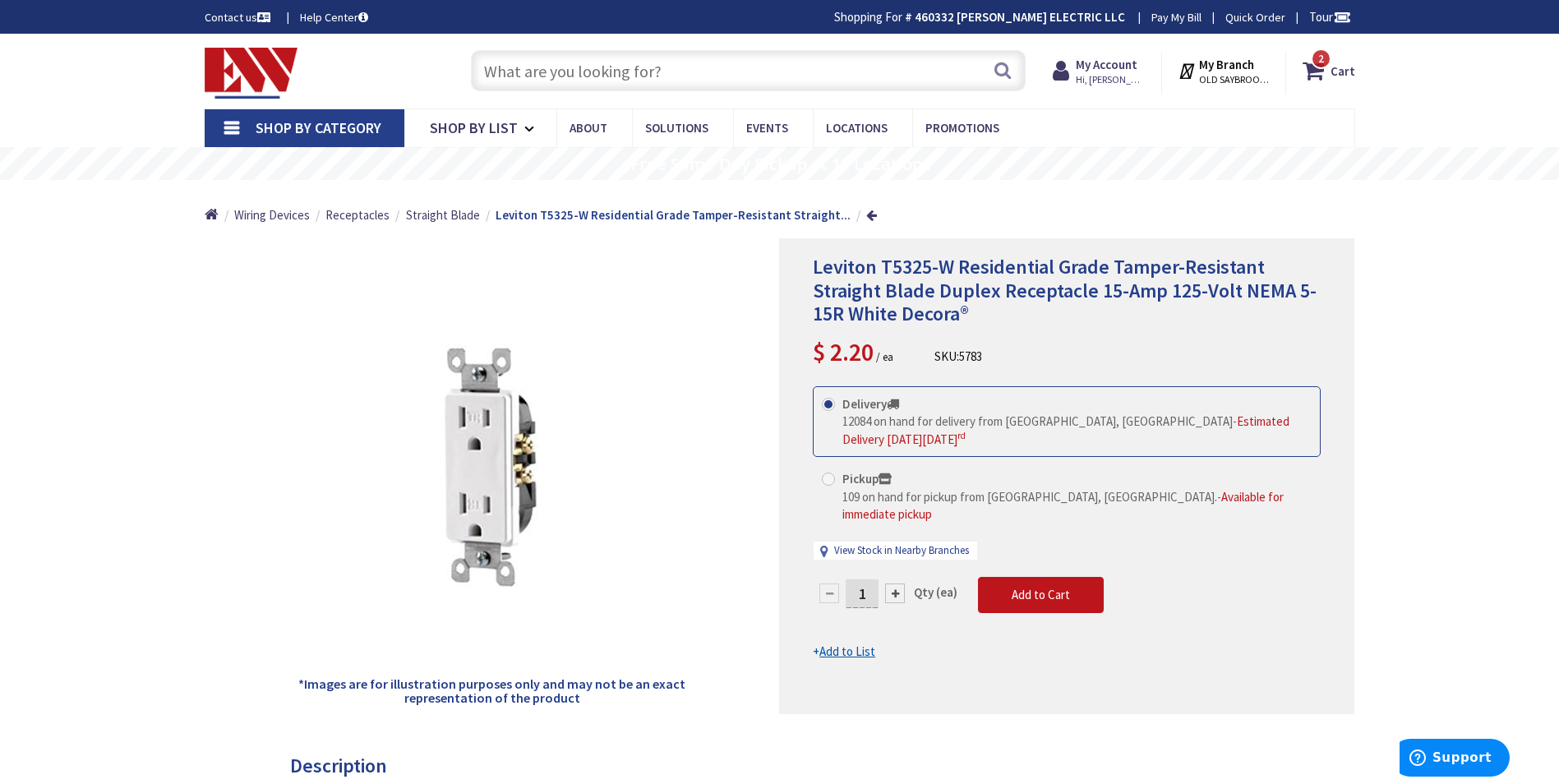
click at [511, 84] on input "text" at bounding box center [747, 71] width 555 height 41
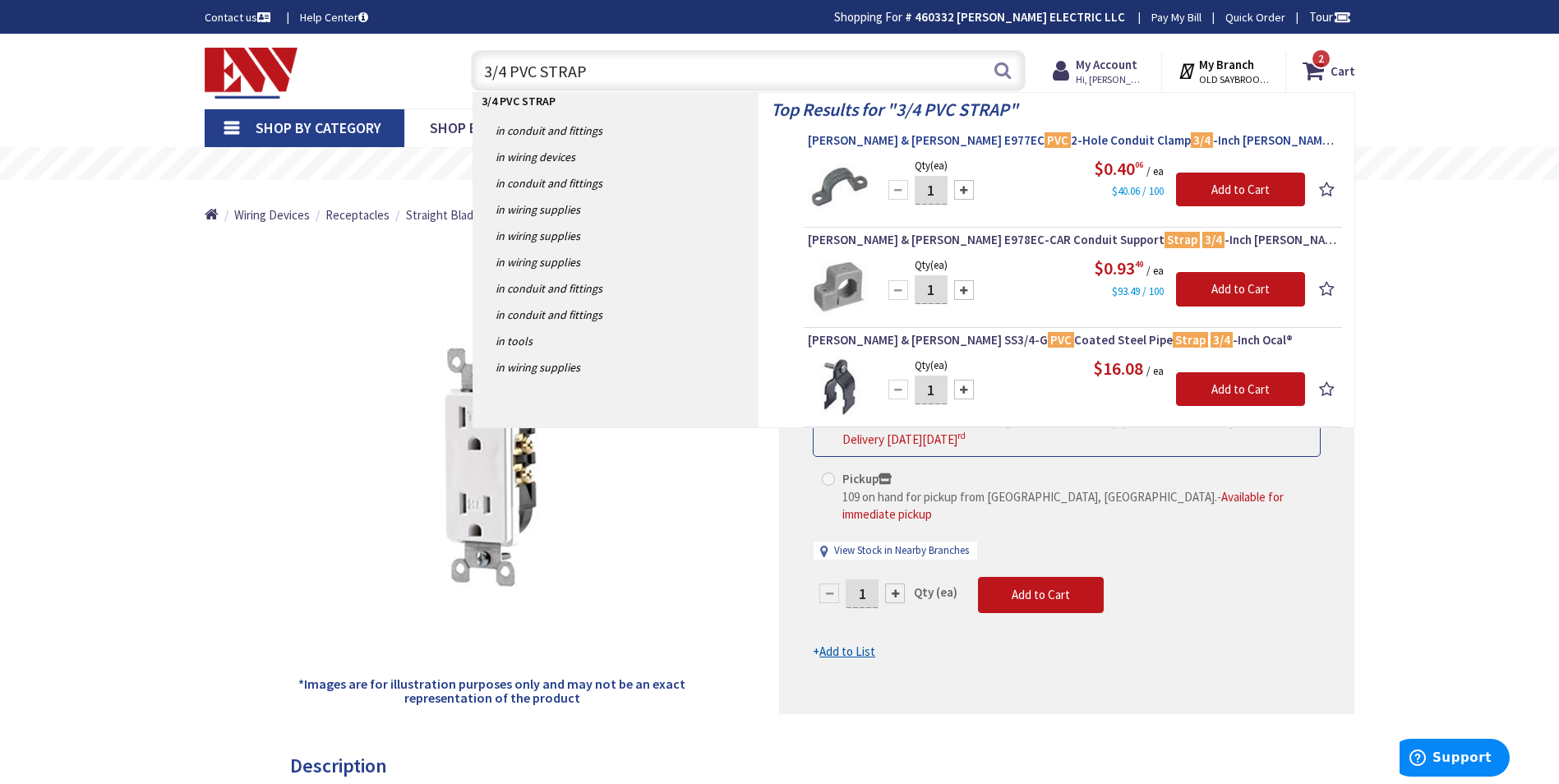
type input "3/4 PVC STRAP"
click at [835, 144] on span "[PERSON_NAME] & [PERSON_NAME] E977EC PVC 2-Hole Conduit Clamp 3/4 -Inch [PERSON…" at bounding box center [1073, 141] width 530 height 16
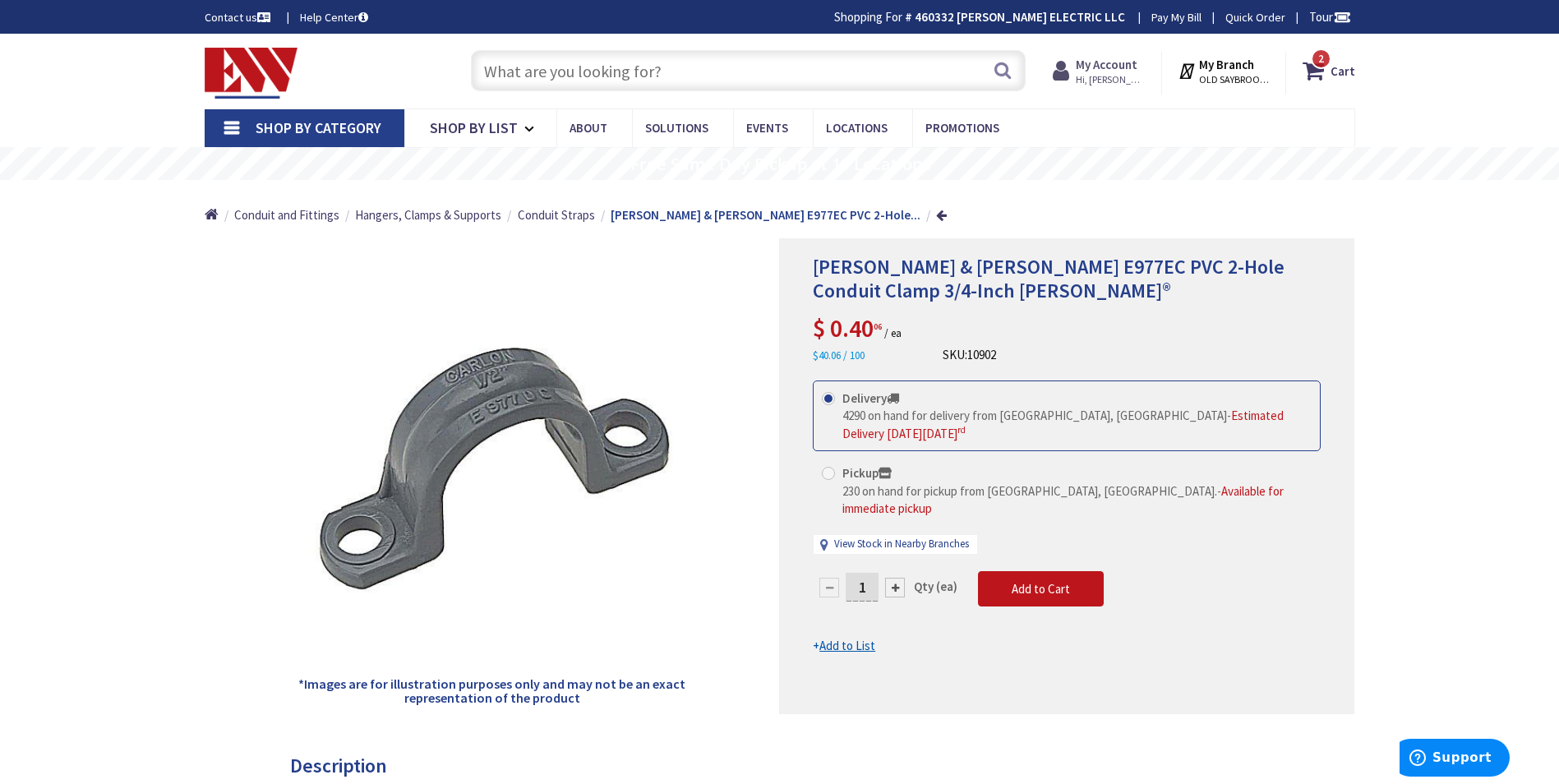
click at [1104, 61] on strong "My Account" at bounding box center [1106, 64] width 61 height 15
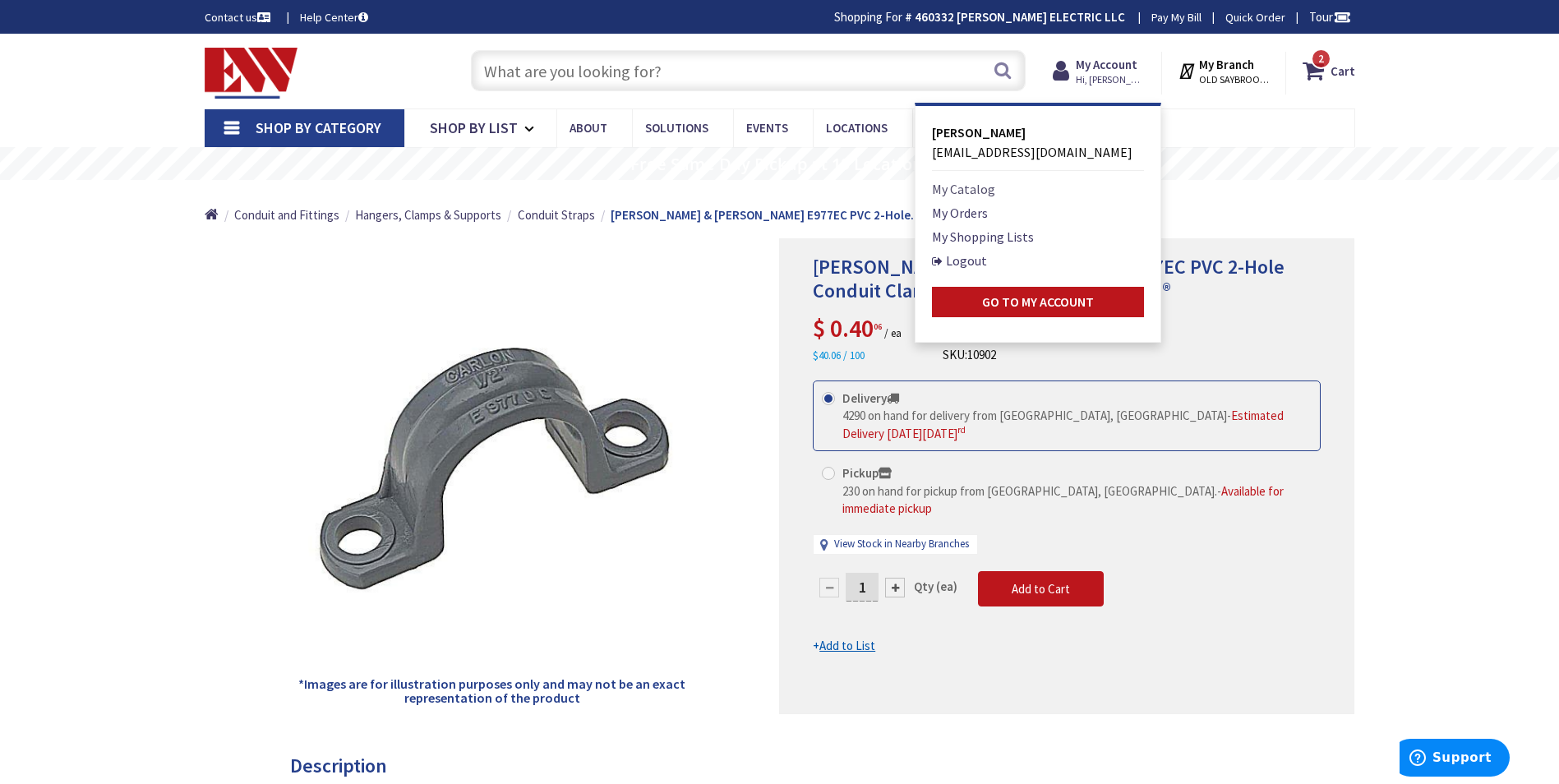
click at [982, 196] on link "My Catalog" at bounding box center [964, 189] width 63 height 20
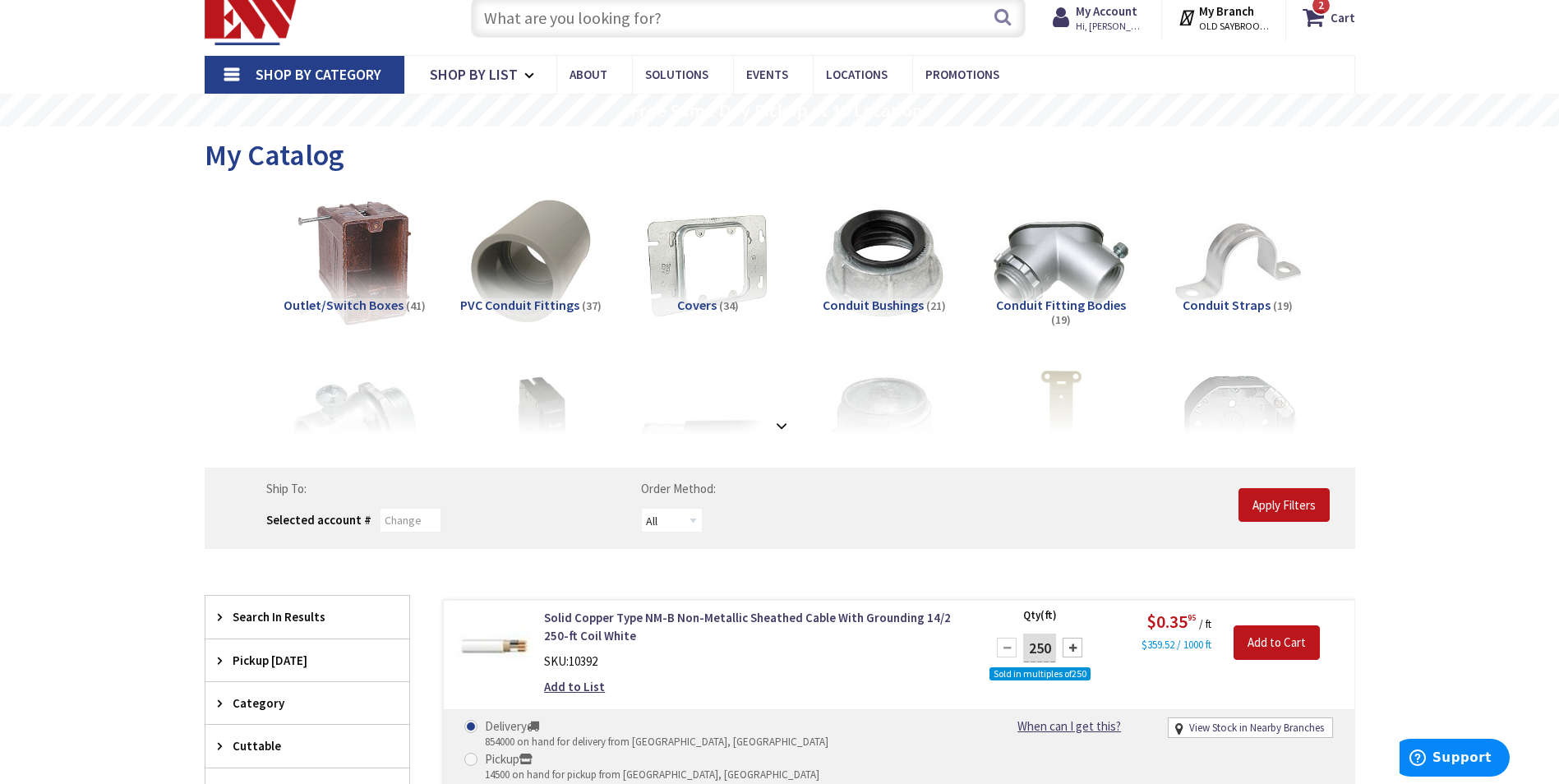
scroll to position [82, 0]
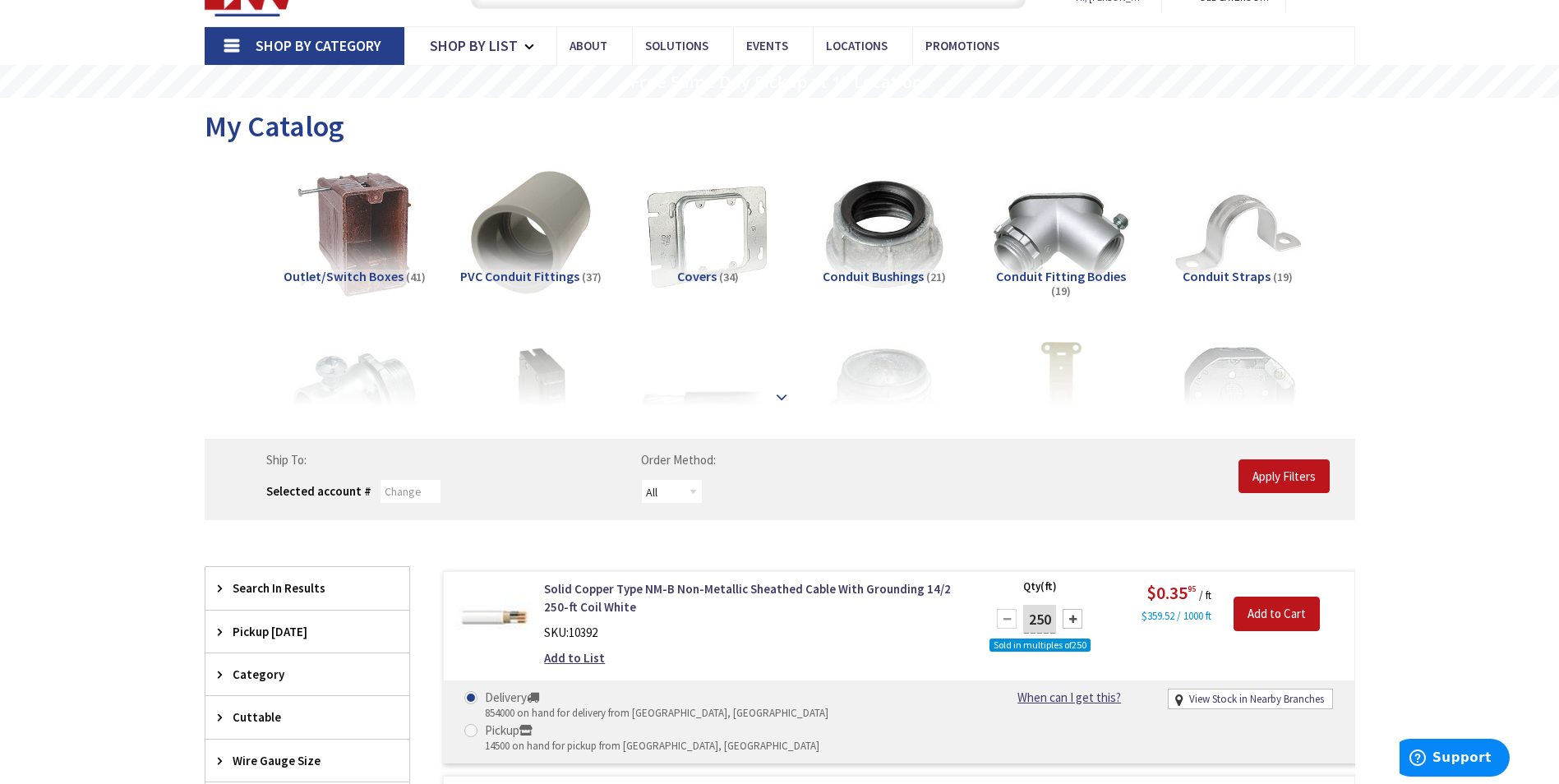
click at [783, 400] on strong at bounding box center [782, 395] width 20 height 18
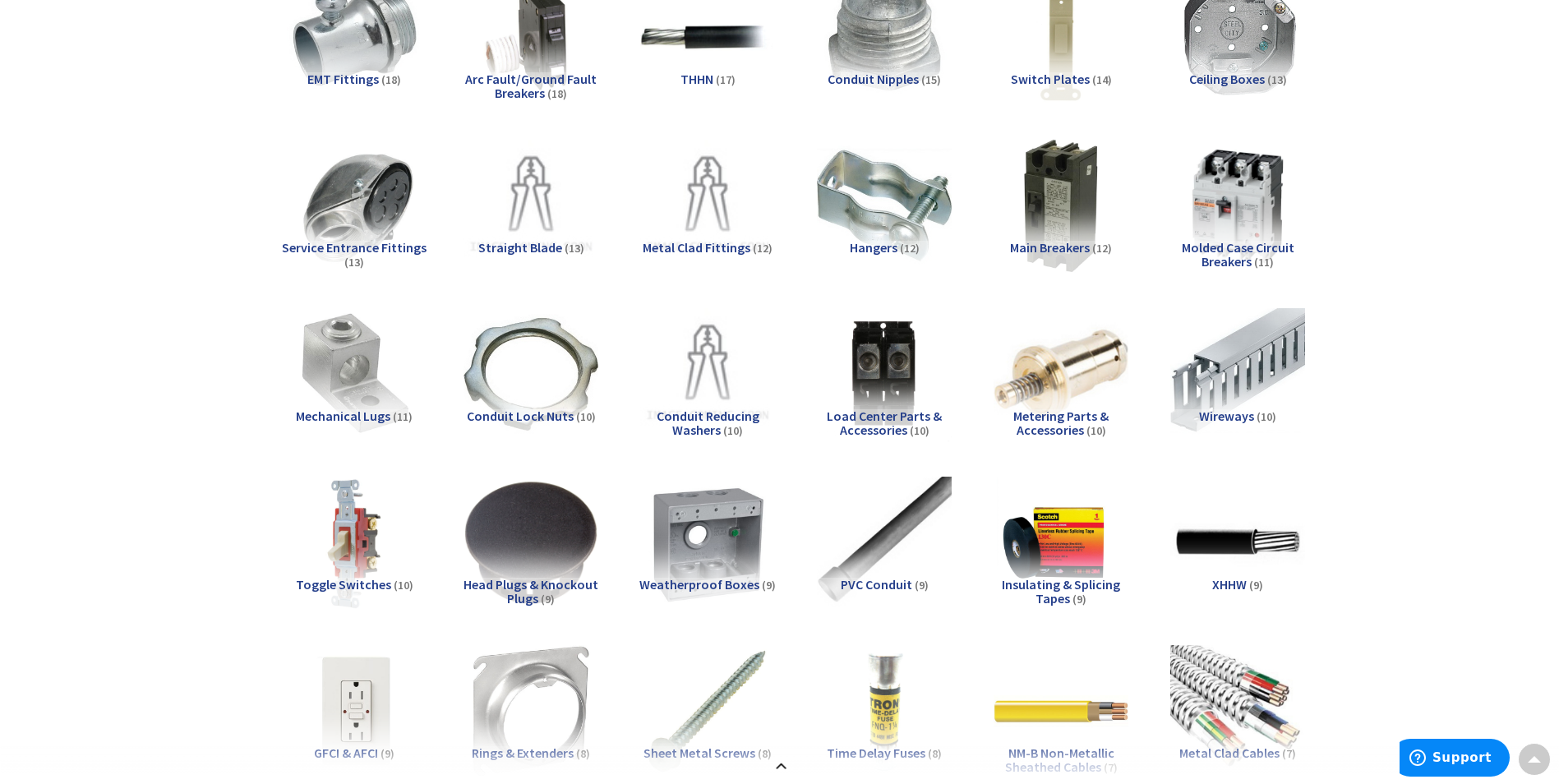
scroll to position [493, 0]
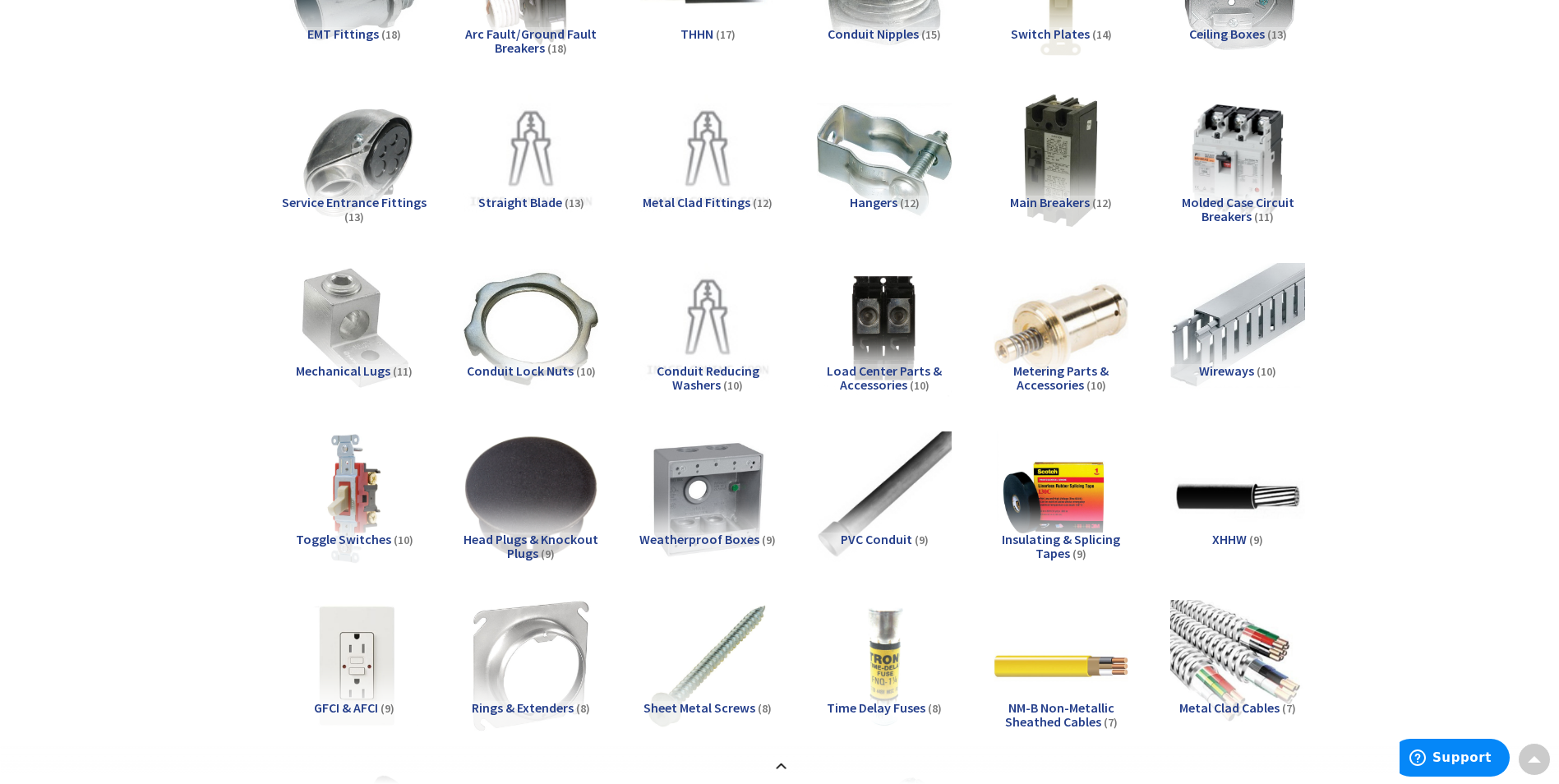
click at [351, 659] on img at bounding box center [353, 665] width 149 height 149
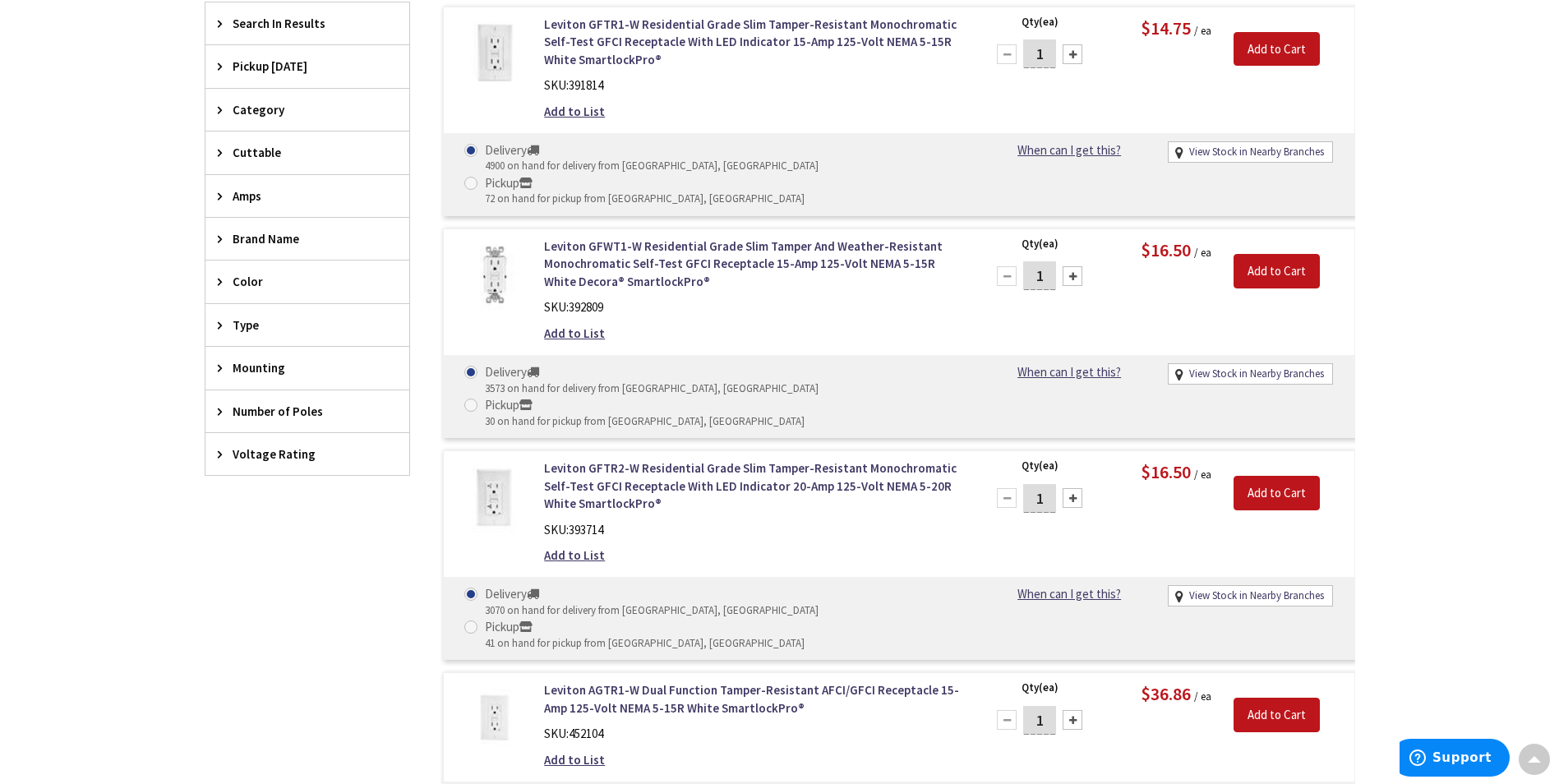
scroll to position [3310, 0]
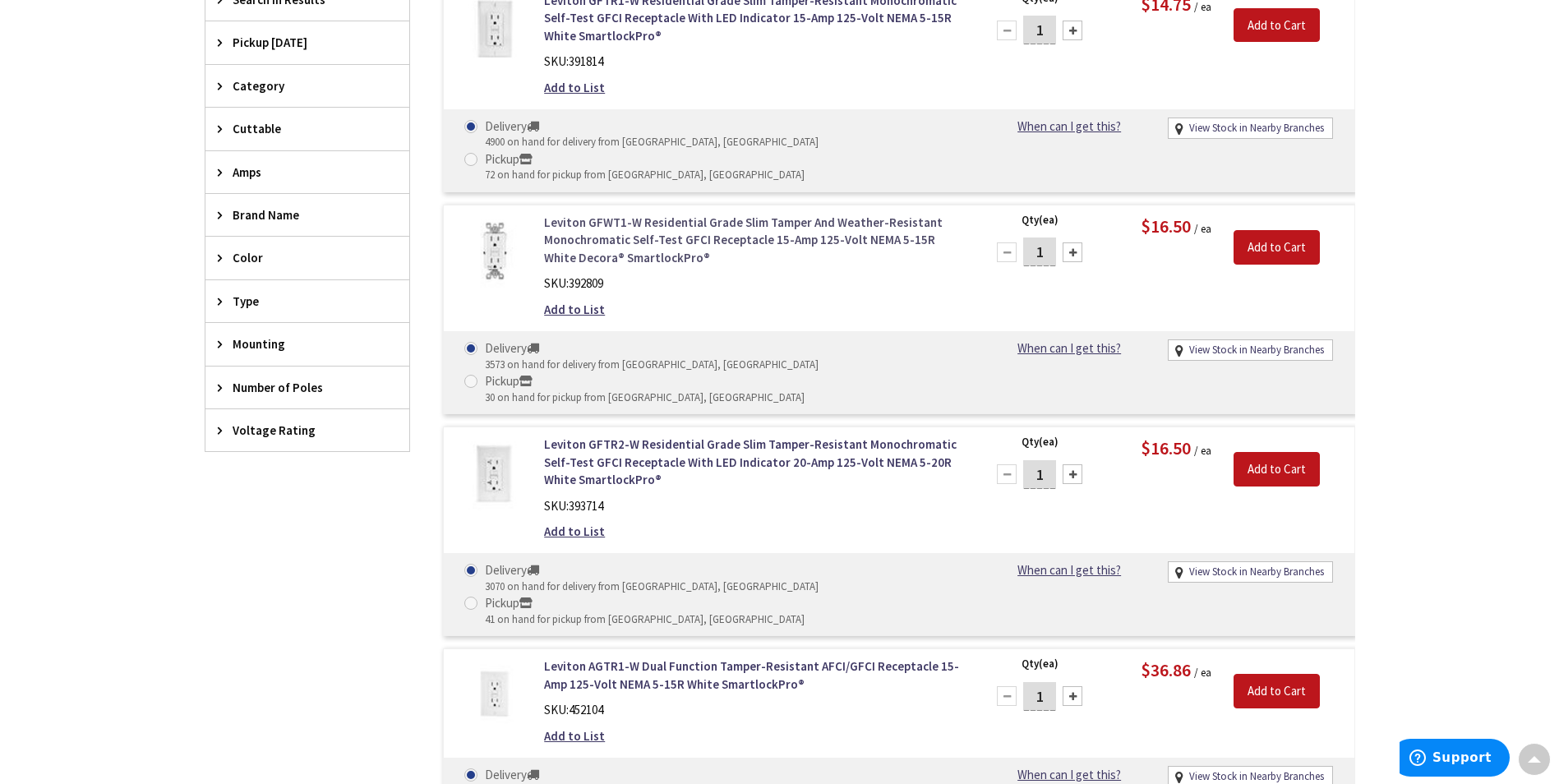
click at [656, 214] on link "Leviton GFWT1-W Residential Grade Slim Tamper And Weather-Resistant Monochromat…" at bounding box center [753, 240] width 418 height 52
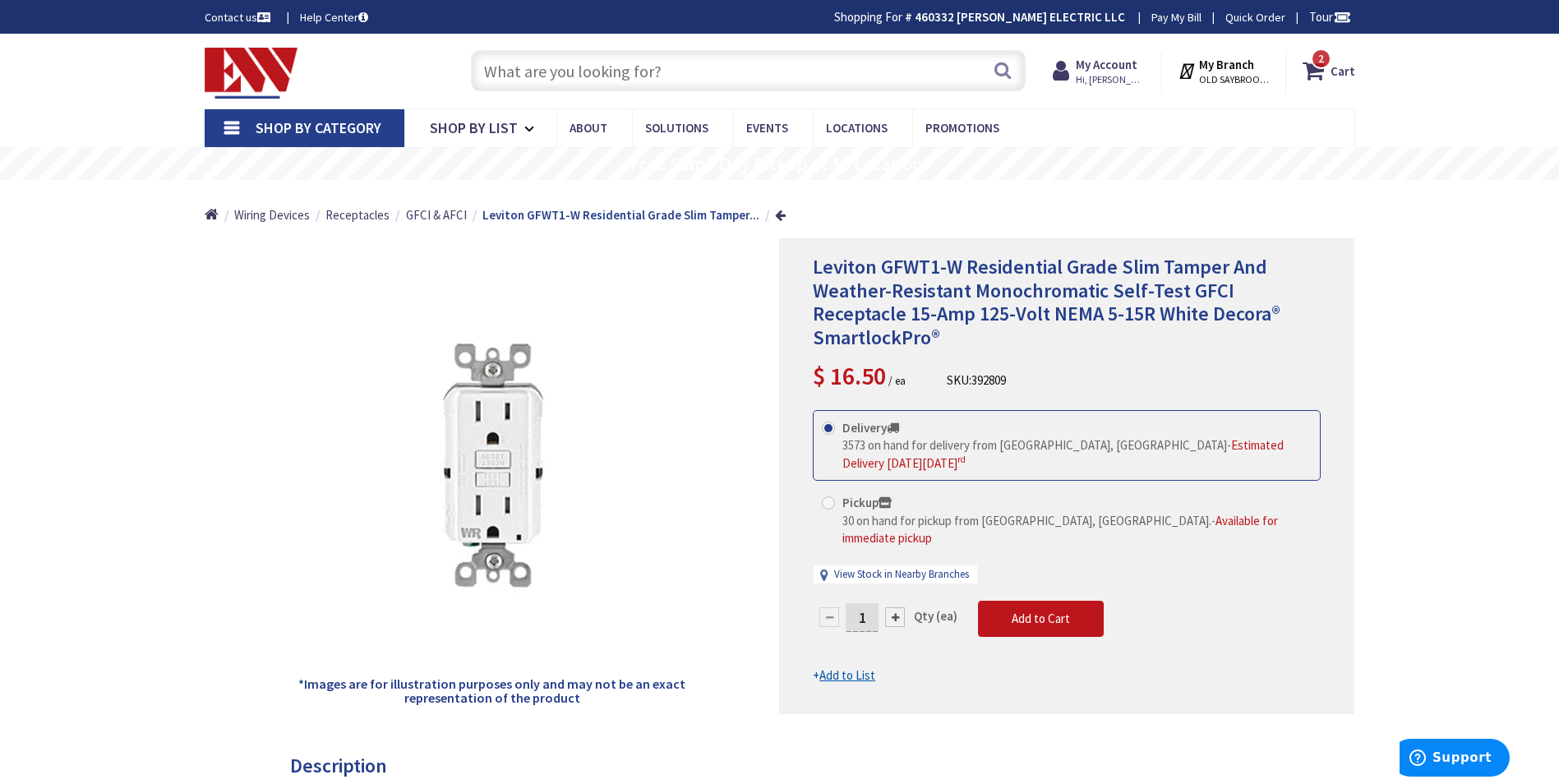
click at [807, 79] on input "text" at bounding box center [747, 71] width 555 height 41
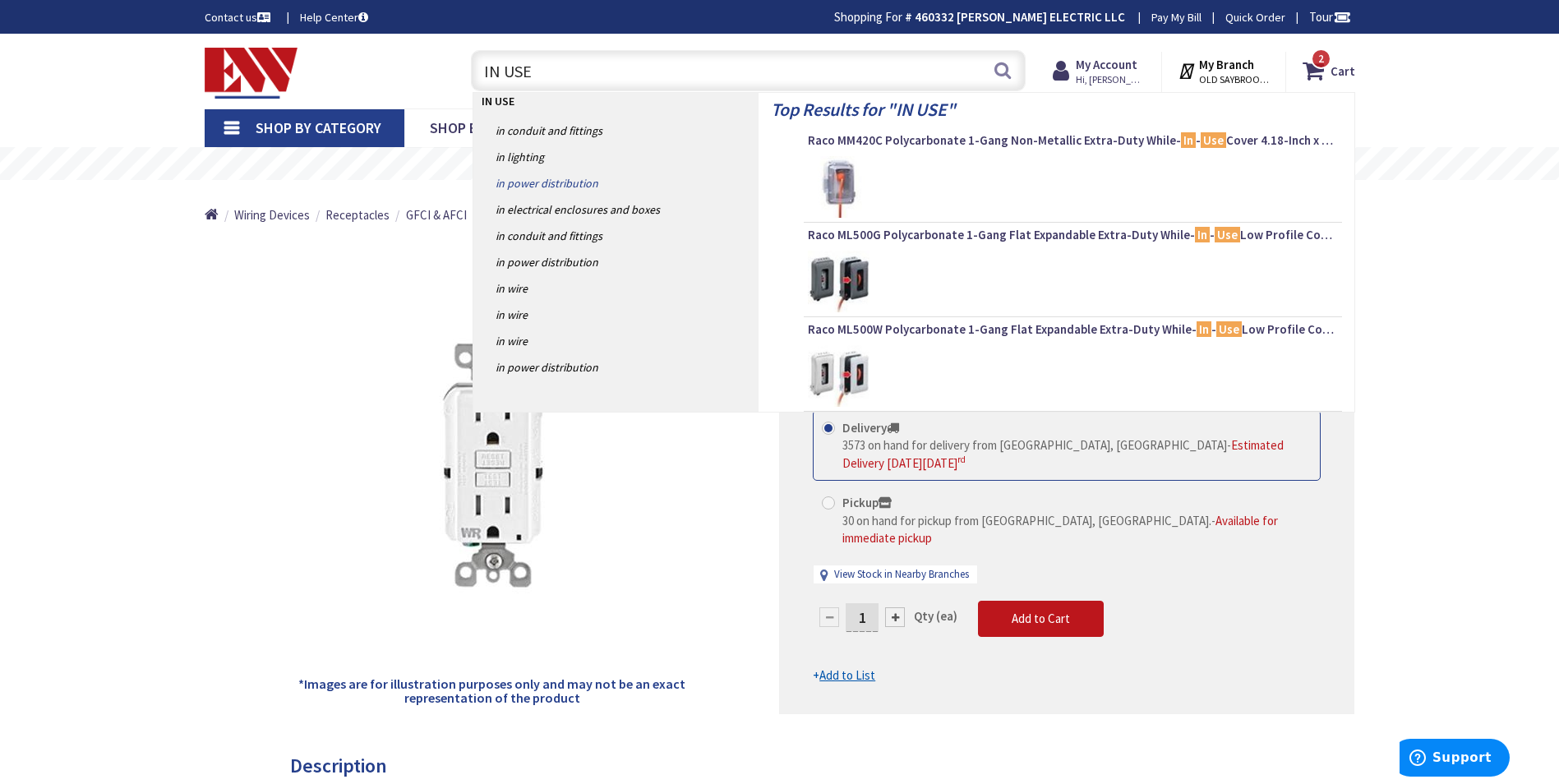
type input "IN USE"
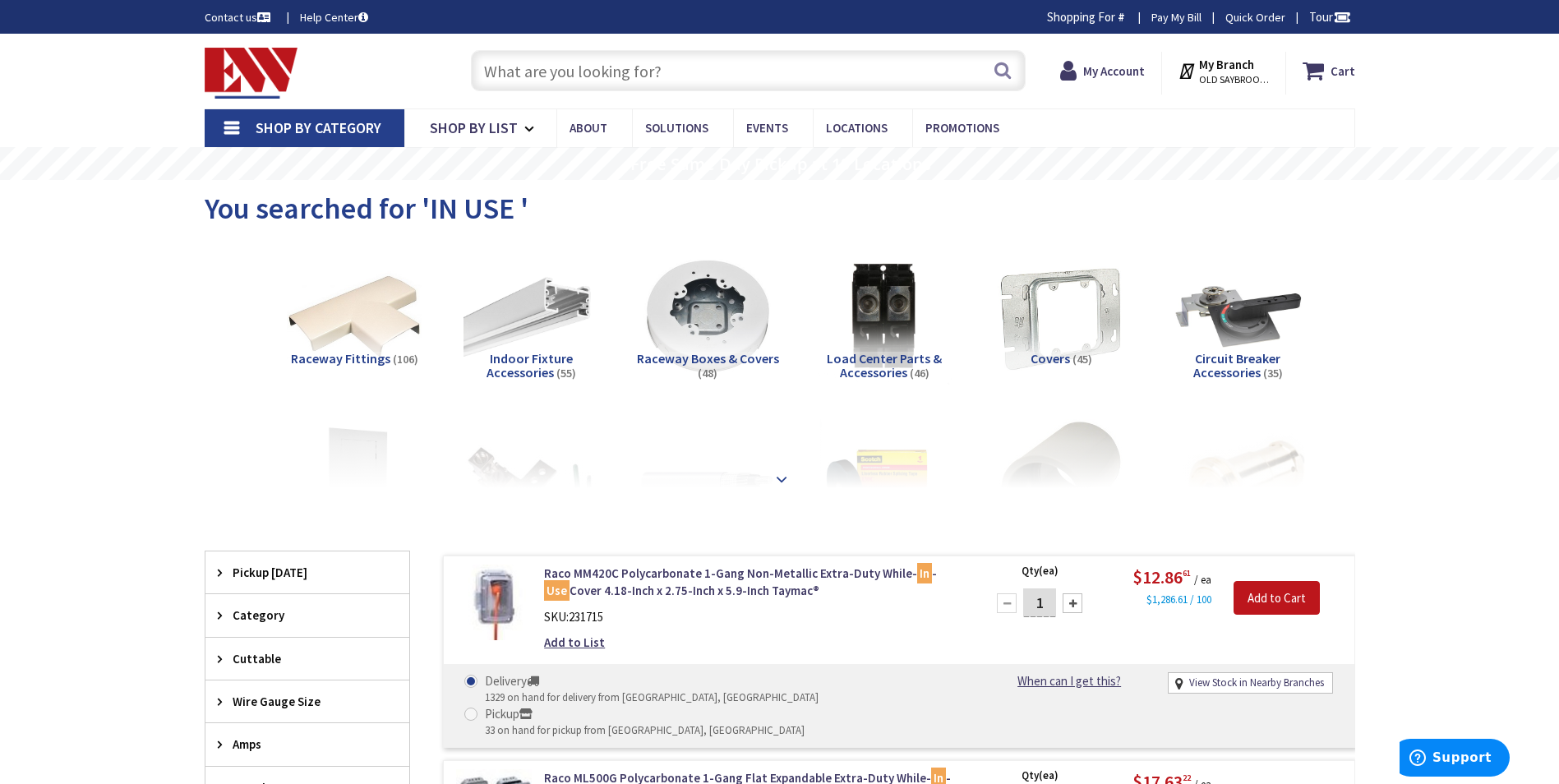
click at [786, 479] on strong at bounding box center [782, 471] width 20 height 18
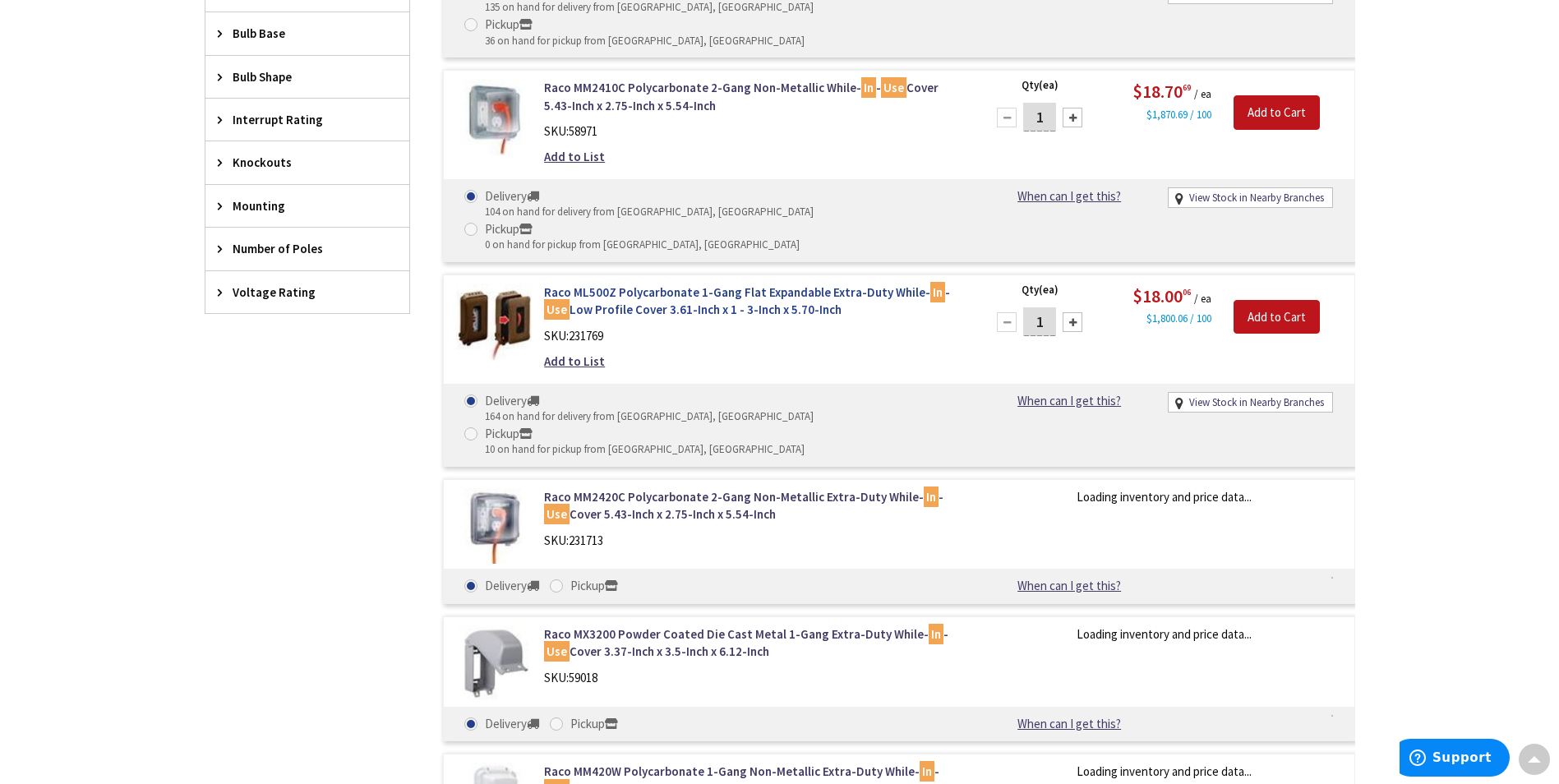
scroll to position [2793, 0]
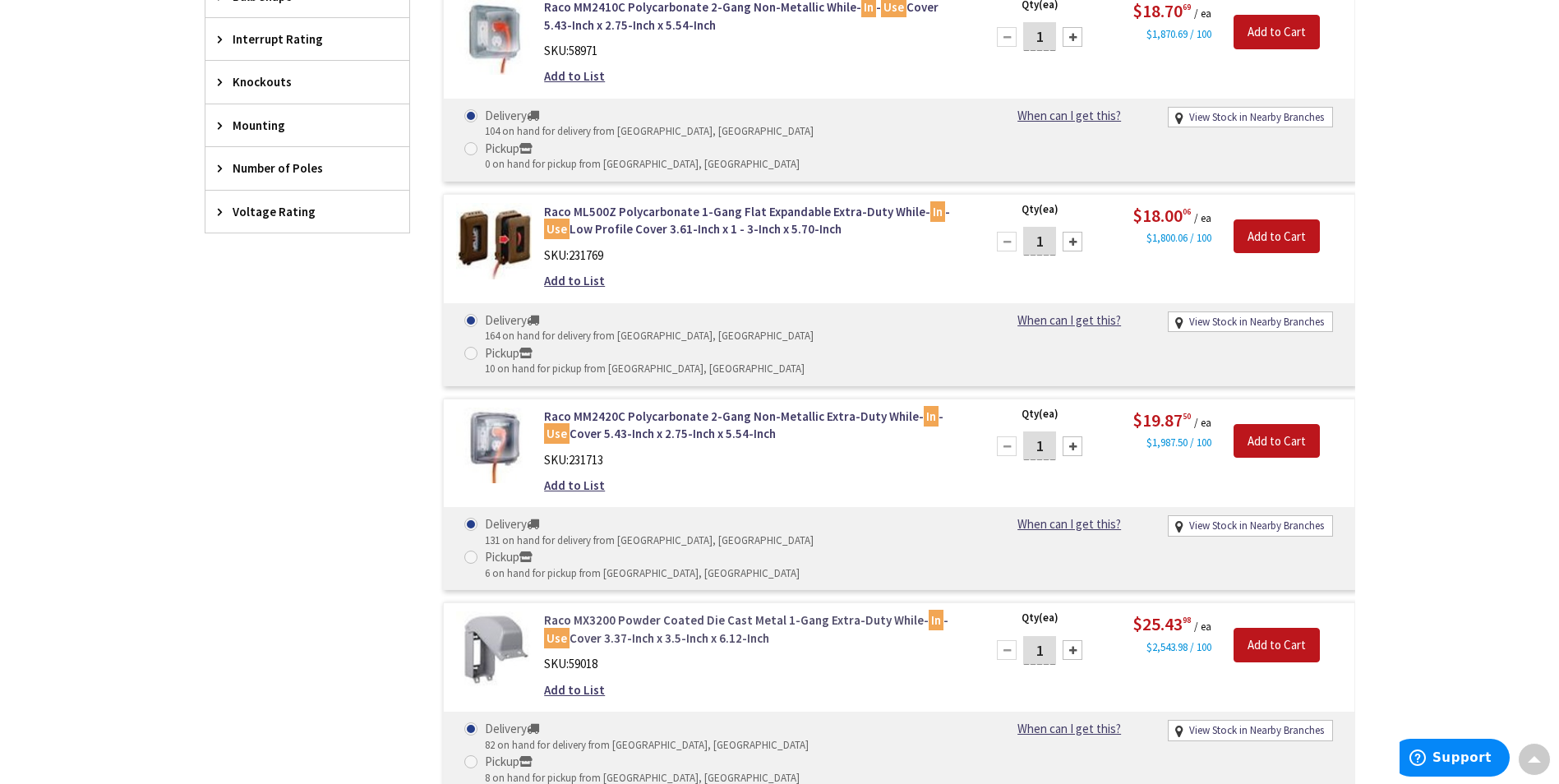
click at [584, 611] on link "Raco MX3200 Powder Coated Die Cast Metal 1-Gang Extra-Duty While- In - Use Cove…" at bounding box center [753, 628] width 418 height 35
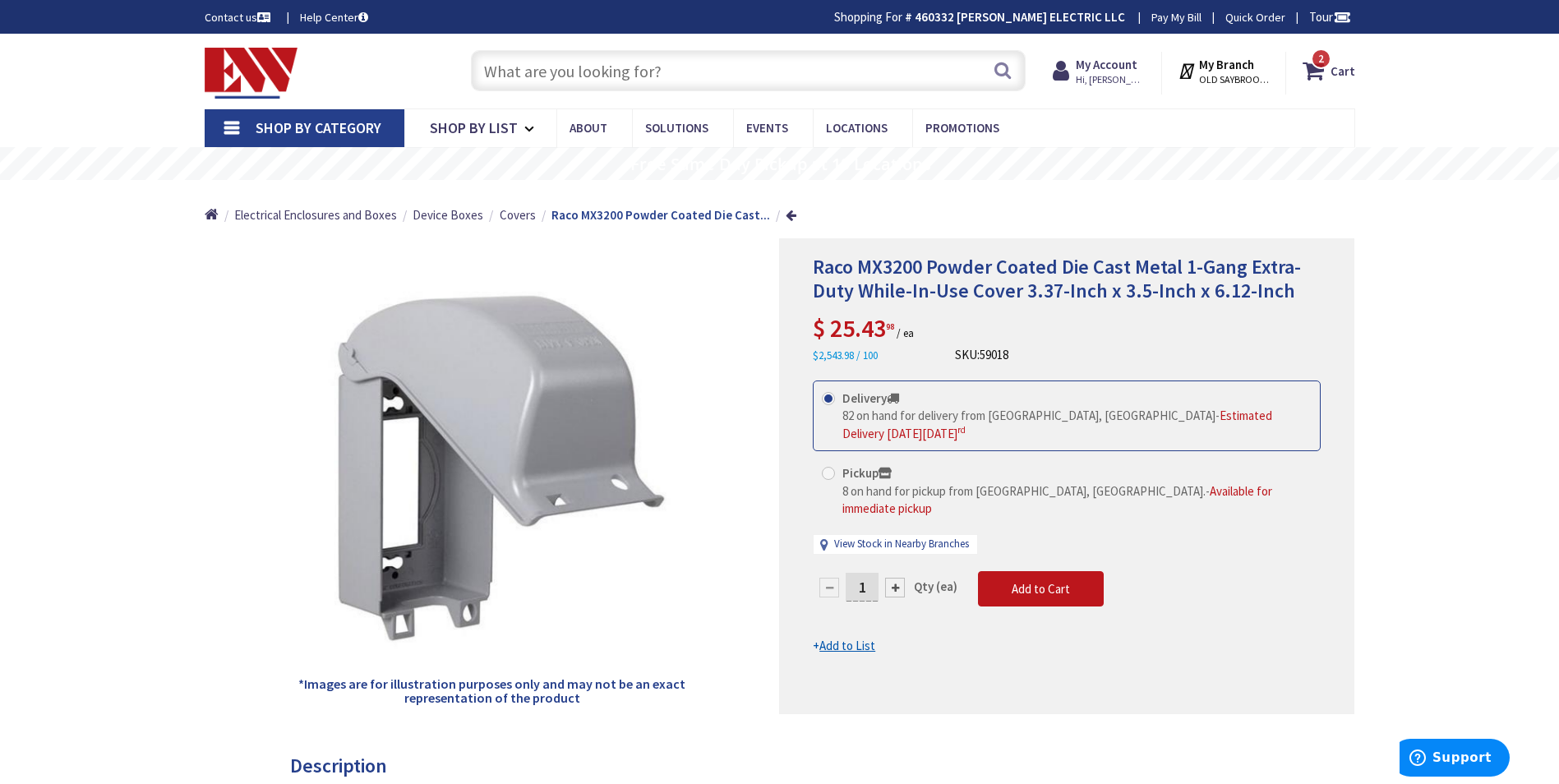
click at [642, 80] on input "text" at bounding box center [747, 71] width 555 height 41
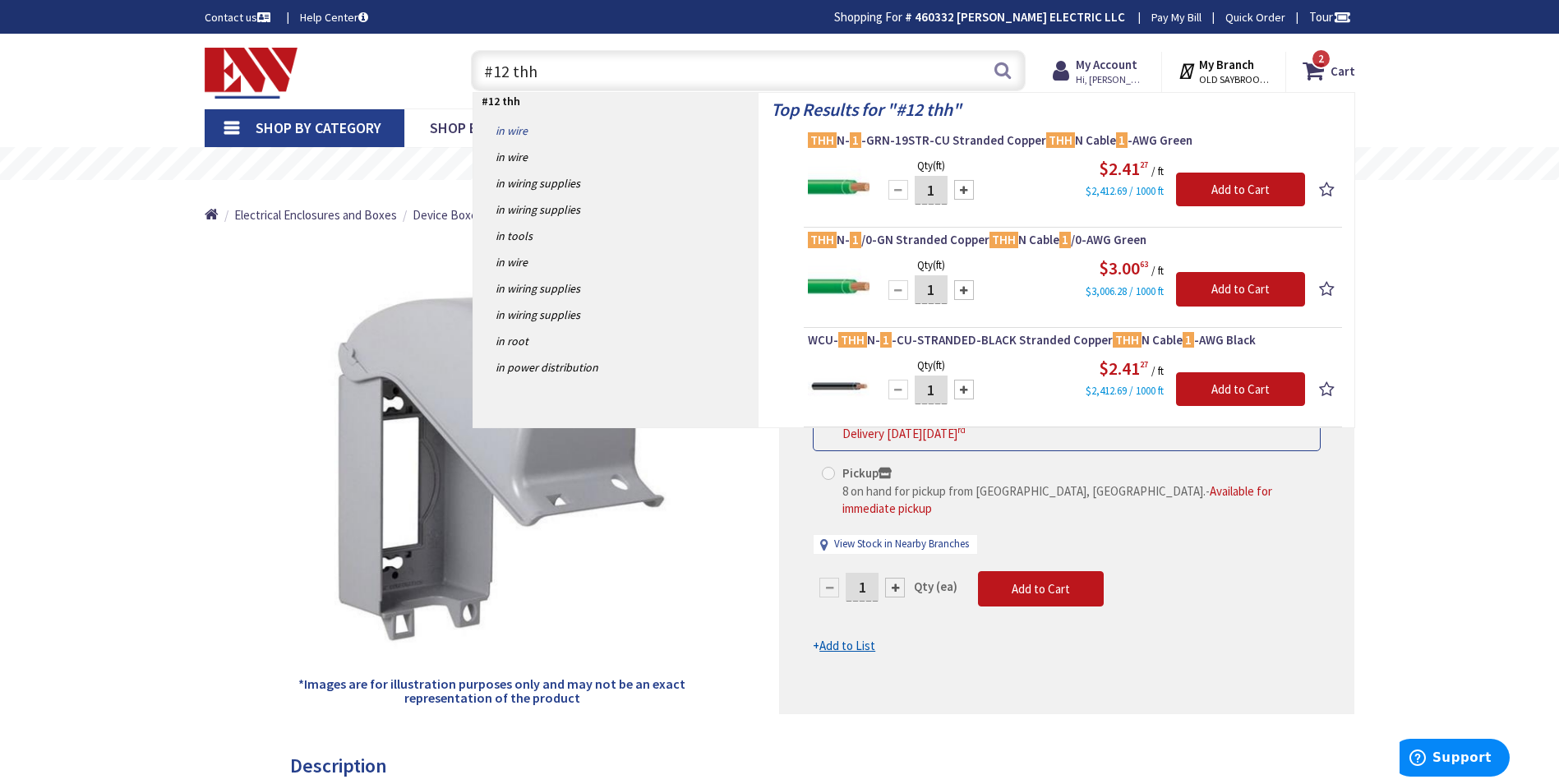
type input "#12 thh"
click at [518, 128] on link "in Wire" at bounding box center [616, 130] width 285 height 26
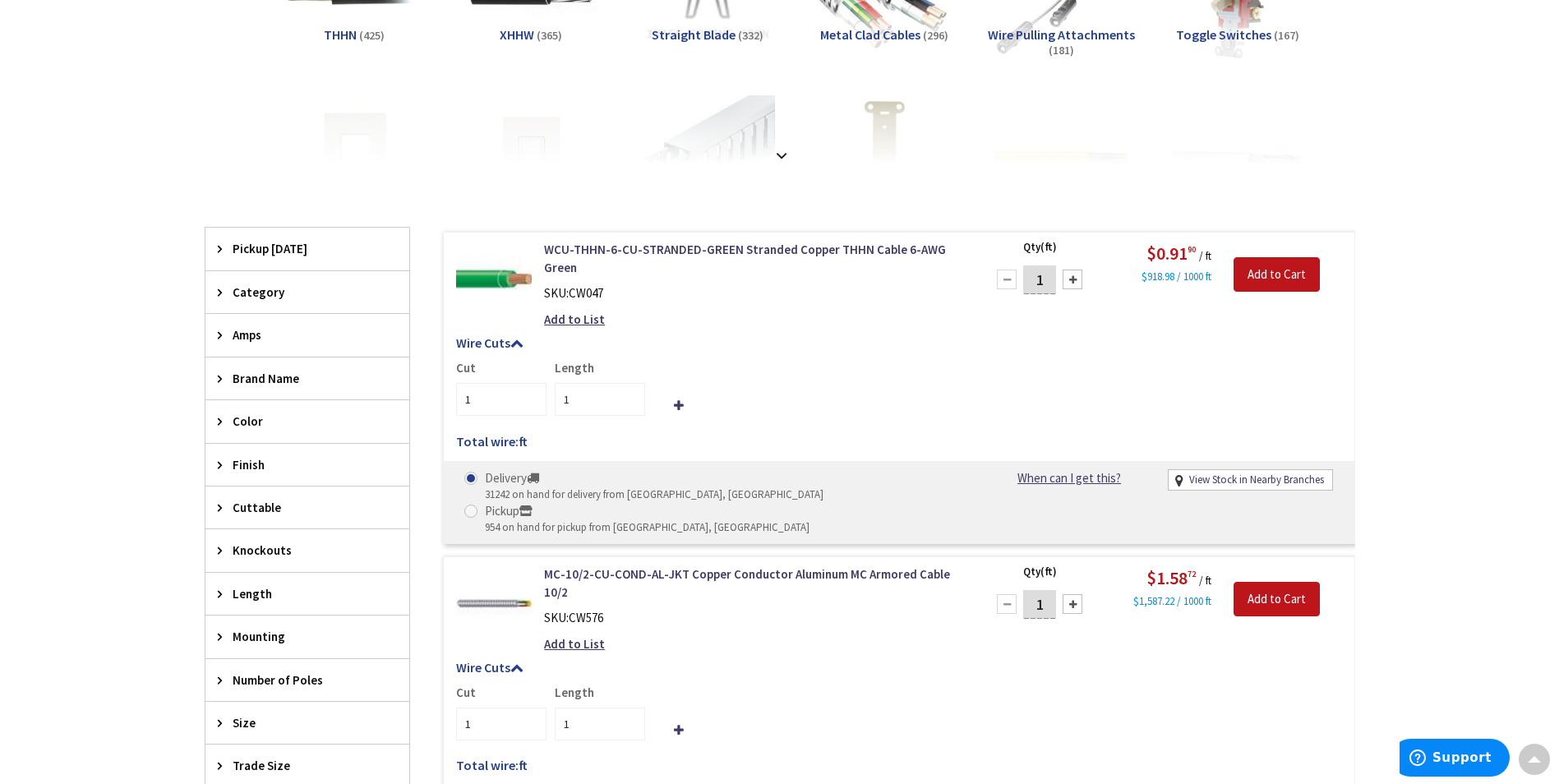
scroll to position [411, 0]
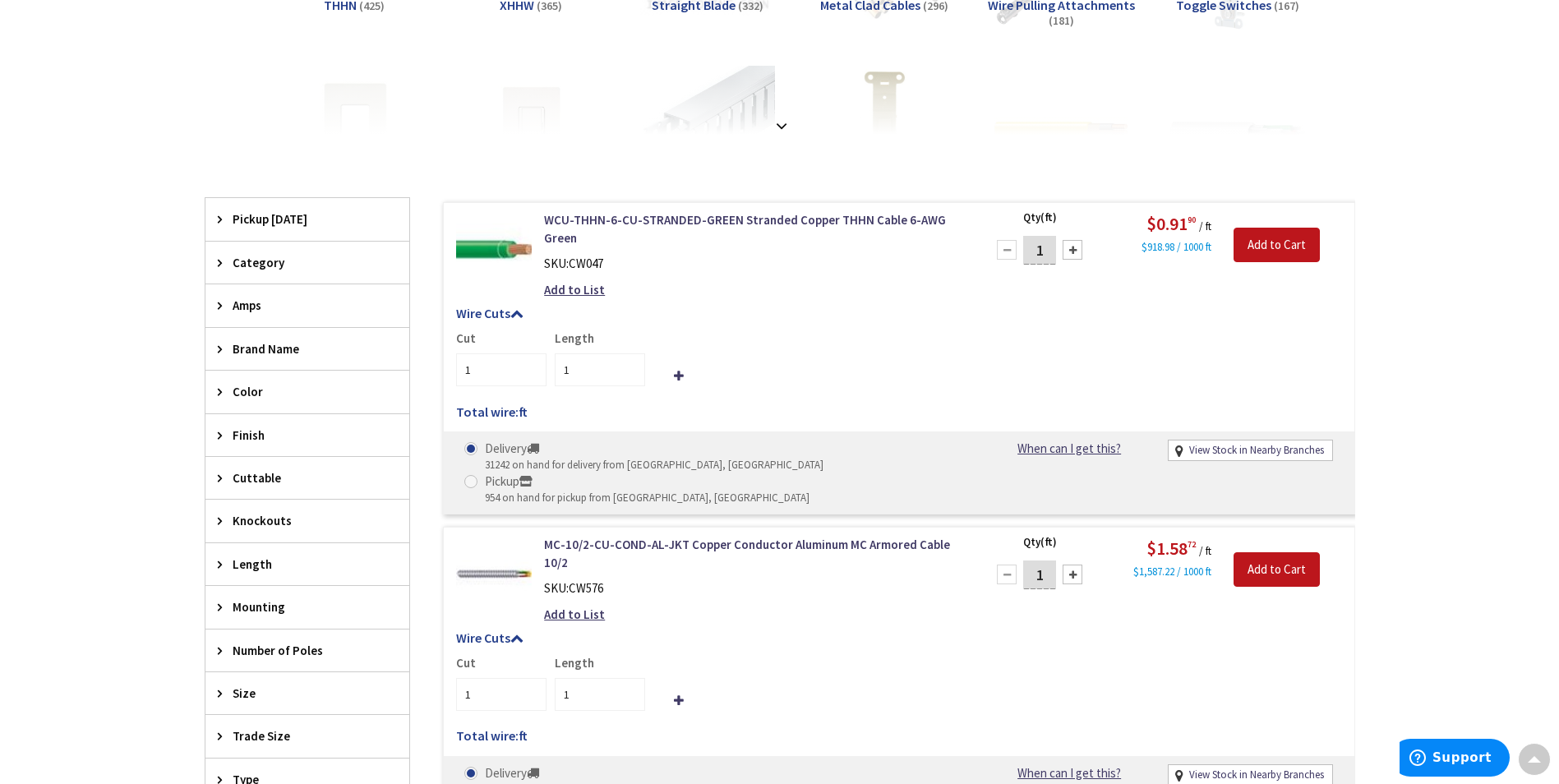
click at [275, 304] on span "Amps" at bounding box center [299, 305] width 134 height 17
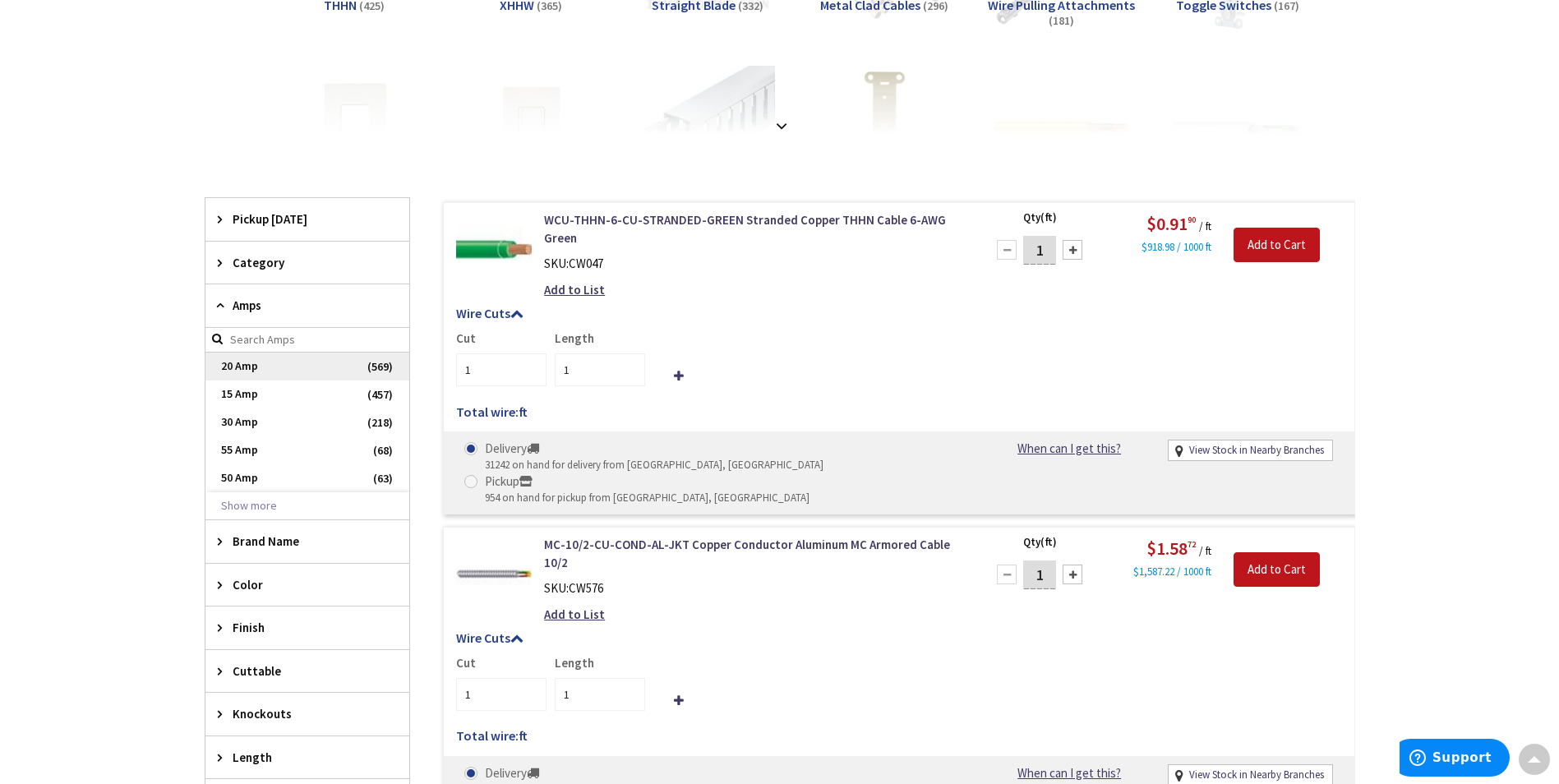
click at [302, 367] on span "20 Amp" at bounding box center [307, 366] width 204 height 28
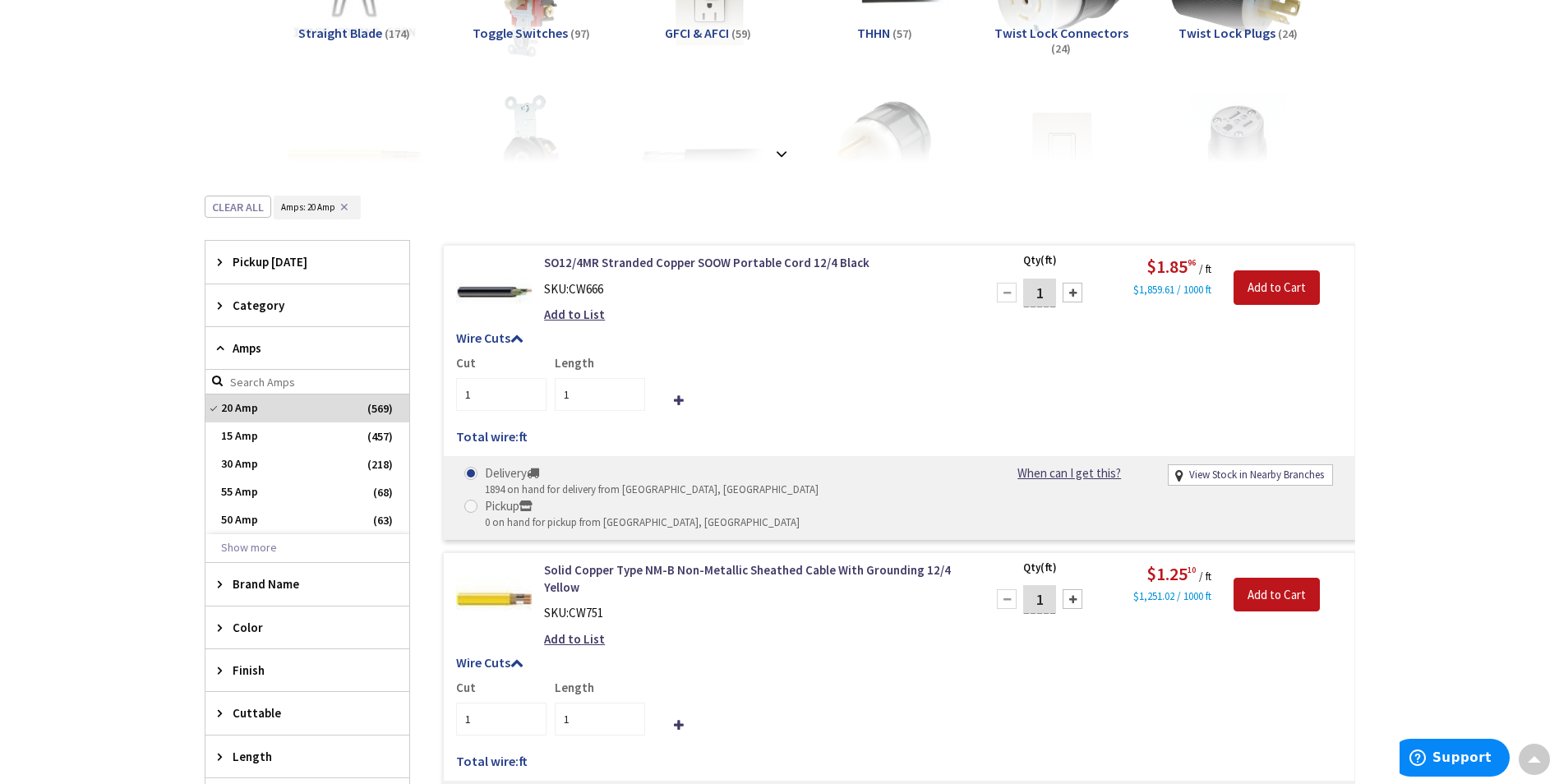
scroll to position [0, 0]
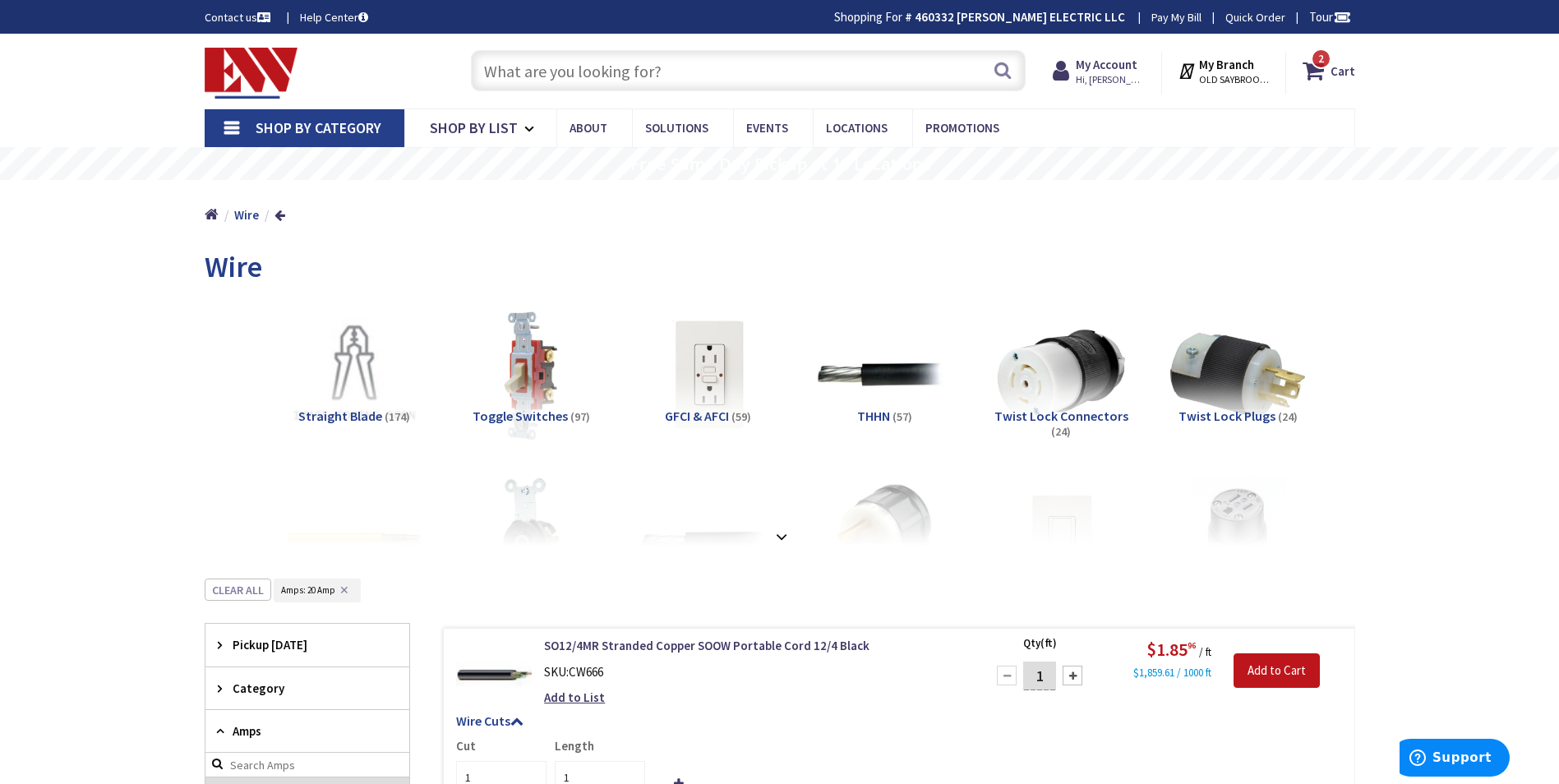
click at [603, 50] on div "Search" at bounding box center [744, 69] width 563 height 52
click at [602, 68] on input "text" at bounding box center [747, 71] width 555 height 41
click at [602, 72] on input "text" at bounding box center [747, 71] width 555 height 41
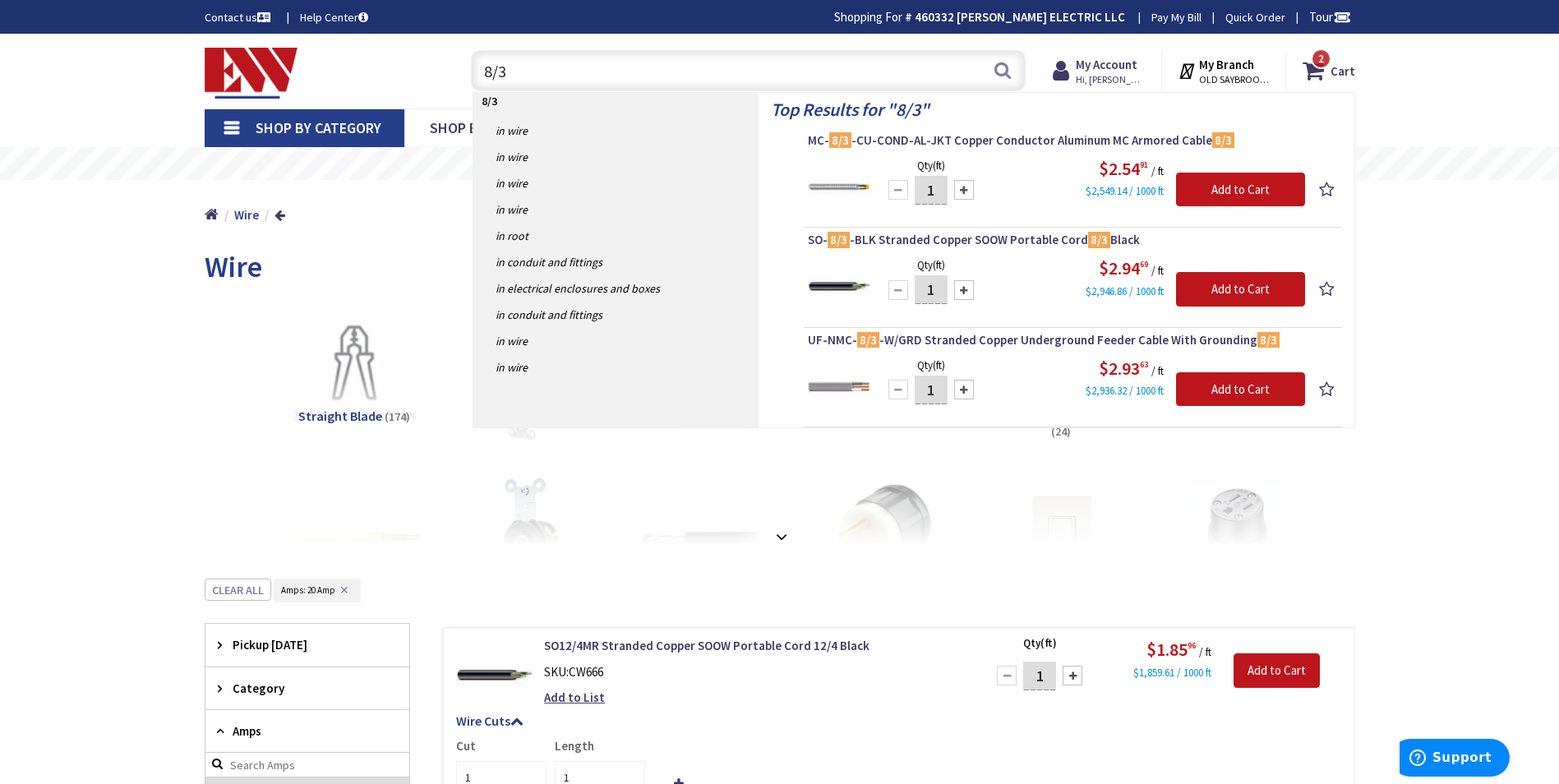
click at [523, 62] on input "8/3" at bounding box center [747, 71] width 555 height 41
click at [523, 64] on input "8/3" at bounding box center [747, 71] width 555 height 41
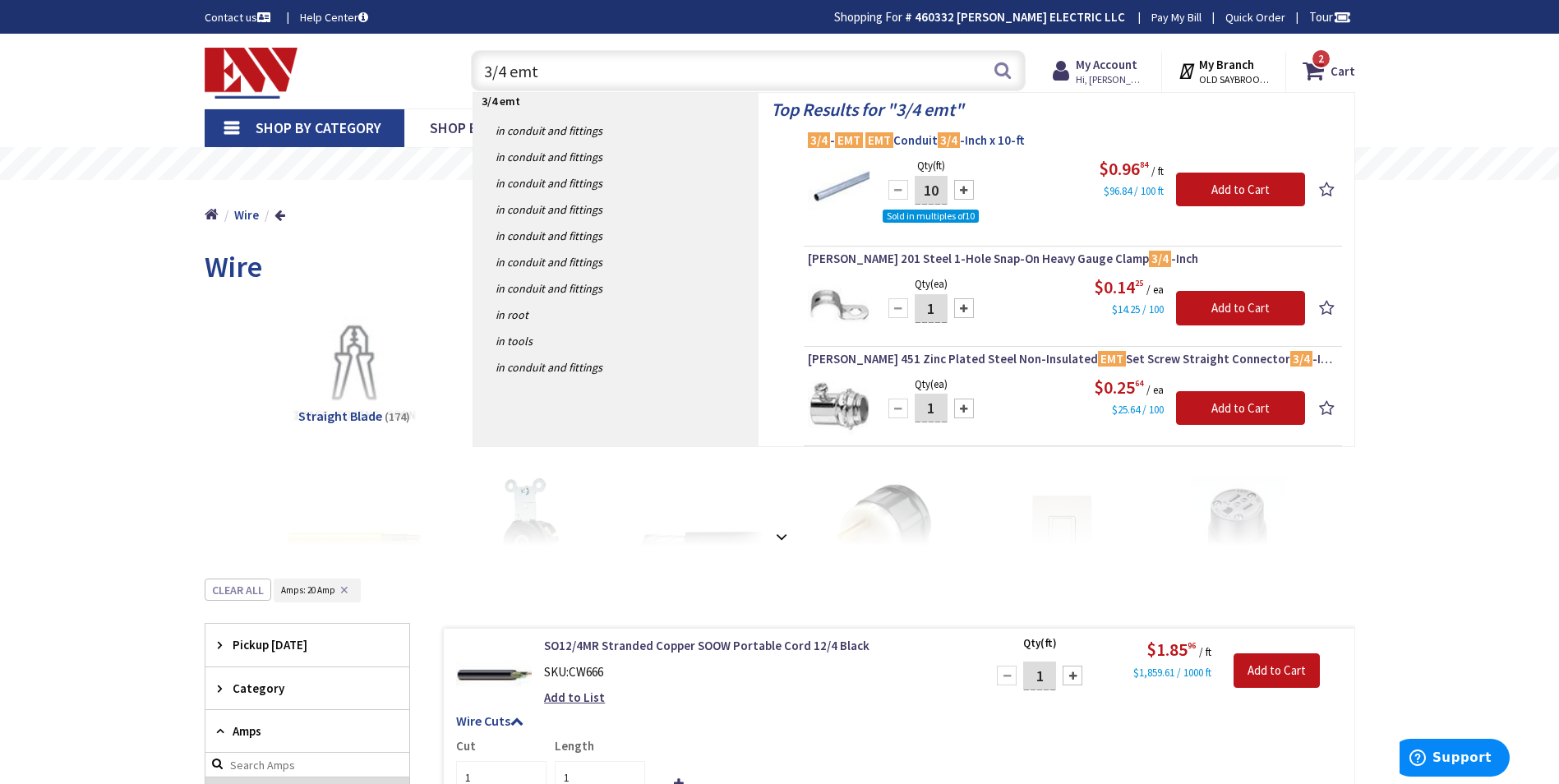
type input "3/4 emt"
click at [902, 132] on span "3/4 - EMT EMT Conduit 3/4 -Inch x 10-ft" at bounding box center [1073, 141] width 530 height 16
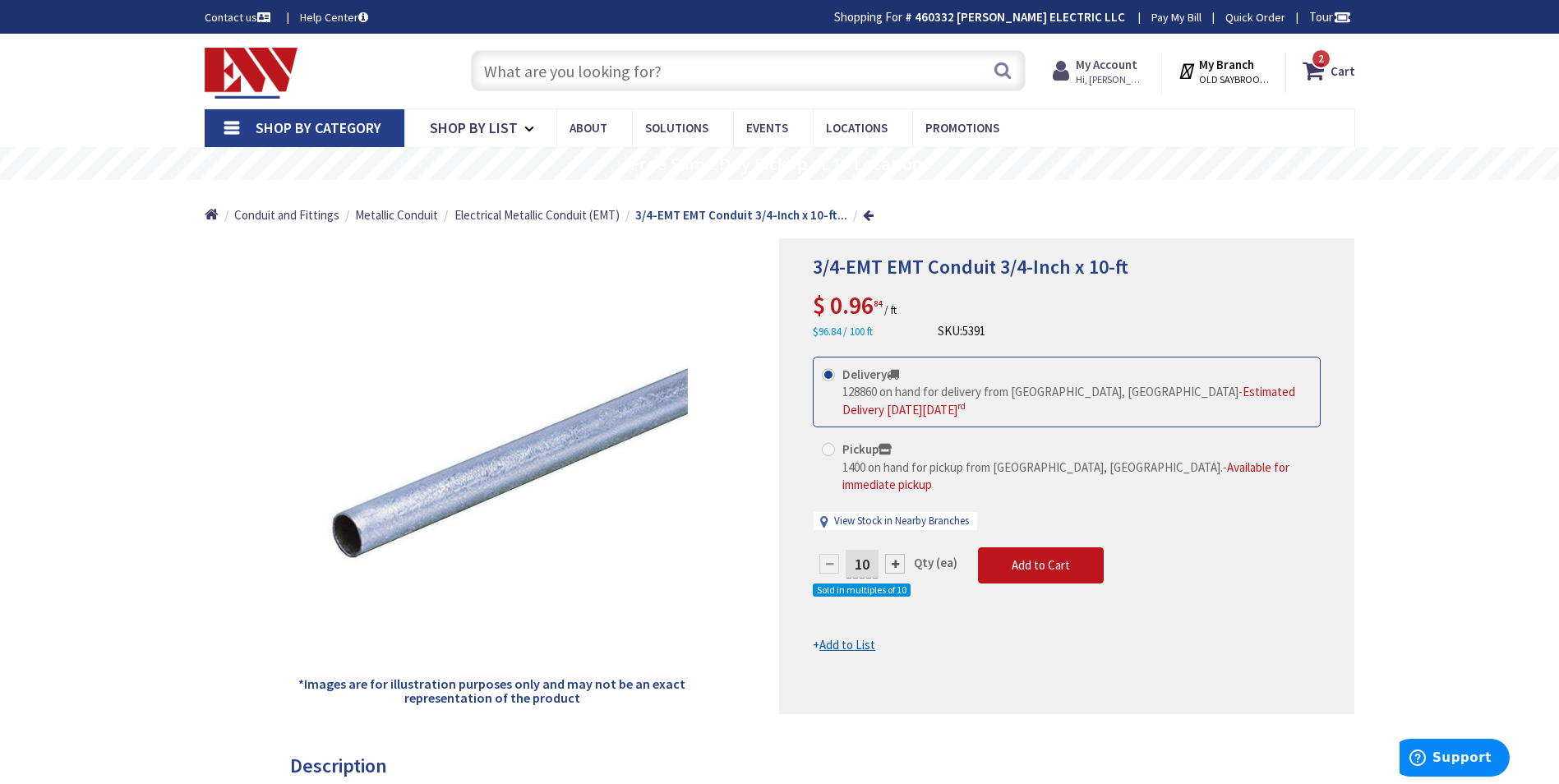
click at [1119, 68] on strong "My Account" at bounding box center [1106, 64] width 61 height 15
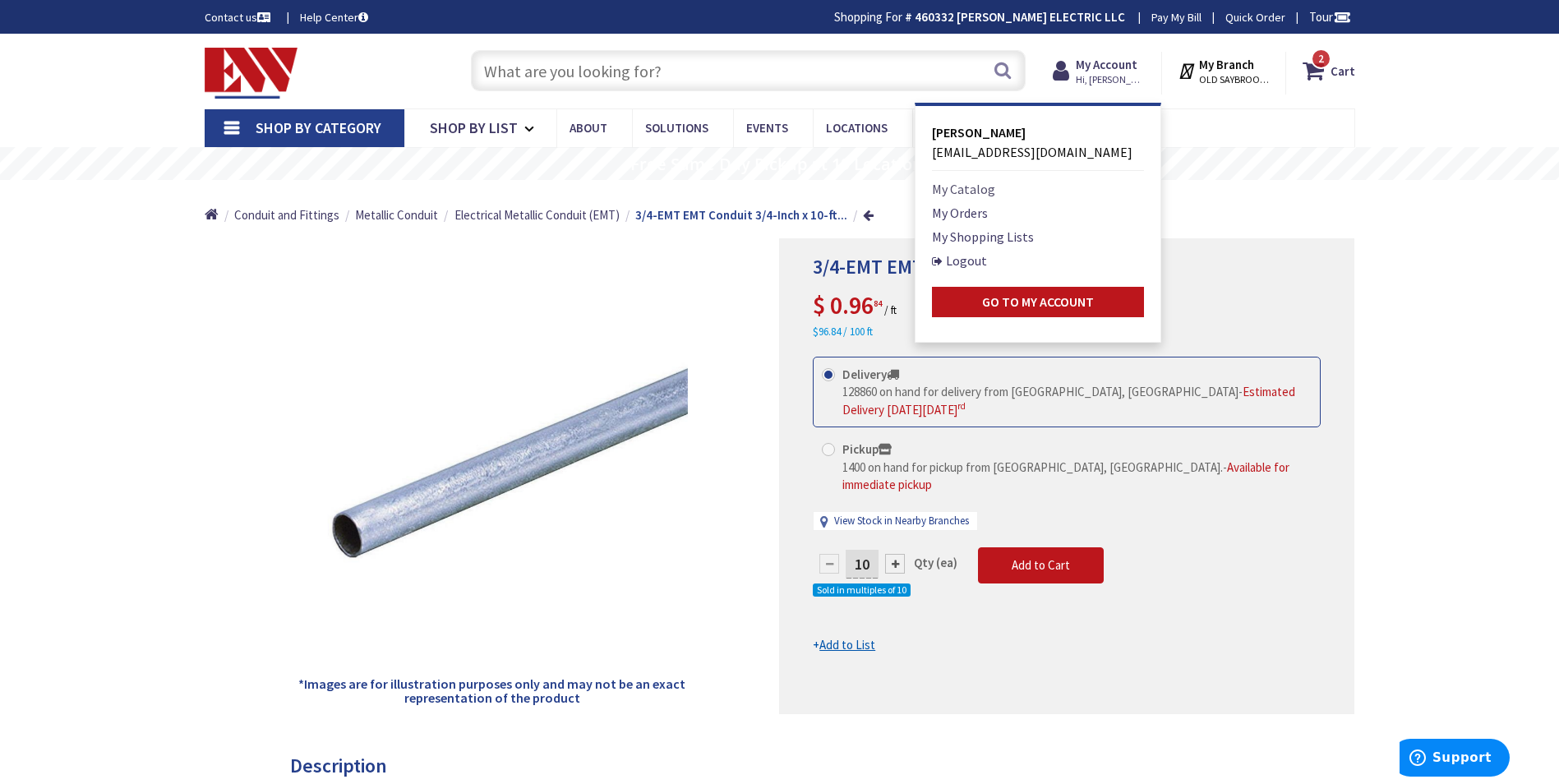
click at [969, 184] on link "My Catalog" at bounding box center [964, 189] width 63 height 20
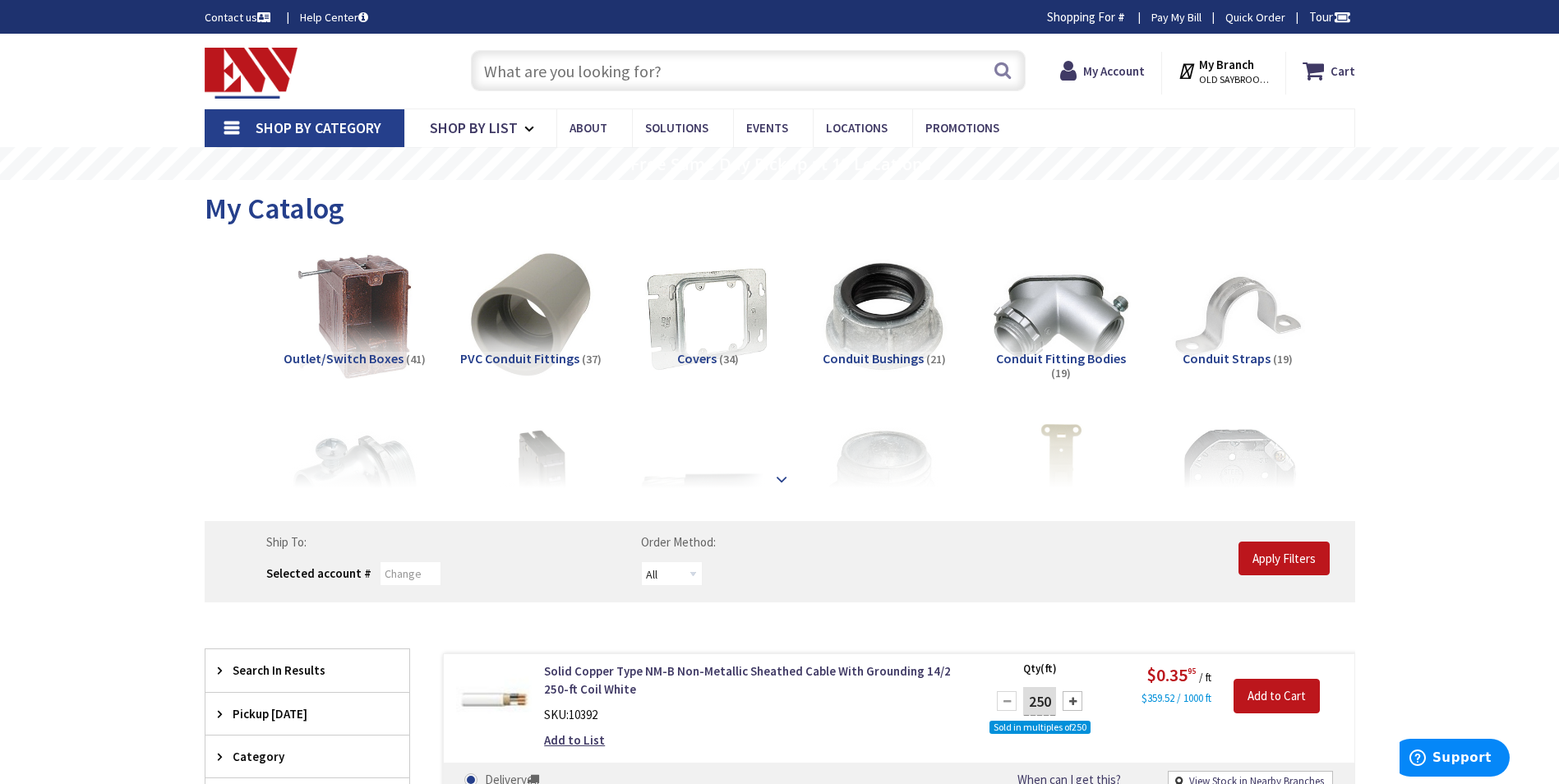
click at [781, 479] on strong at bounding box center [782, 479] width 20 height 18
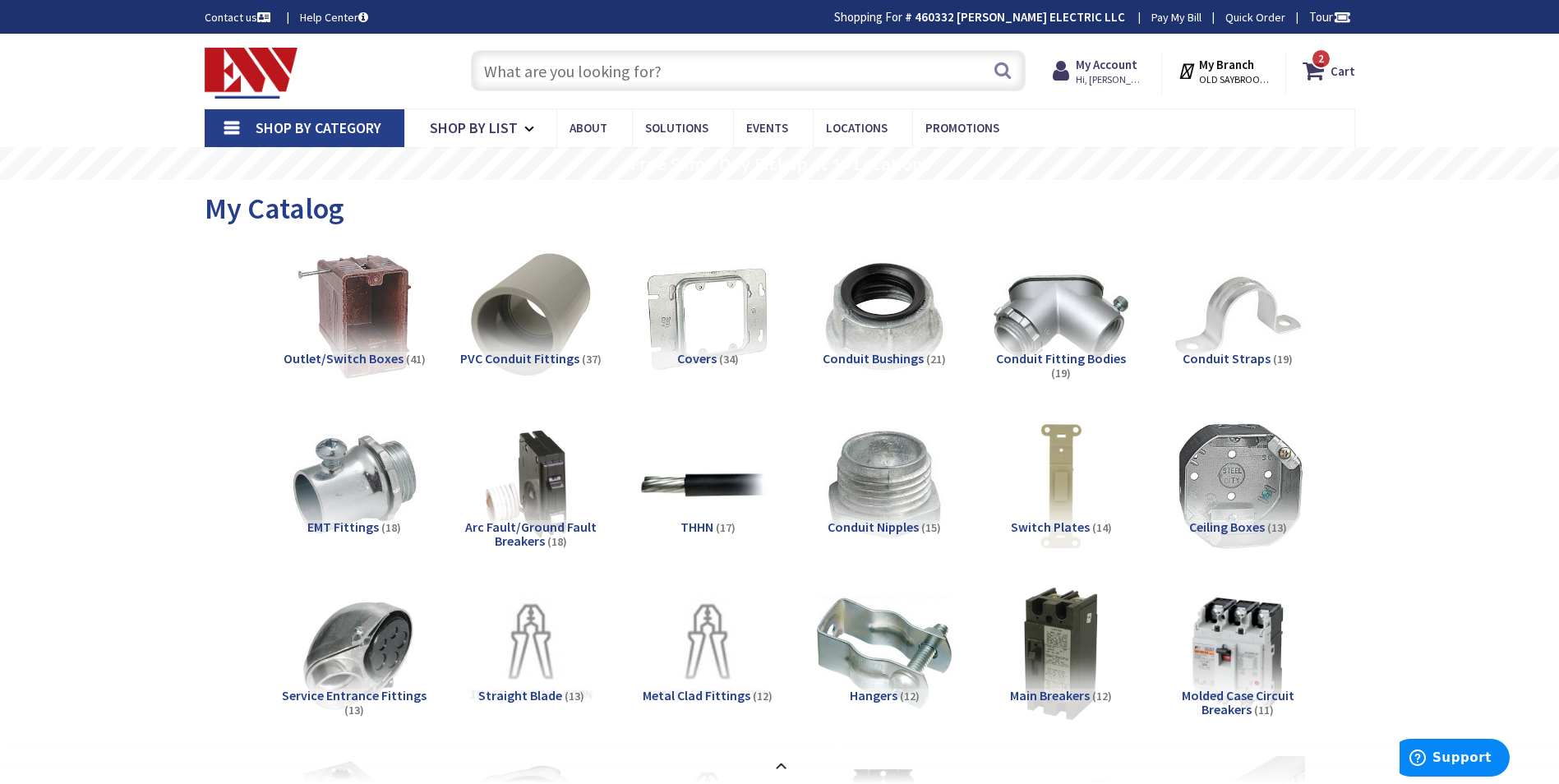
click at [1191, 497] on img at bounding box center [1237, 485] width 149 height 149
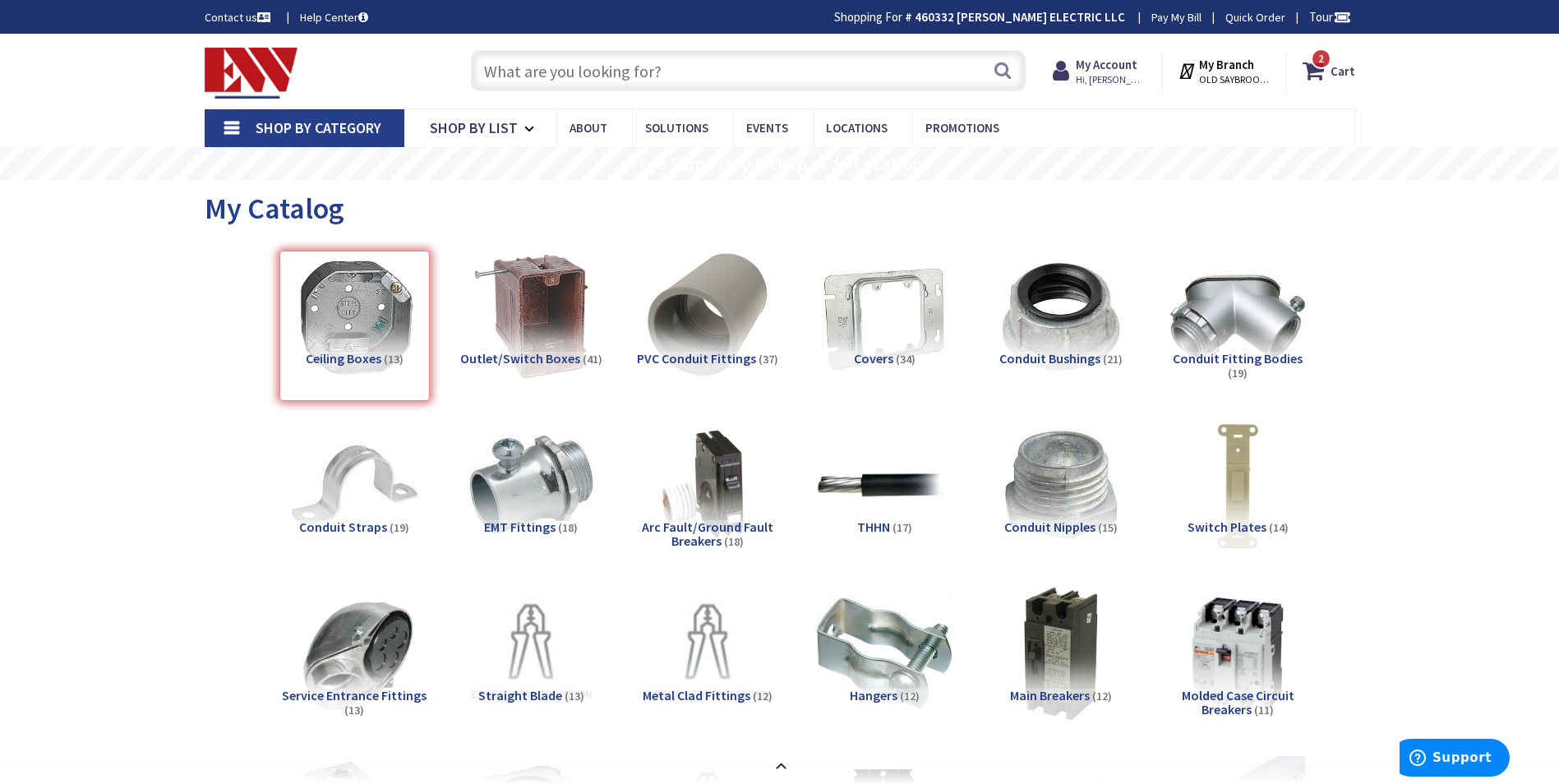
click at [624, 88] on input "text" at bounding box center [747, 71] width 555 height 41
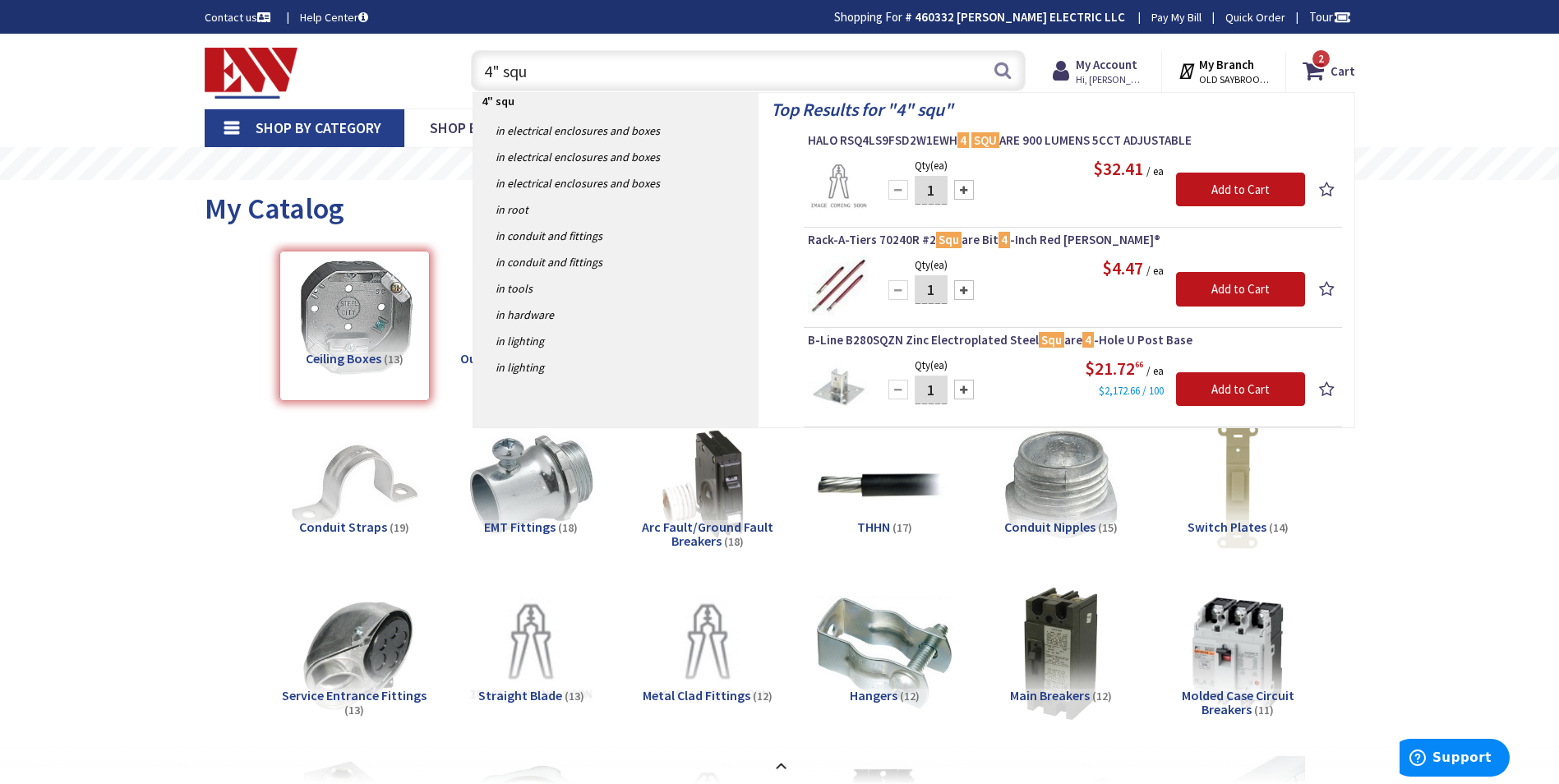
type input "4" squ"
click at [855, 257] on img at bounding box center [839, 287] width 61 height 61
click at [856, 242] on span "Rack-A-Tiers 70240R #2 Squ are Bit 4 -Inch Red Robertson®" at bounding box center [1073, 240] width 530 height 16
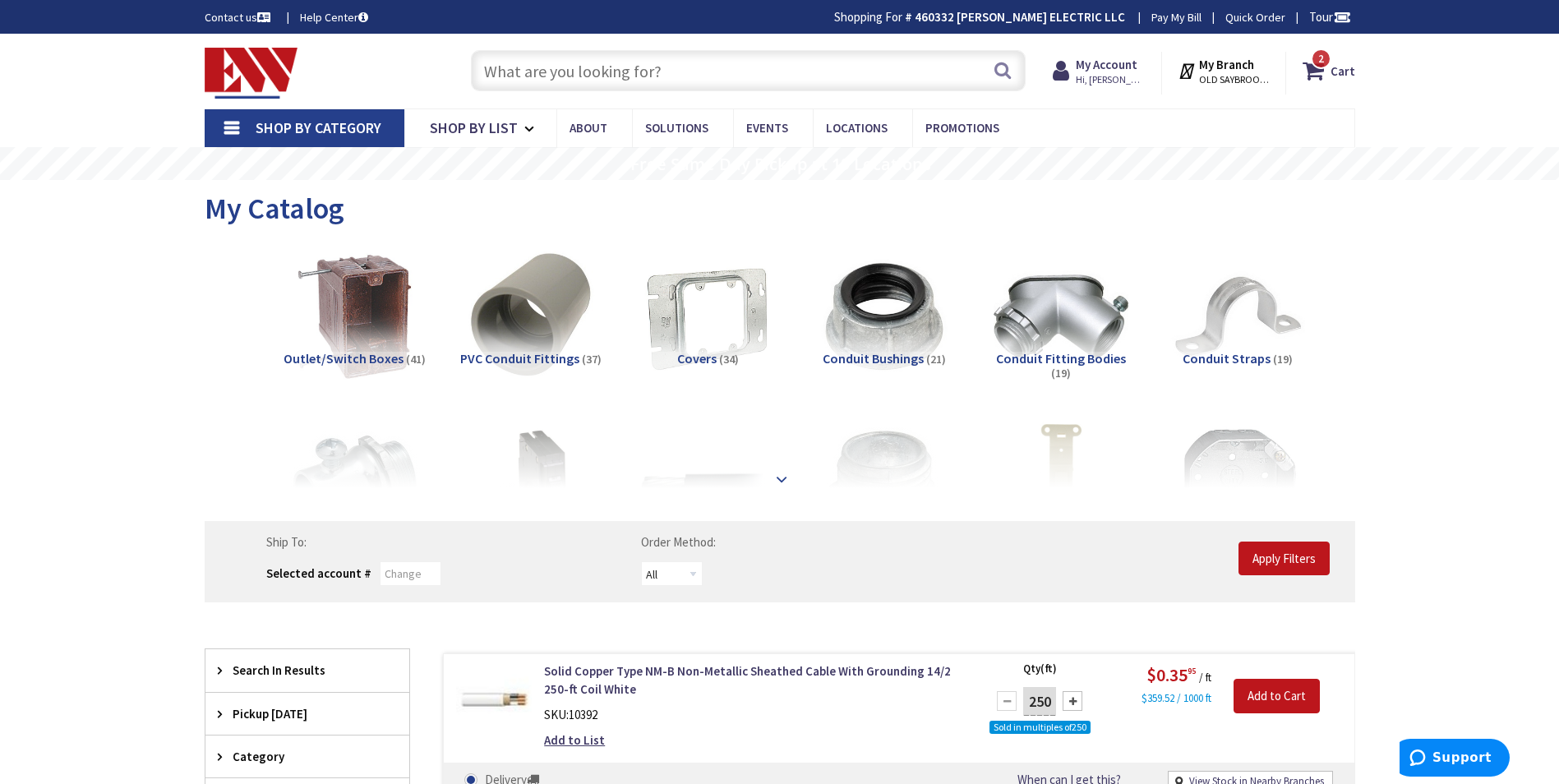
click at [789, 478] on strong at bounding box center [782, 479] width 20 height 18
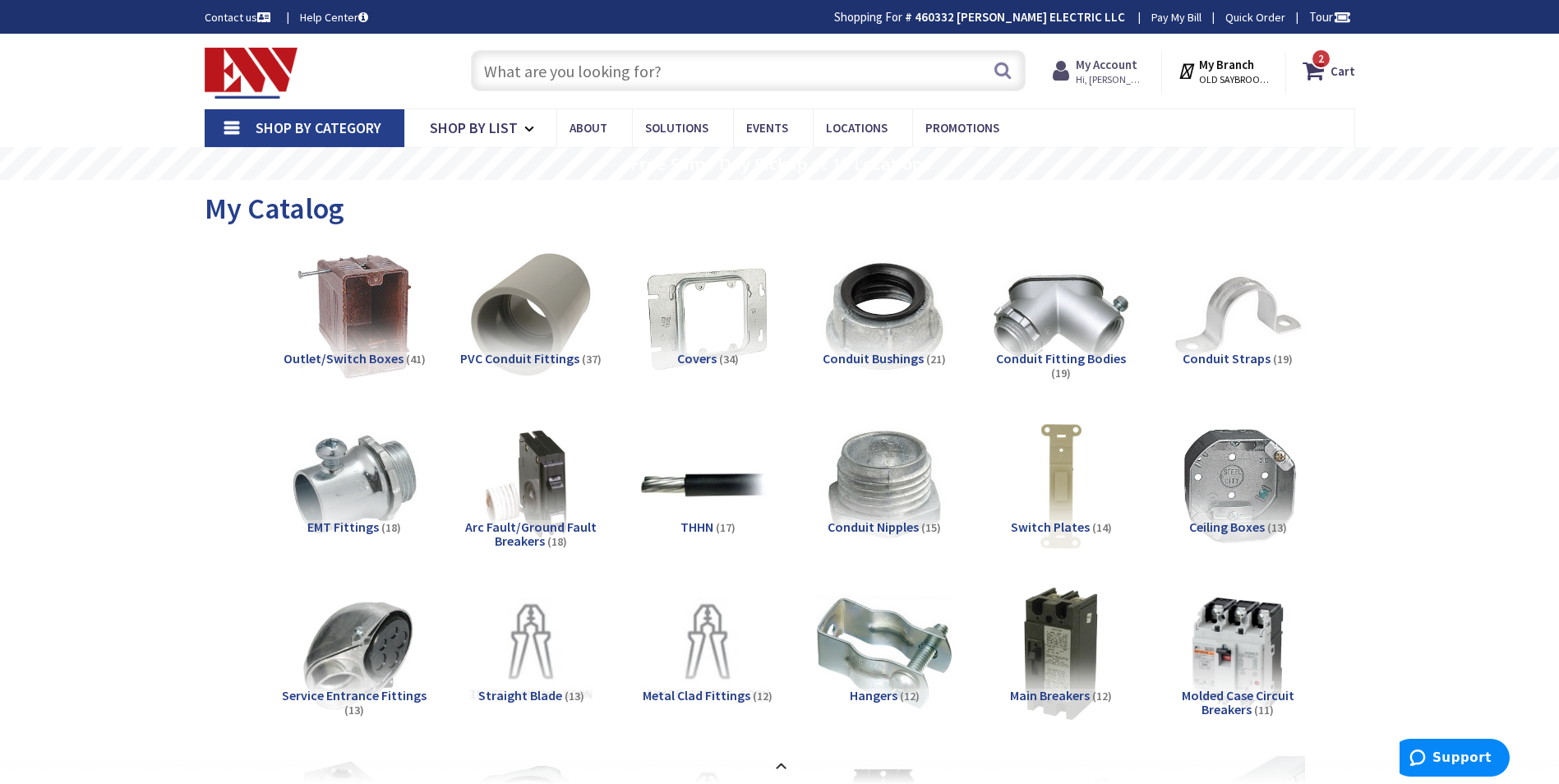
click at [1112, 67] on strong "My Account" at bounding box center [1106, 64] width 61 height 15
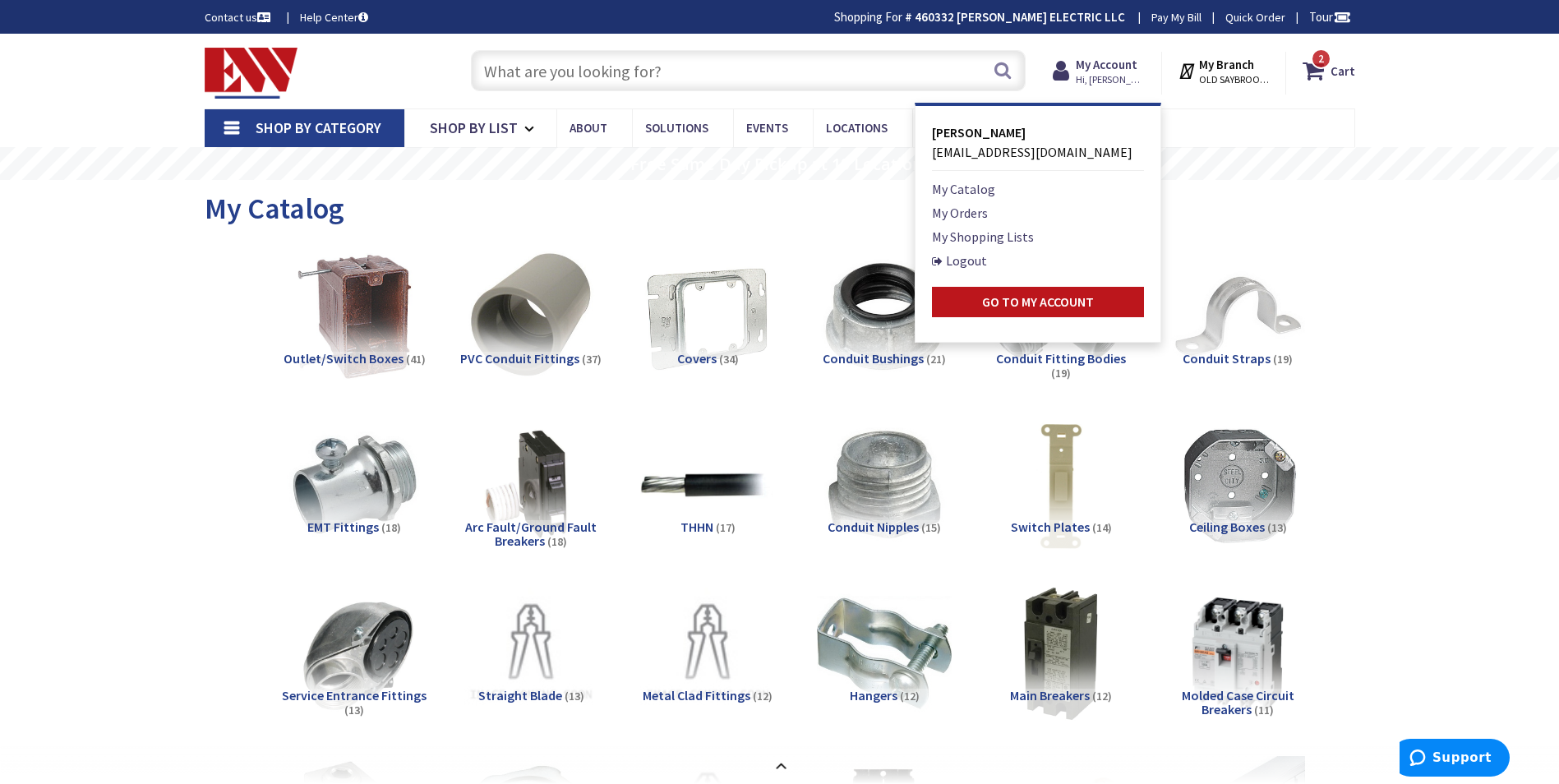
click at [661, 83] on input "text" at bounding box center [747, 71] width 555 height 41
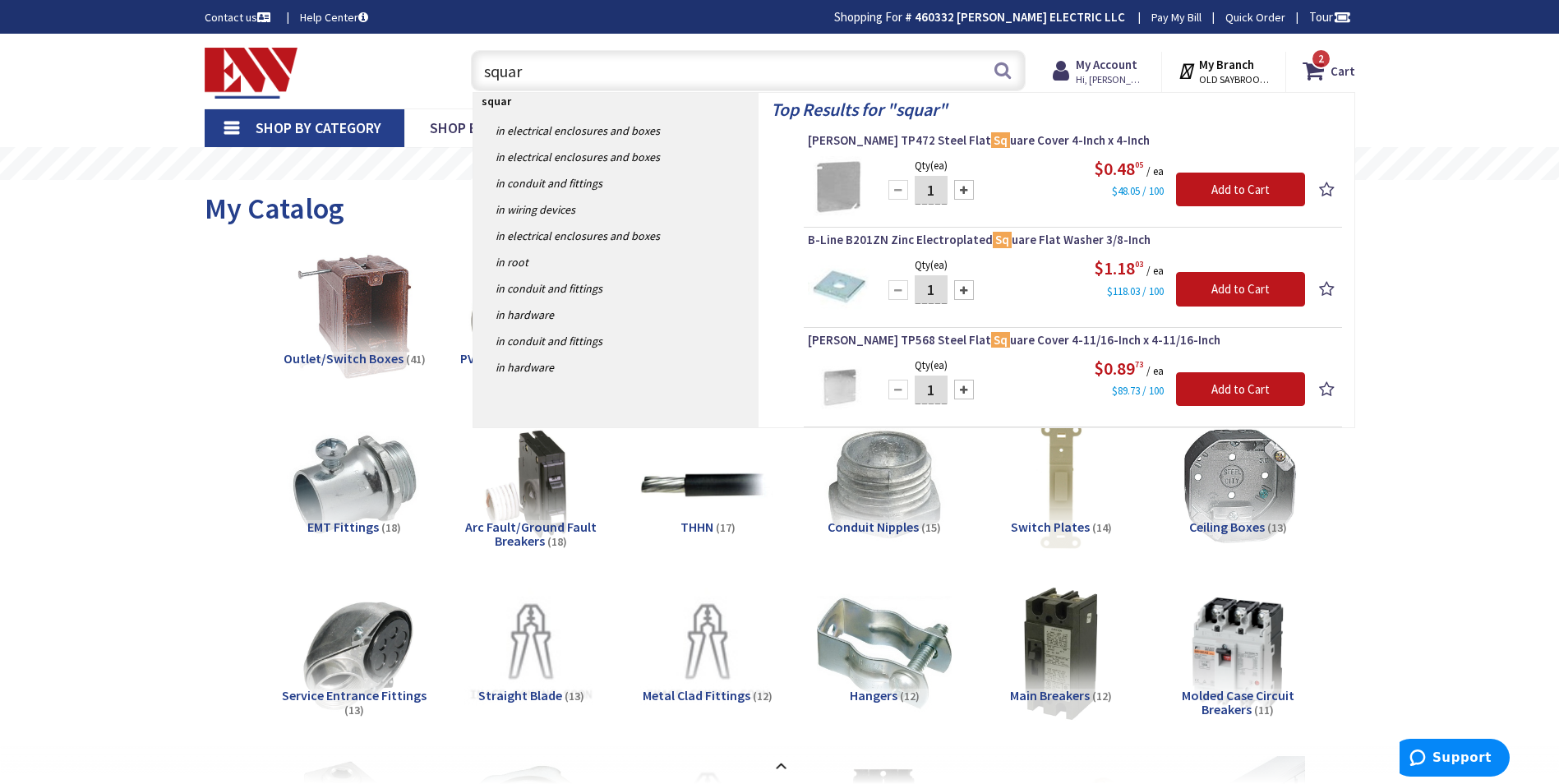
type input "square"
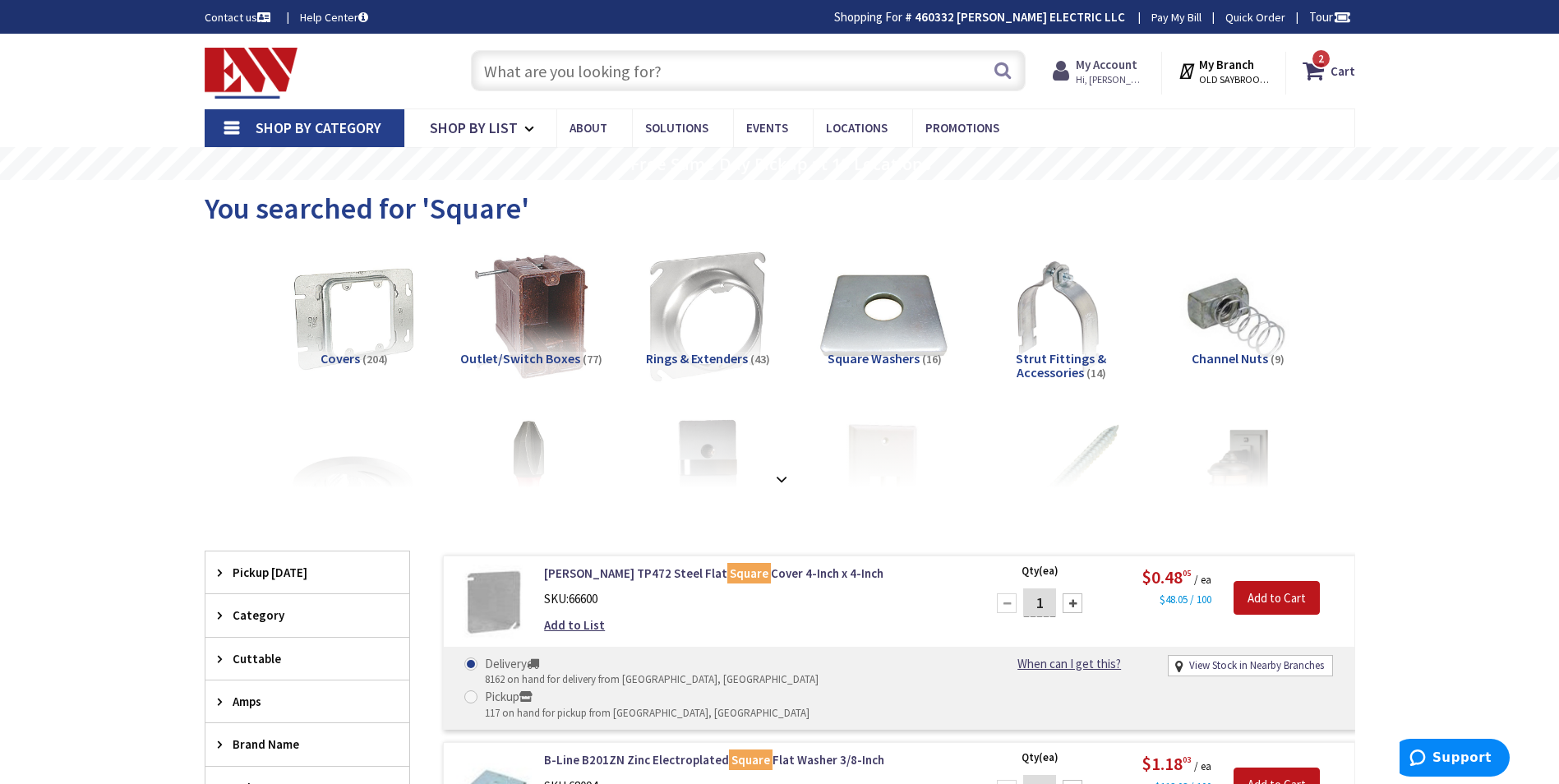
click at [1108, 60] on strong "My Account" at bounding box center [1106, 64] width 61 height 15
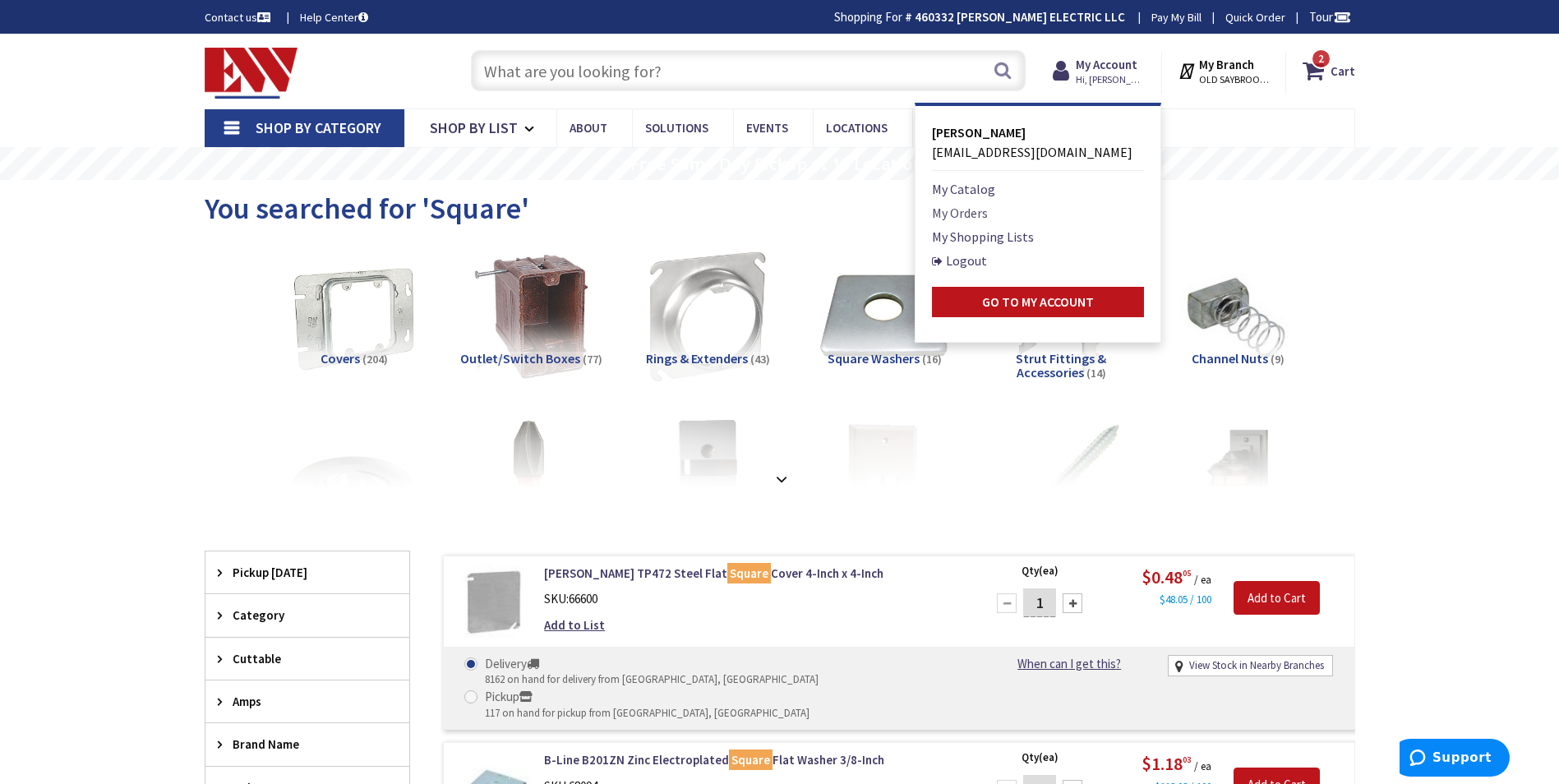
click at [963, 211] on link "My Orders" at bounding box center [960, 213] width 56 height 20
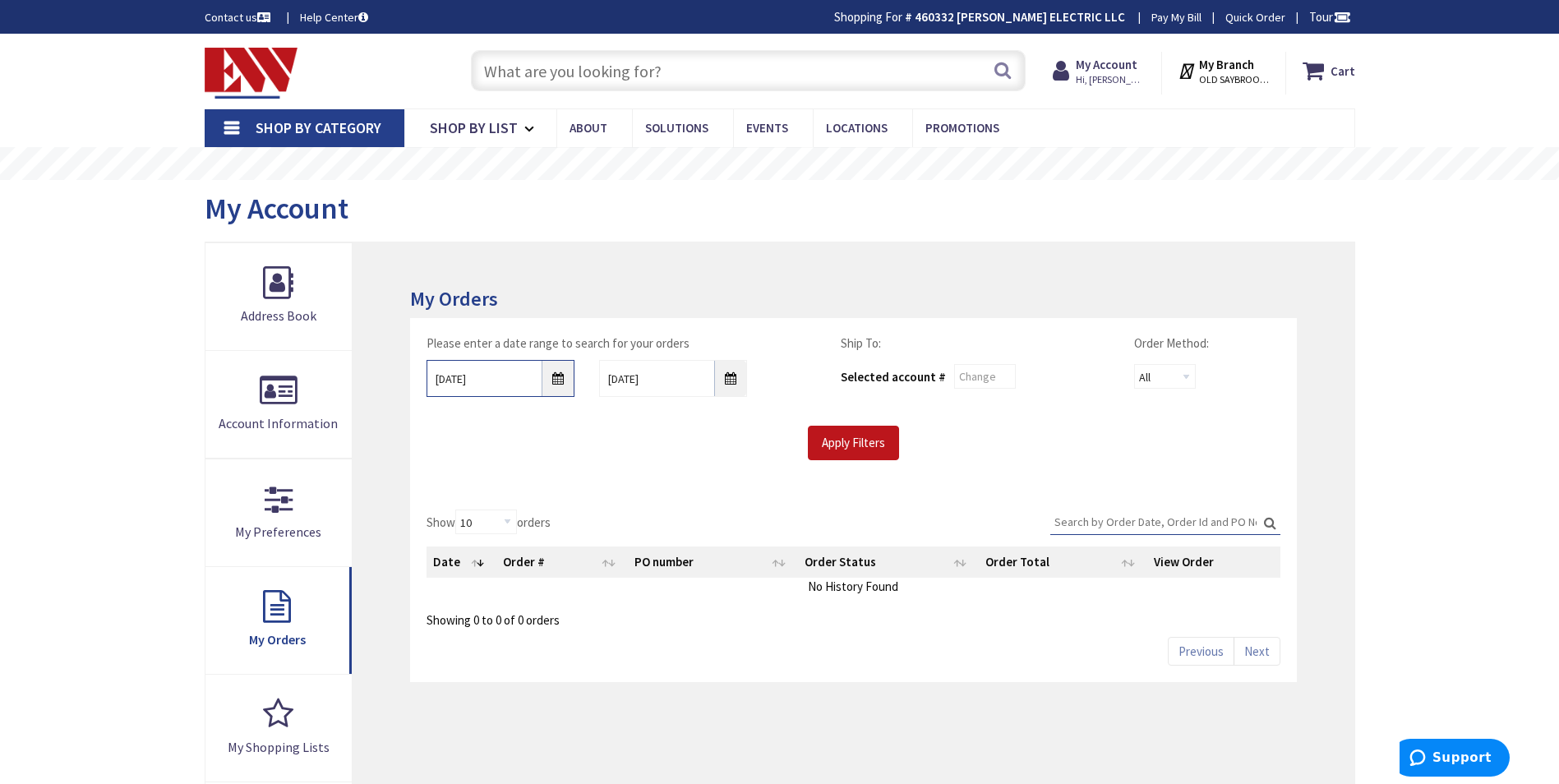
click at [536, 397] on body "Press Alt+1 for screen-reader mode, Alt+0 to cancel Accessibility Screen-Reader…" at bounding box center [779, 672] width 1559 height 1345
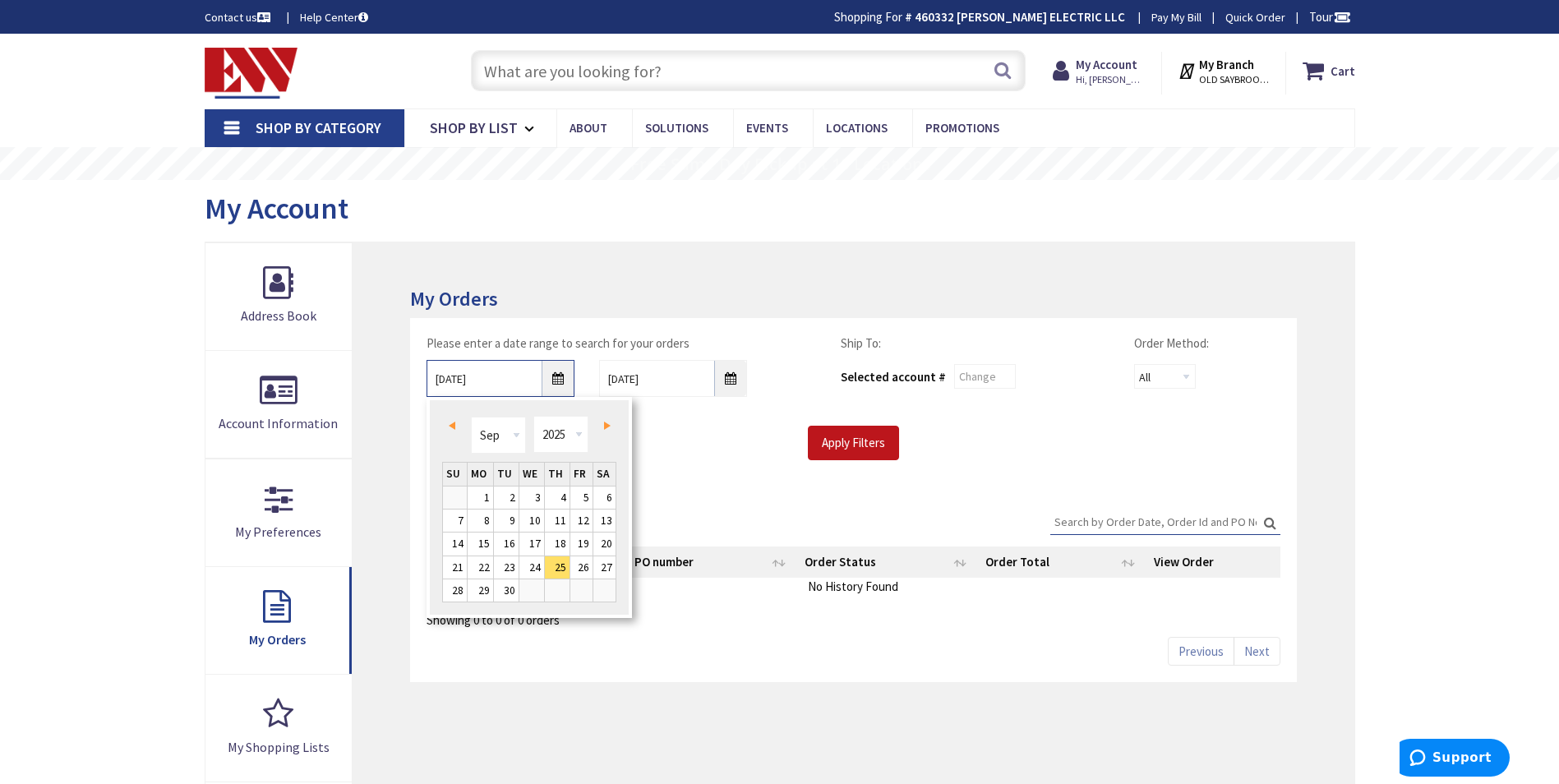
click at [550, 388] on input "[DATE]" at bounding box center [500, 378] width 148 height 37
drag, startPoint x: 482, startPoint y: 493, endPoint x: 500, endPoint y: 495, distance: 18.1
click at [482, 494] on link "1" at bounding box center [481, 497] width 25 height 23
type input "09/01/2025"
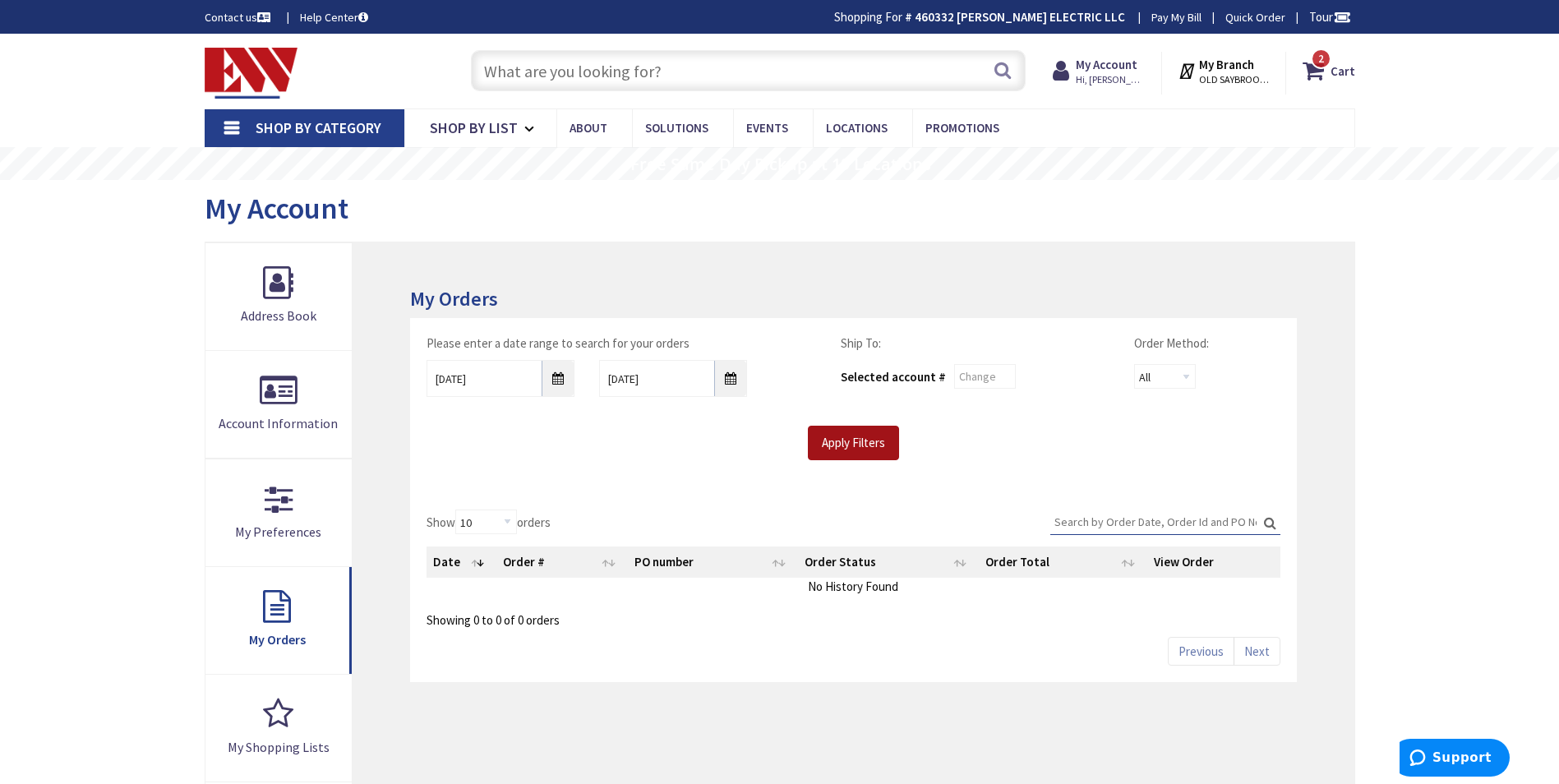
click at [862, 442] on input "Apply Filters" at bounding box center [853, 442] width 91 height 34
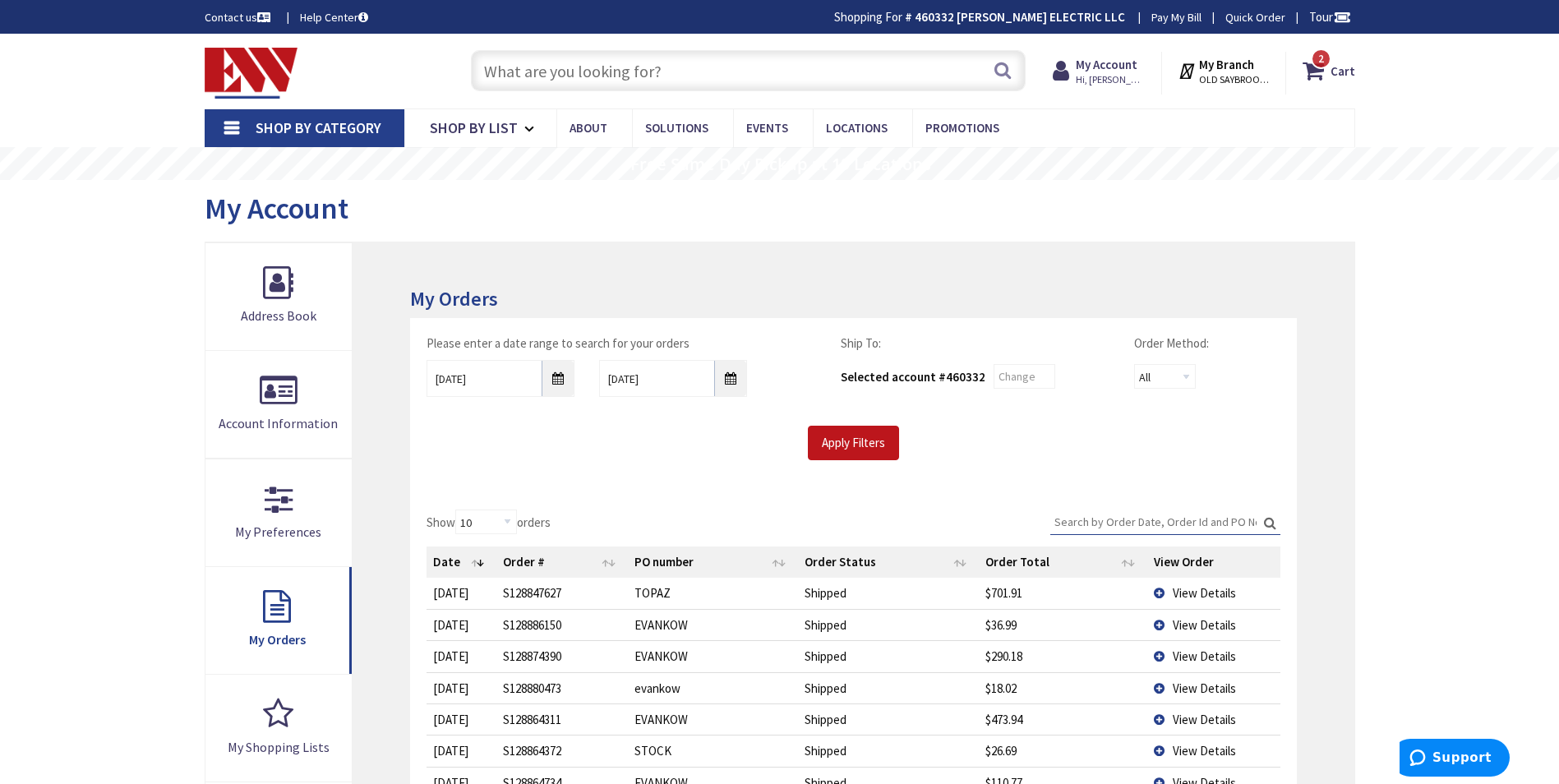
click at [1157, 624] on td "View Details" at bounding box center [1215, 624] width 133 height 32
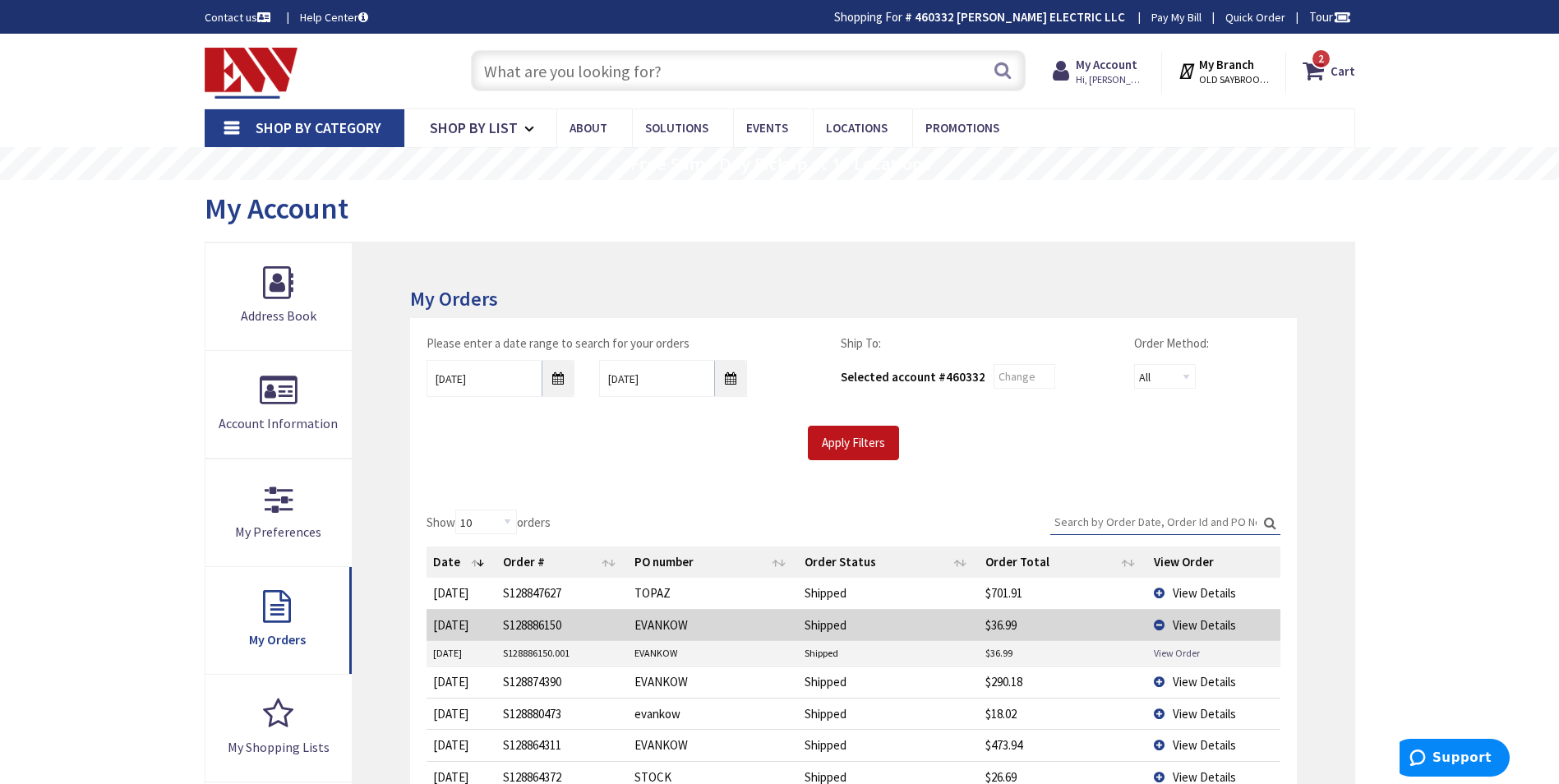
click at [1158, 651] on link "View Order" at bounding box center [1177, 652] width 46 height 14
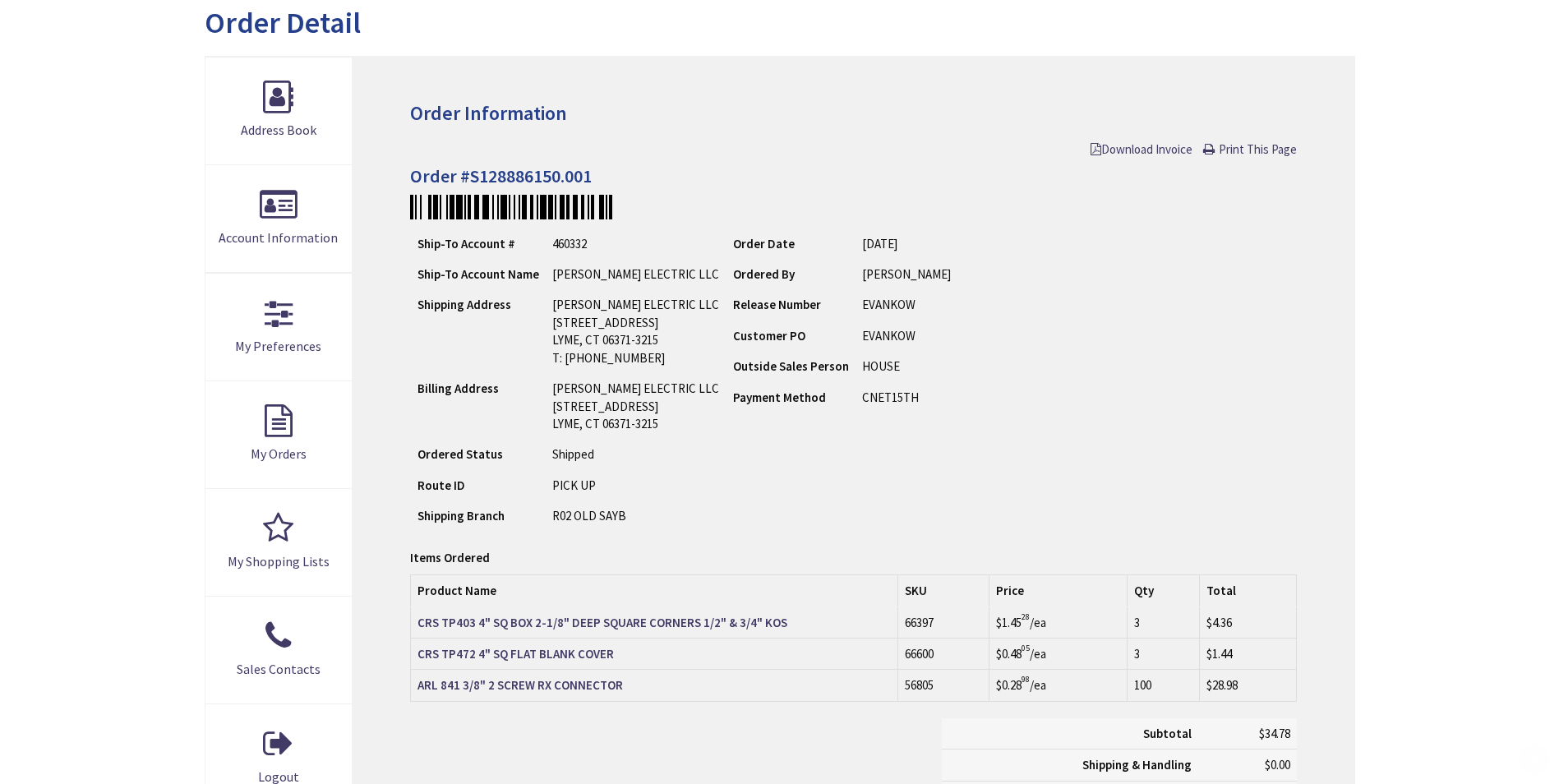
scroll to position [246, 0]
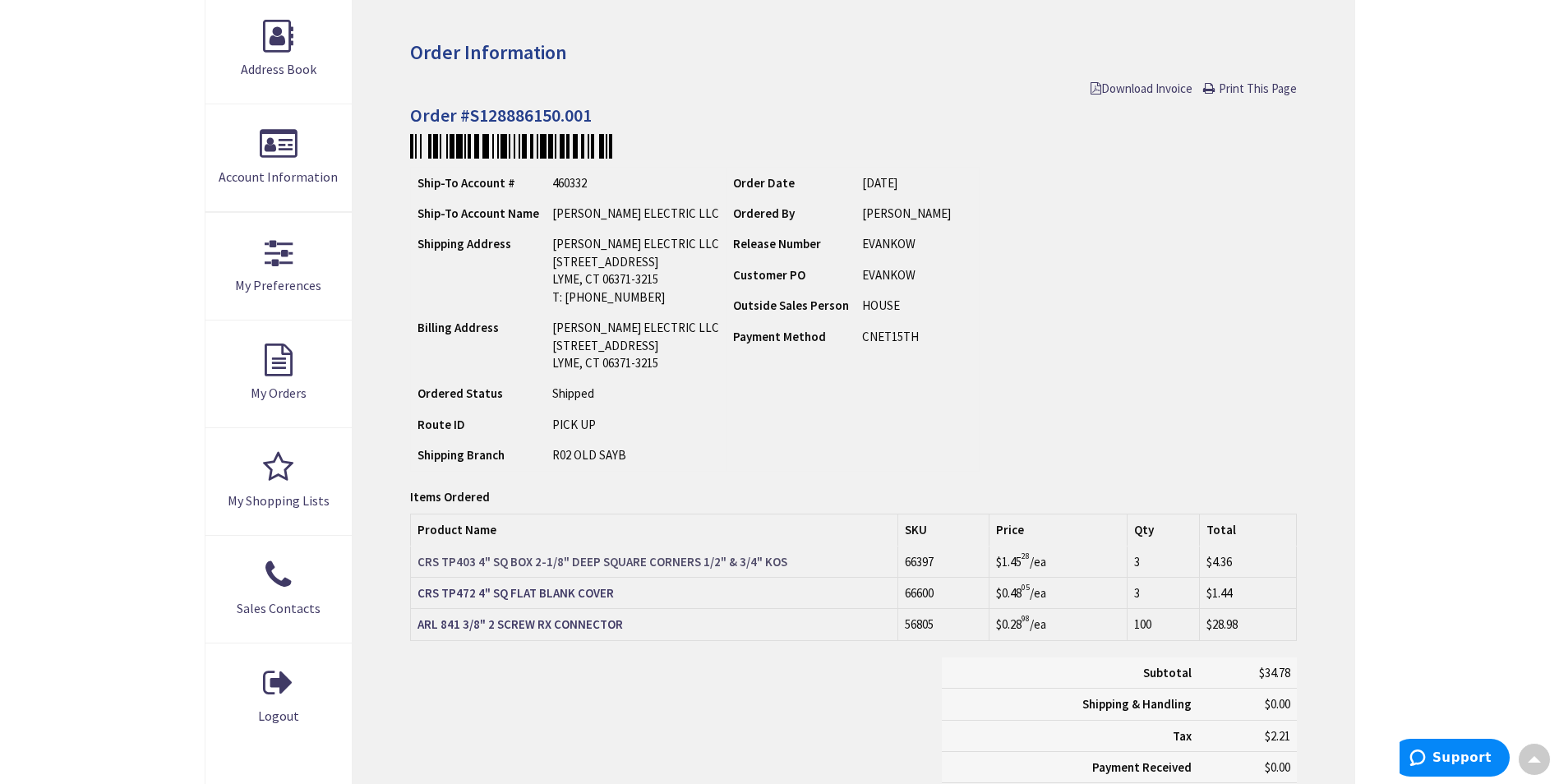
click at [607, 558] on strong "CRS TP403 4" SQ BOX 2-1/8" DEEP SQUARE CORNERS 1/2" & 3/4" KOS" at bounding box center [602, 561] width 370 height 15
